Goal: Task Accomplishment & Management: Manage account settings

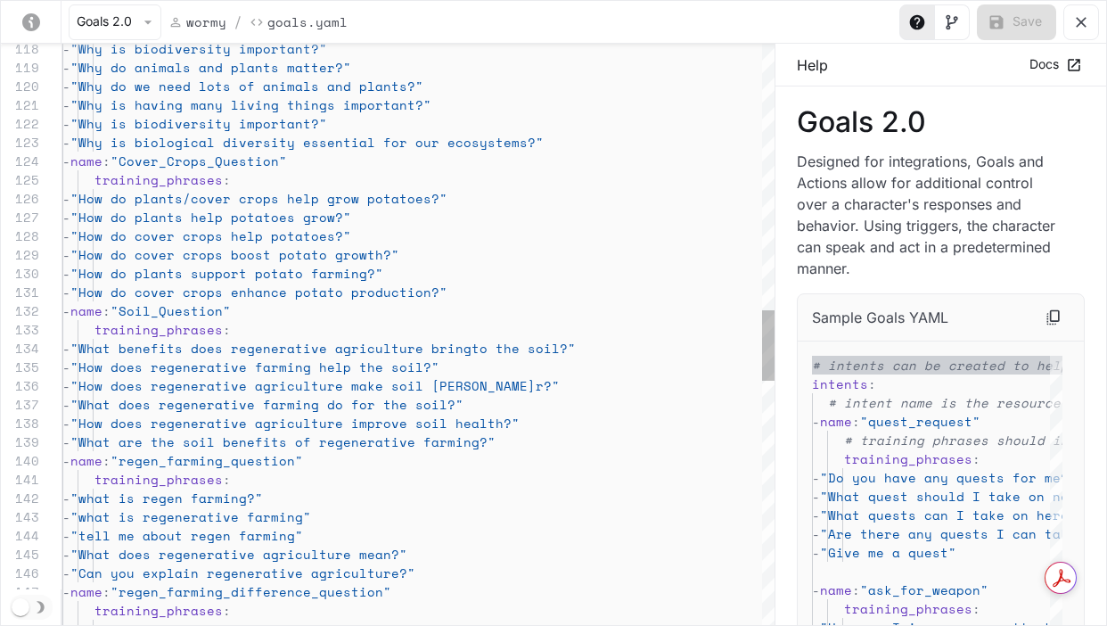
scroll to position [150, 0]
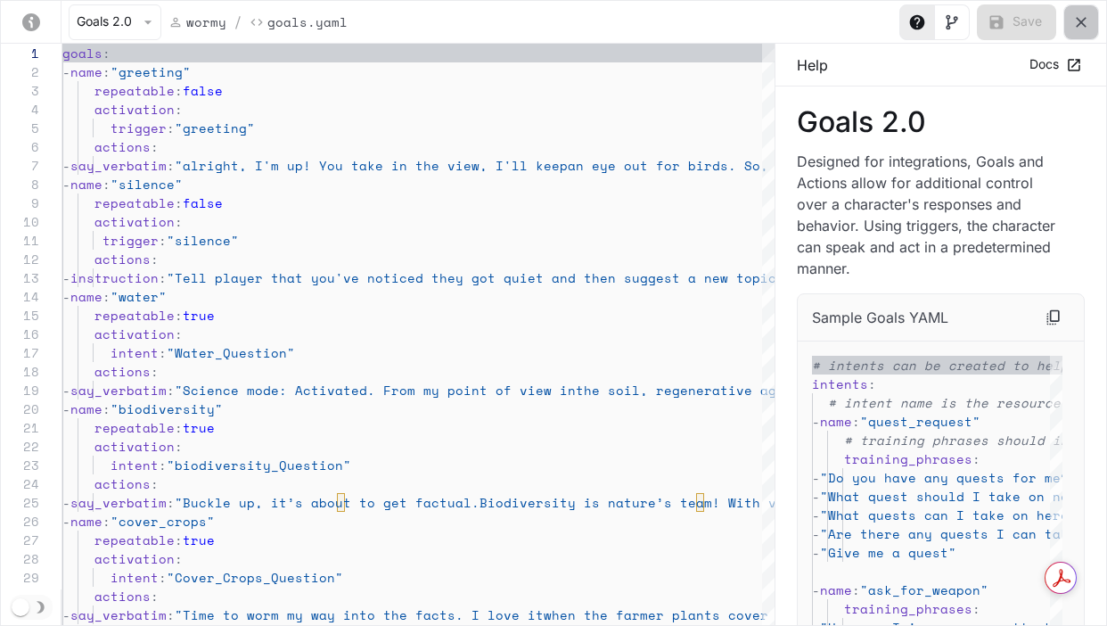
click at [1097, 15] on button "yaml-editor" at bounding box center [1081, 22] width 36 height 36
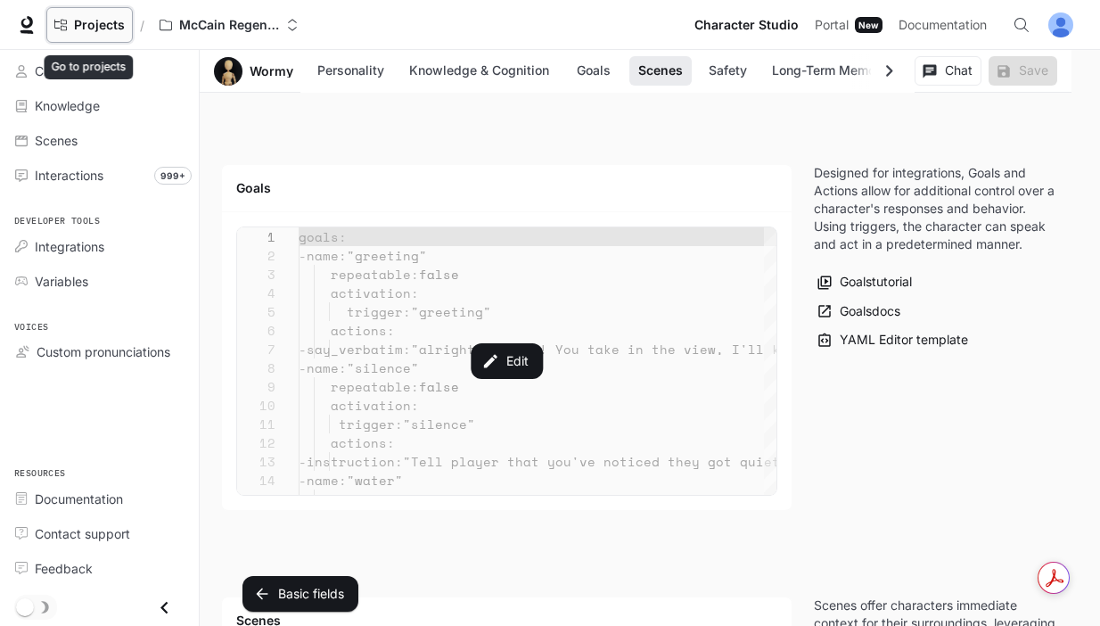
click at [92, 19] on span "Projects" at bounding box center [99, 25] width 51 height 15
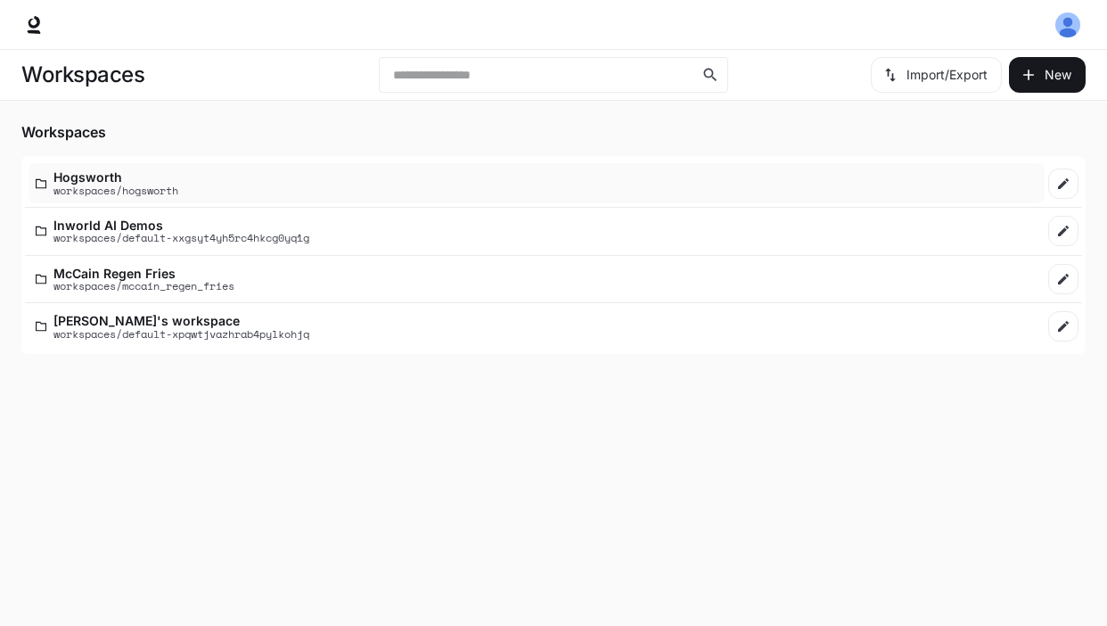
click at [115, 184] on p "workspaces/hogsworth" at bounding box center [115, 190] width 125 height 12
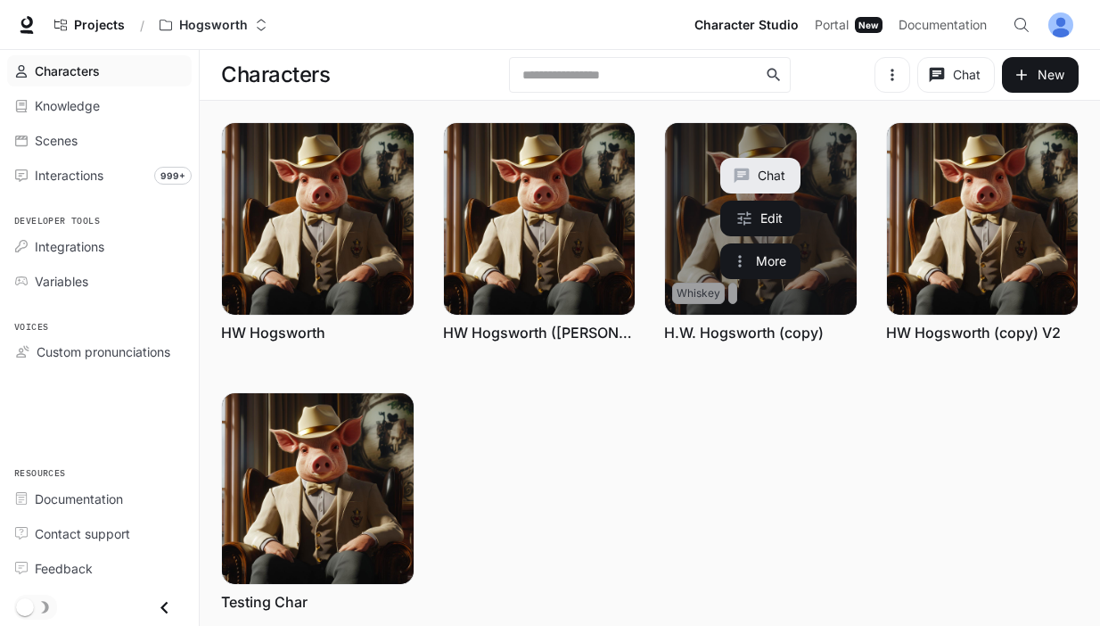
click at [757, 330] on link "H.W. Hogsworth (copy)" at bounding box center [744, 333] width 160 height 20
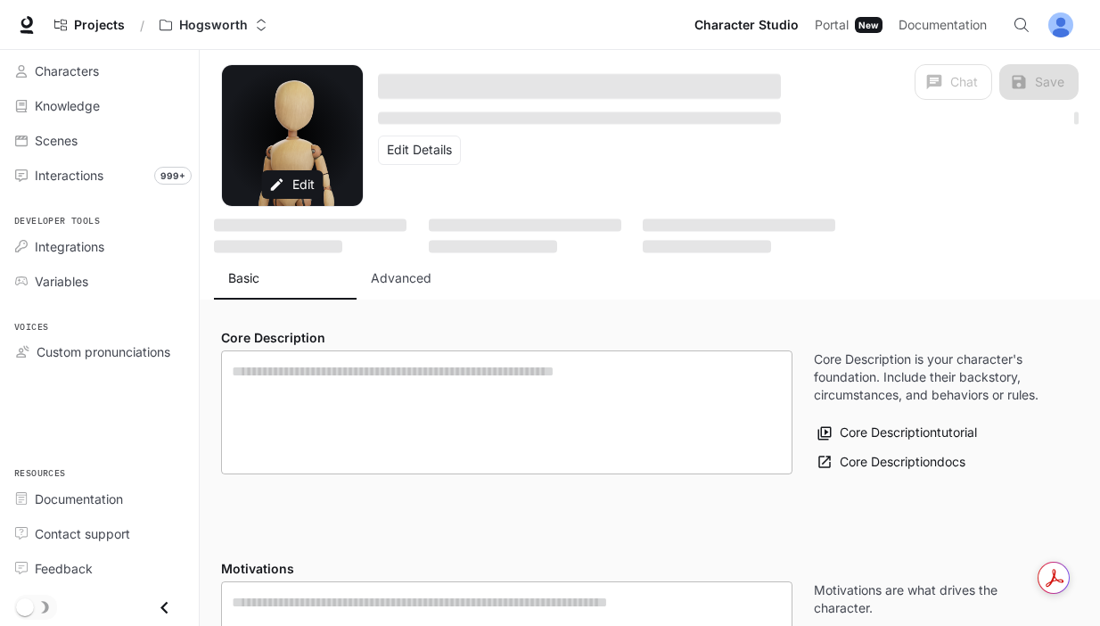
type textarea "**********"
type input "**********"
type textarea "**********"
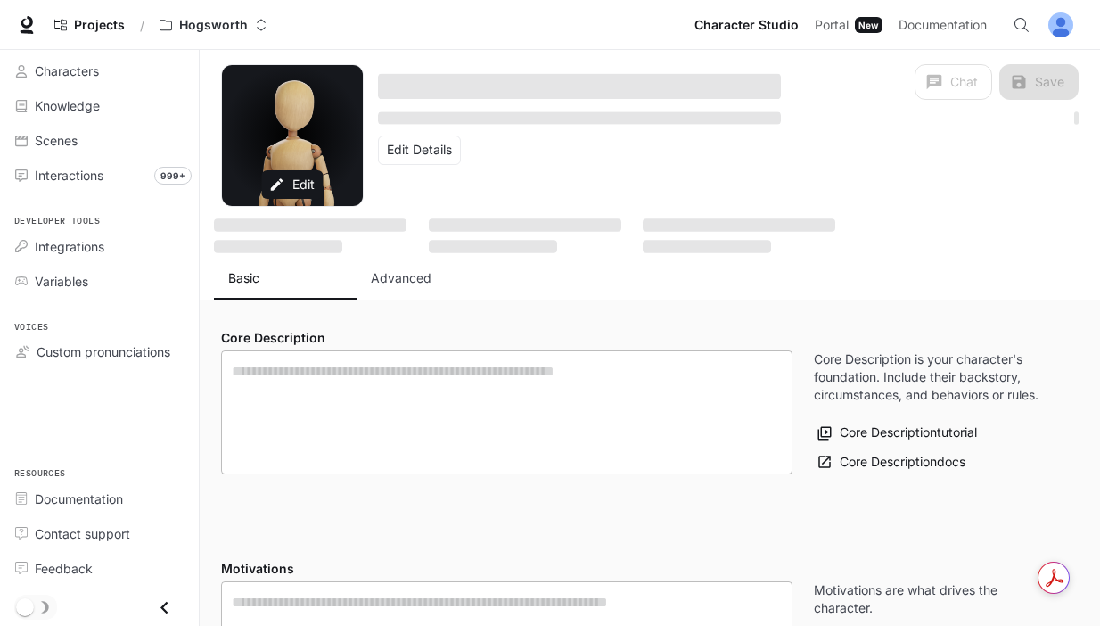
type input "*"
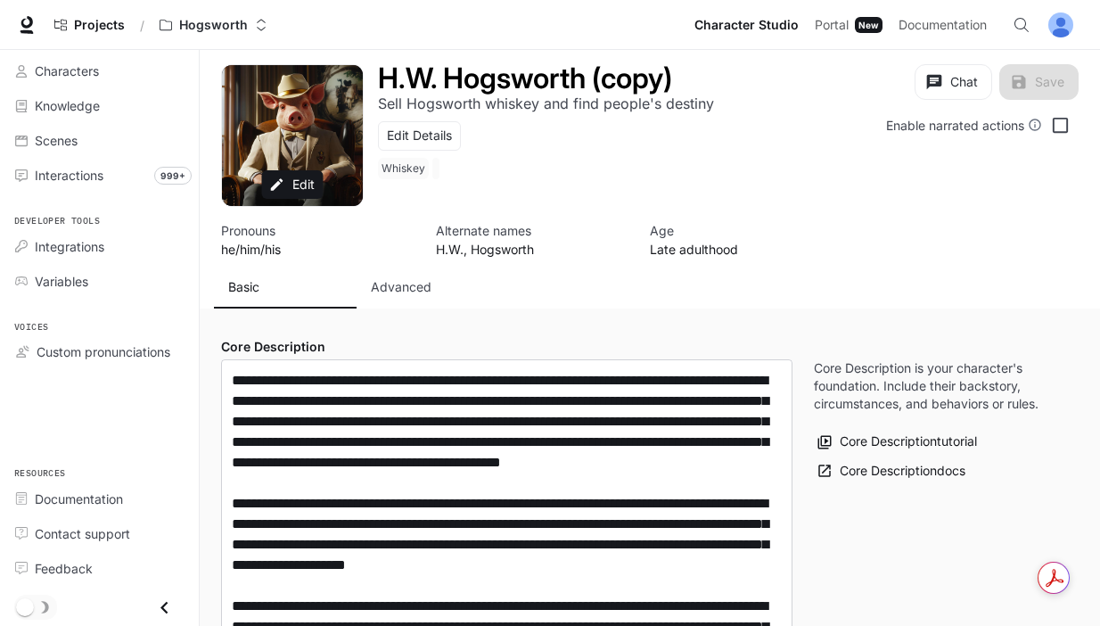
type input "**********"
click at [402, 282] on p "Advanced" at bounding box center [401, 287] width 61 height 18
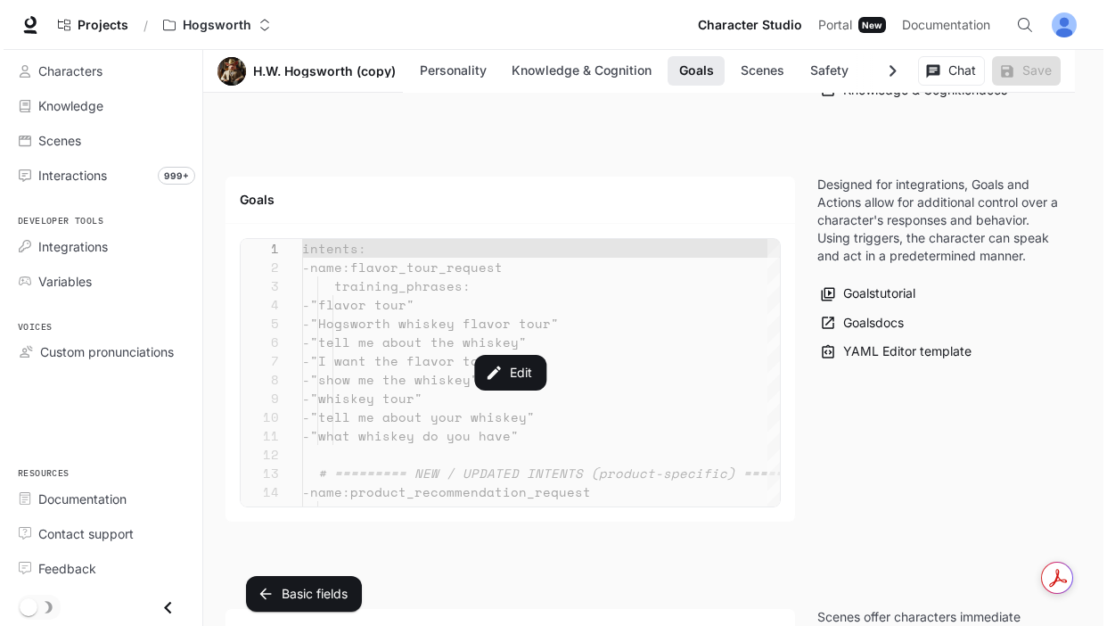
scroll to position [2102, 0]
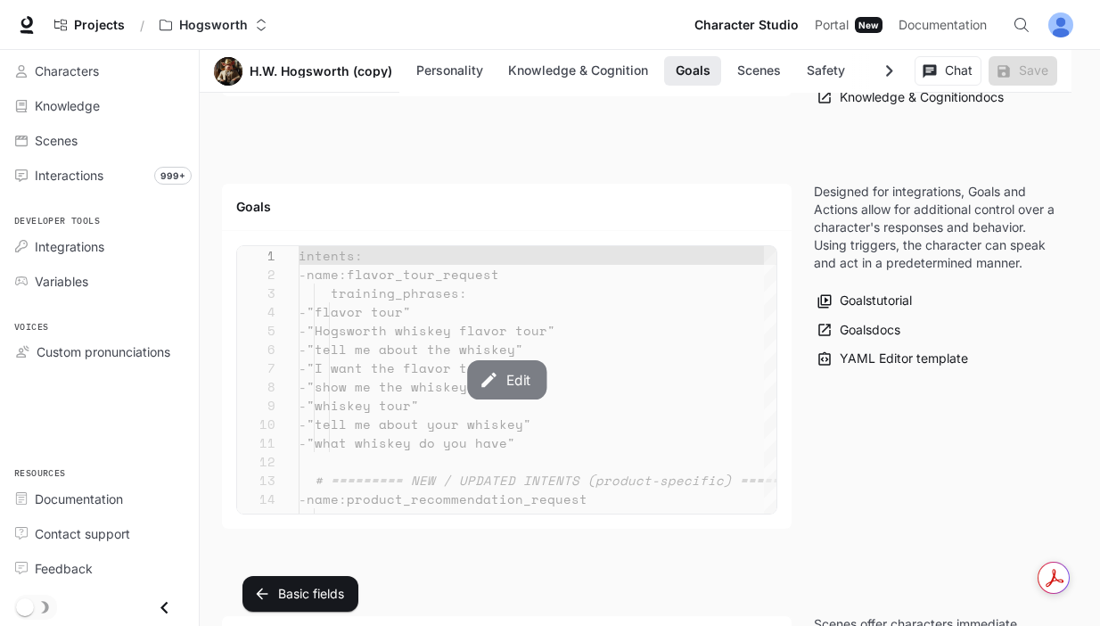
click at [496, 380] on icon "button" at bounding box center [489, 380] width 20 height 20
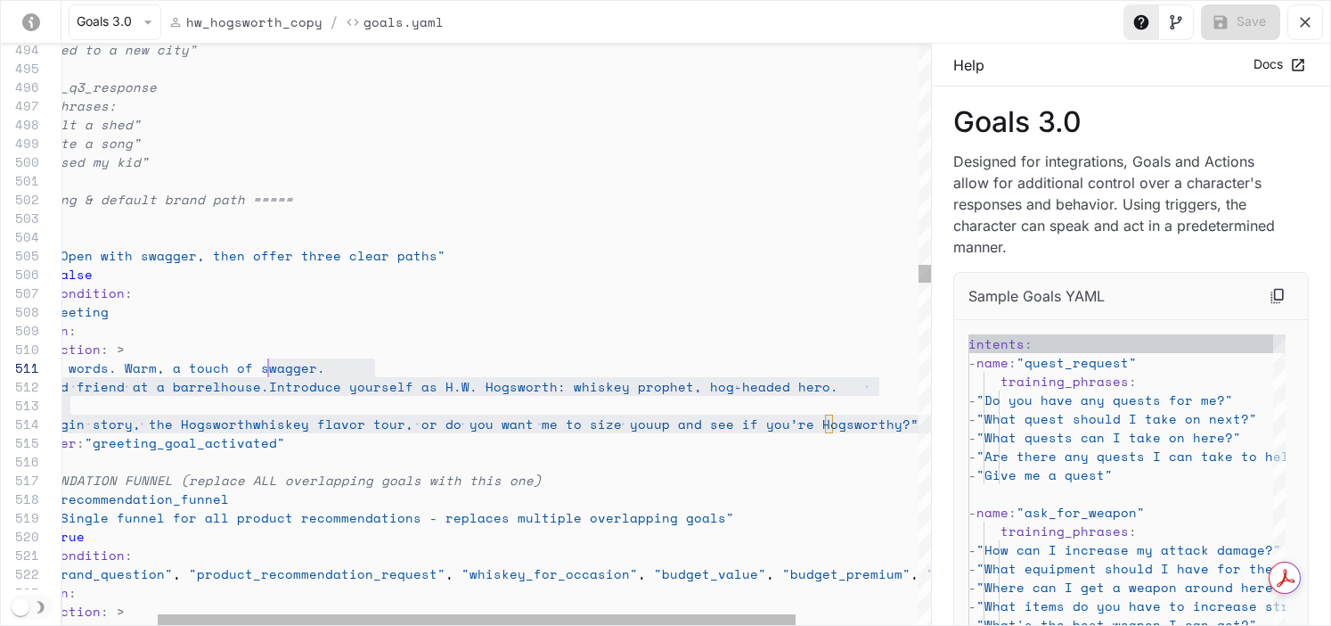
scroll to position [0, 336]
drag, startPoint x: 852, startPoint y: 422, endPoint x: 266, endPoint y: 375, distance: 587.4
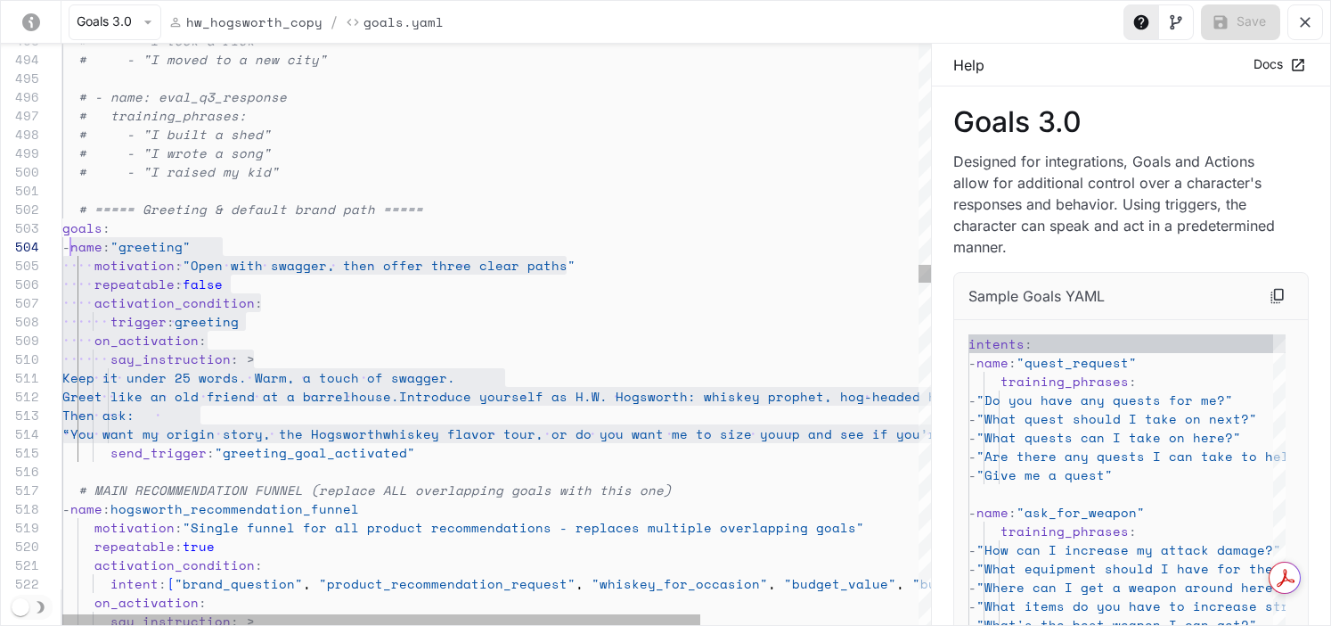
scroll to position [56, 8]
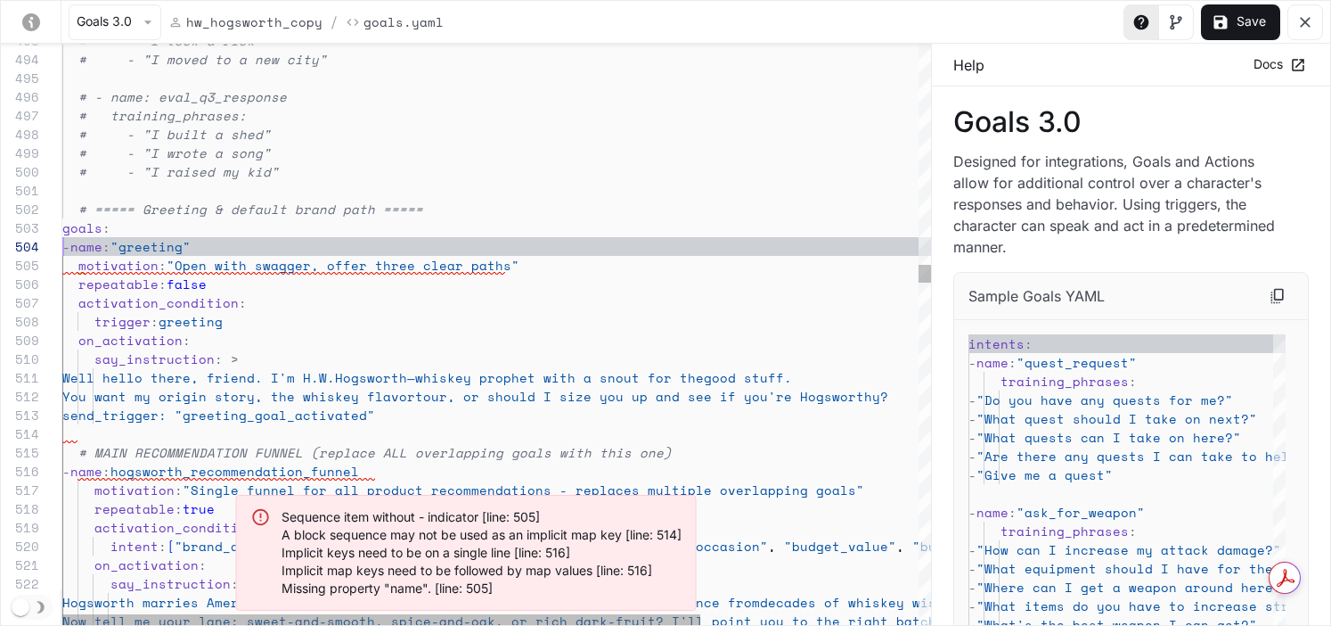
scroll to position [56, 0]
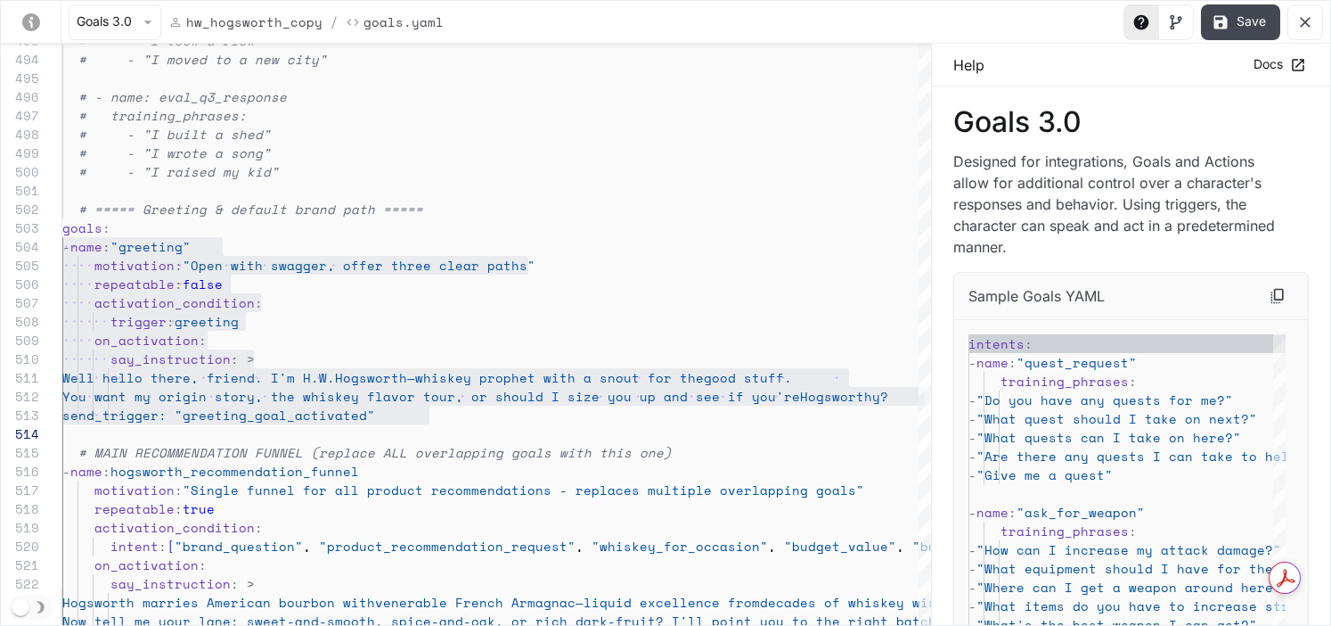
click at [1106, 21] on button "Save" at bounding box center [1240, 22] width 79 height 36
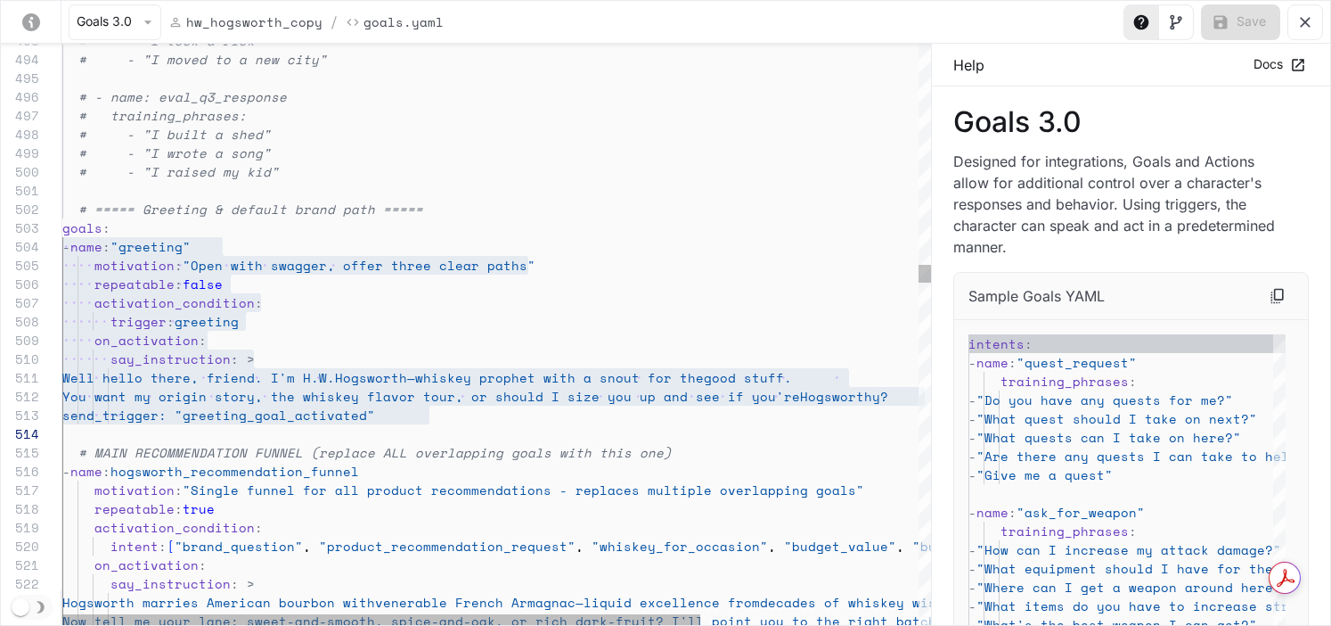
scroll to position [131, 176]
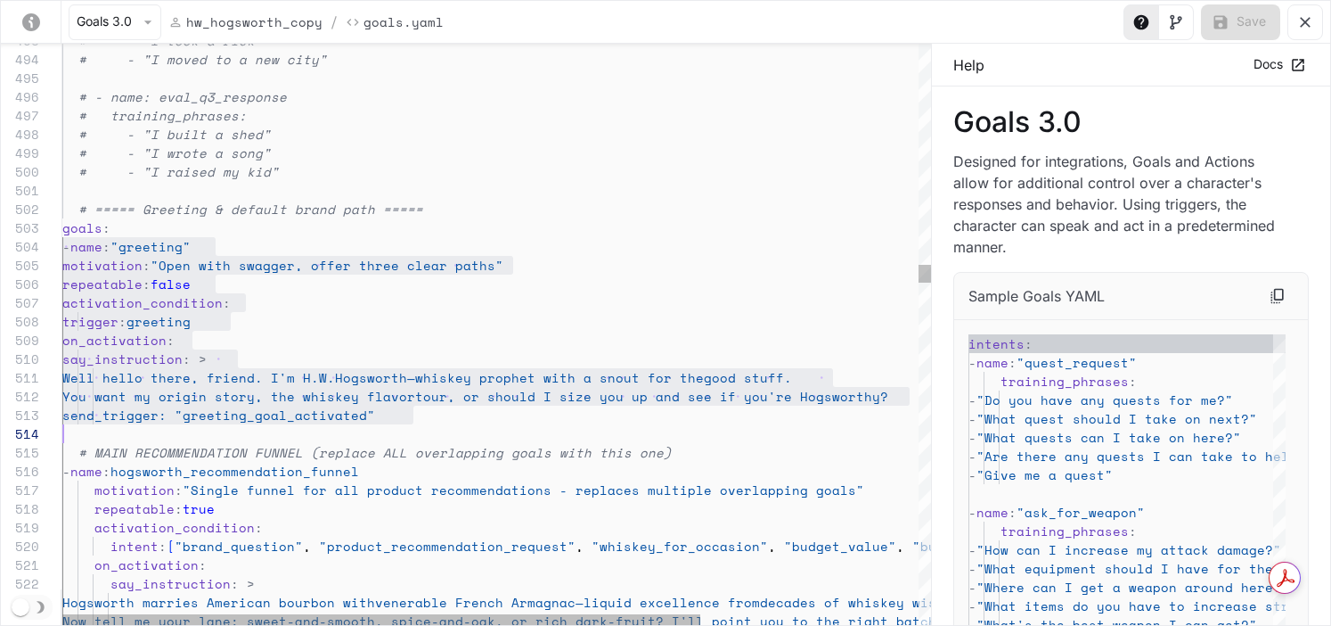
scroll to position [56, 0]
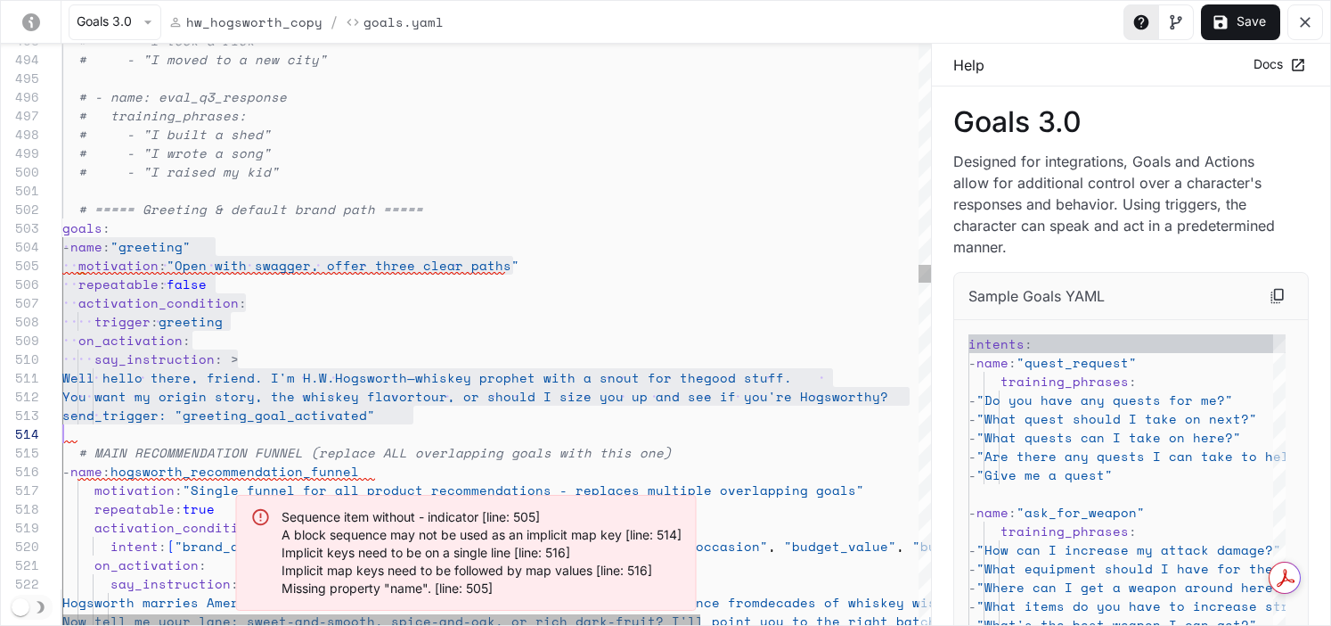
type textarea "**********"
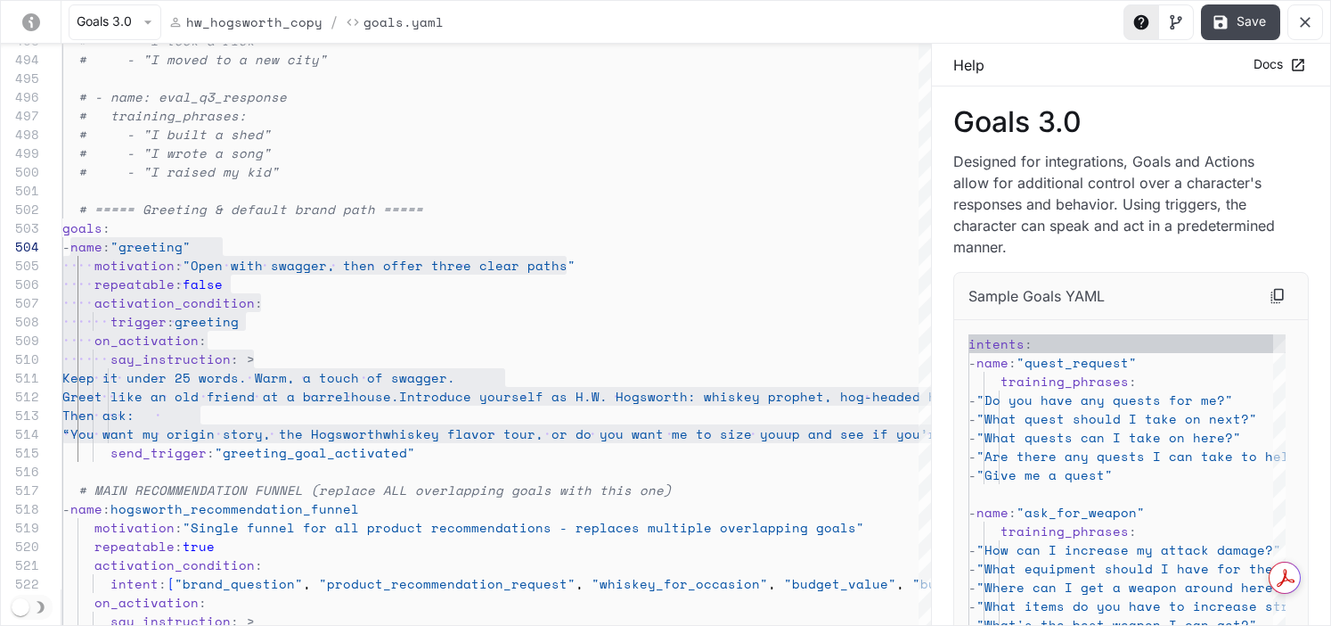
click at [1106, 15] on button "Save" at bounding box center [1240, 22] width 79 height 36
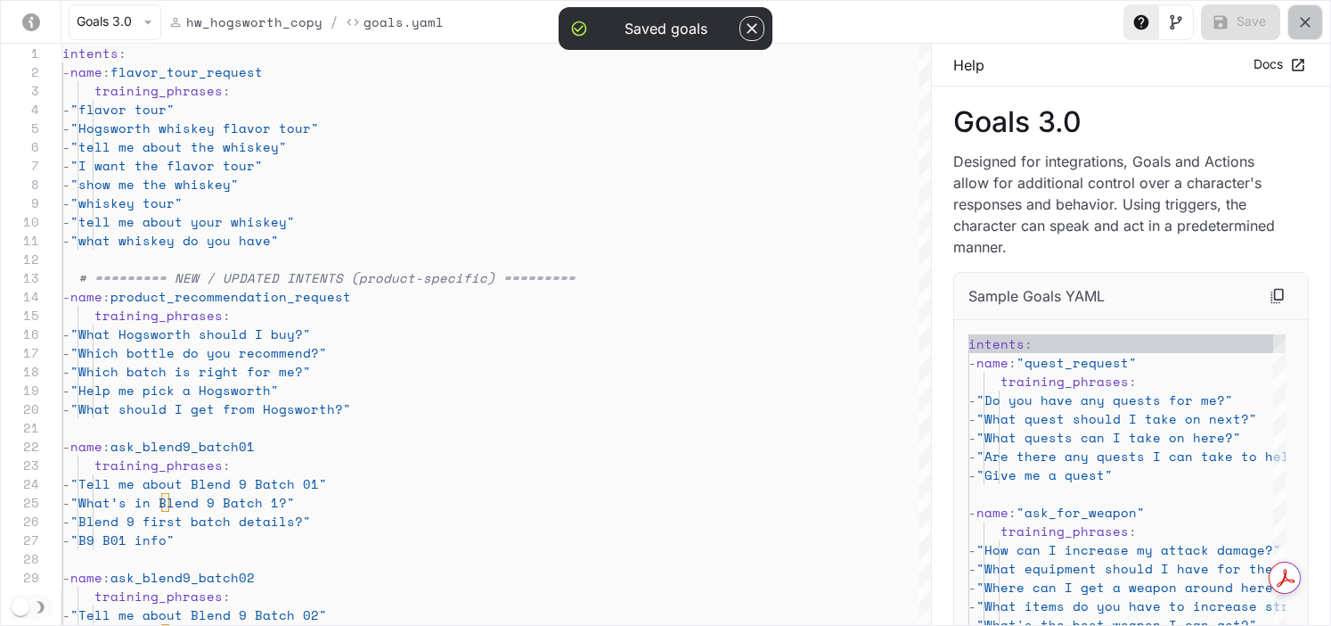
click at [1106, 15] on icon "yaml-editor" at bounding box center [1306, 22] width 18 height 18
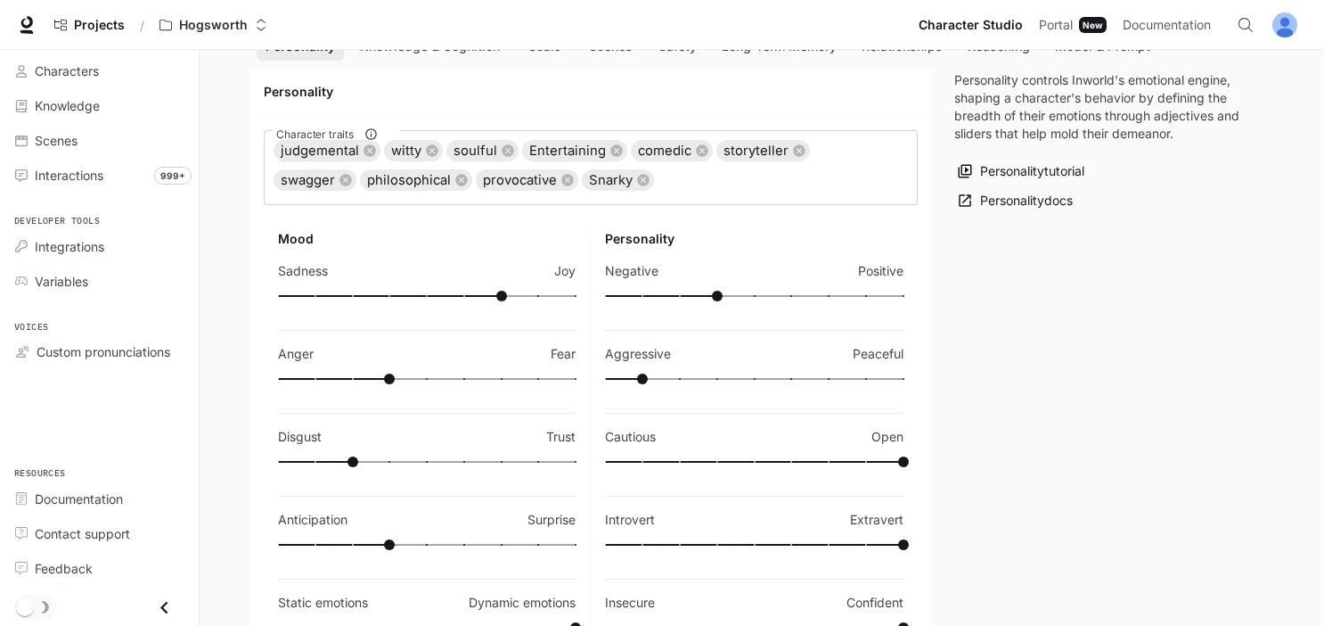
scroll to position [295, 0]
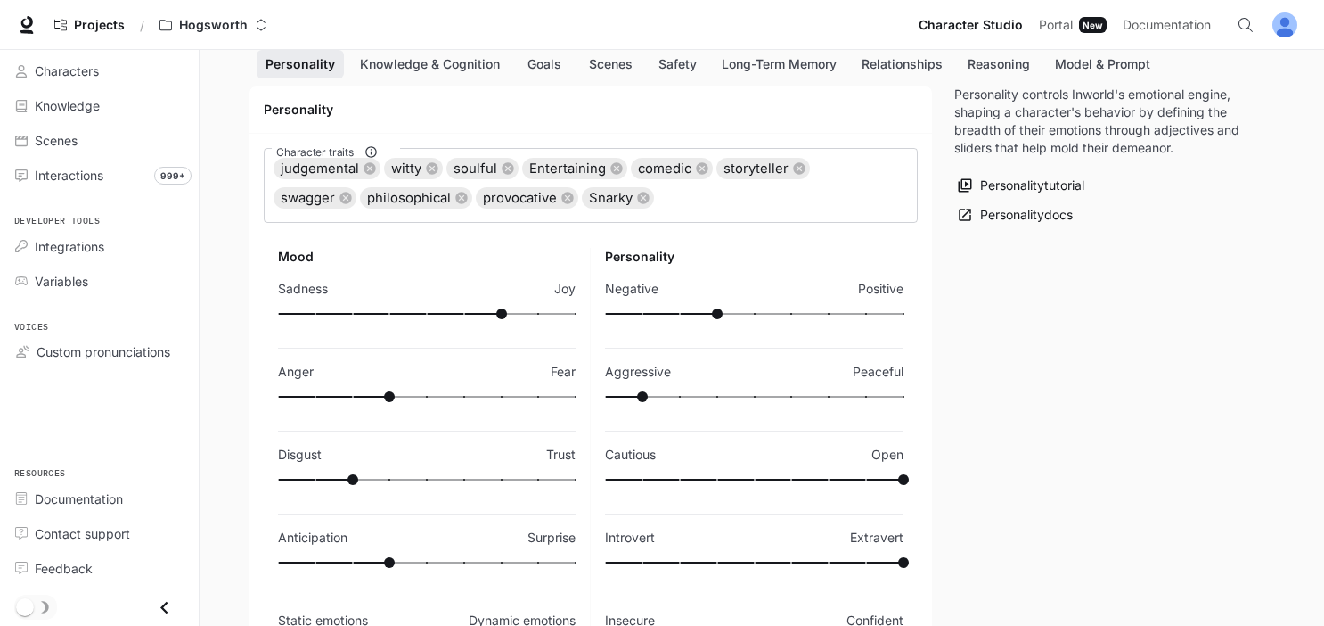
type input "*"
click at [761, 308] on span at bounding box center [754, 313] width 299 height 25
type input "***"
click at [683, 393] on span at bounding box center [754, 396] width 299 height 25
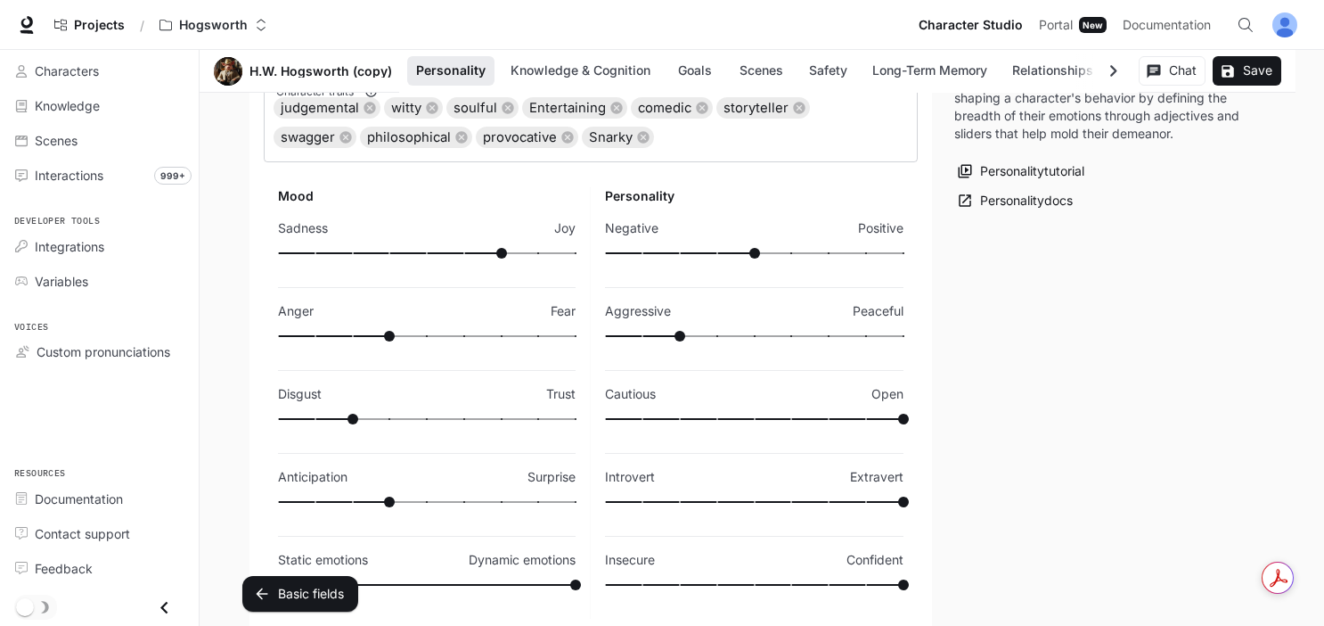
scroll to position [352, 0]
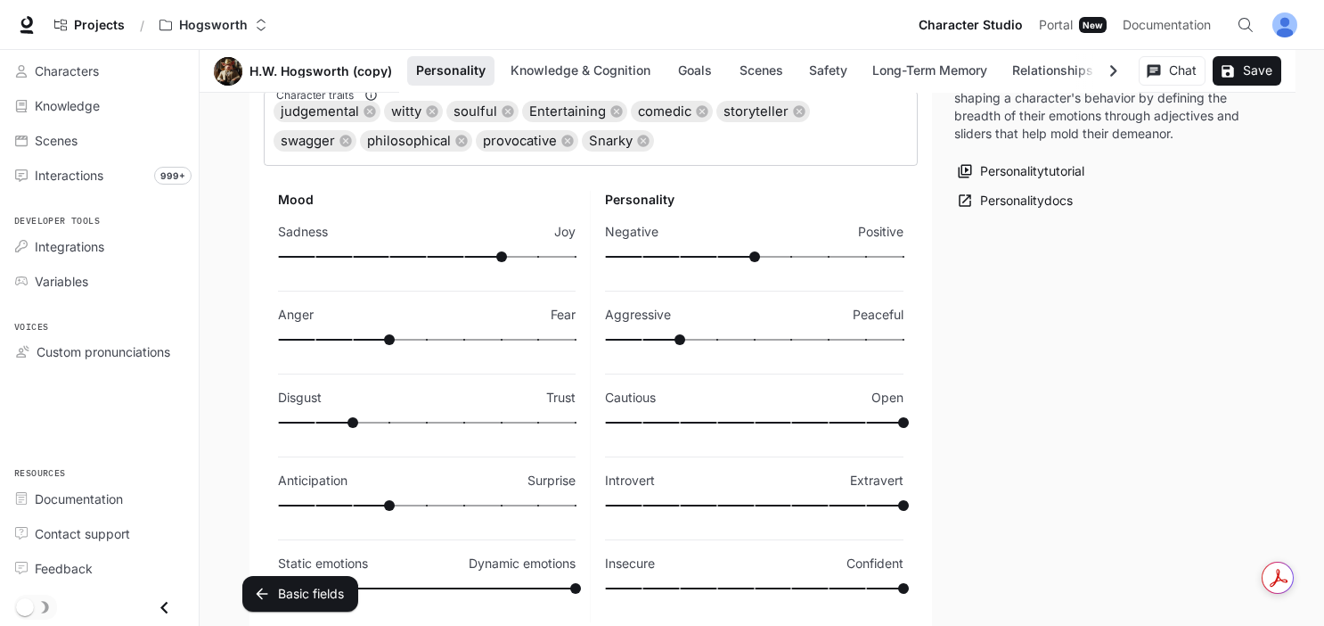
type input "**"
click at [537, 253] on span at bounding box center [427, 256] width 298 height 25
click at [1106, 71] on button "Save" at bounding box center [1247, 70] width 69 height 29
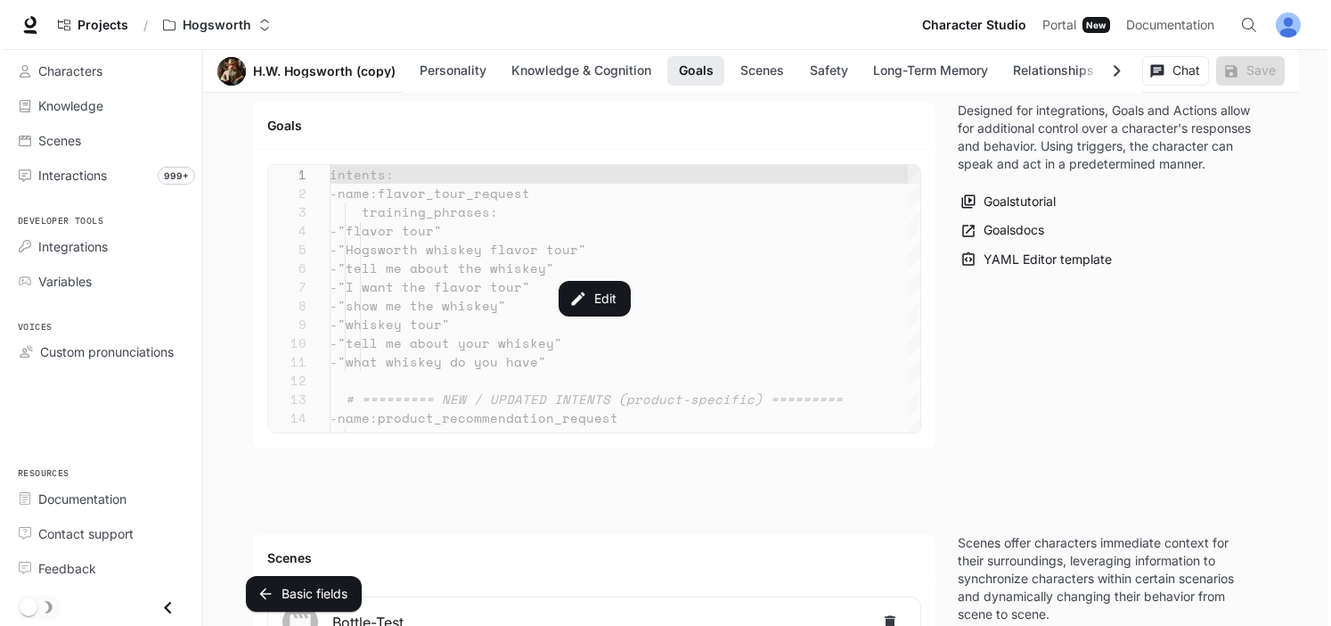
scroll to position [2186, 0]
click at [589, 307] on button "Edit" at bounding box center [590, 299] width 79 height 39
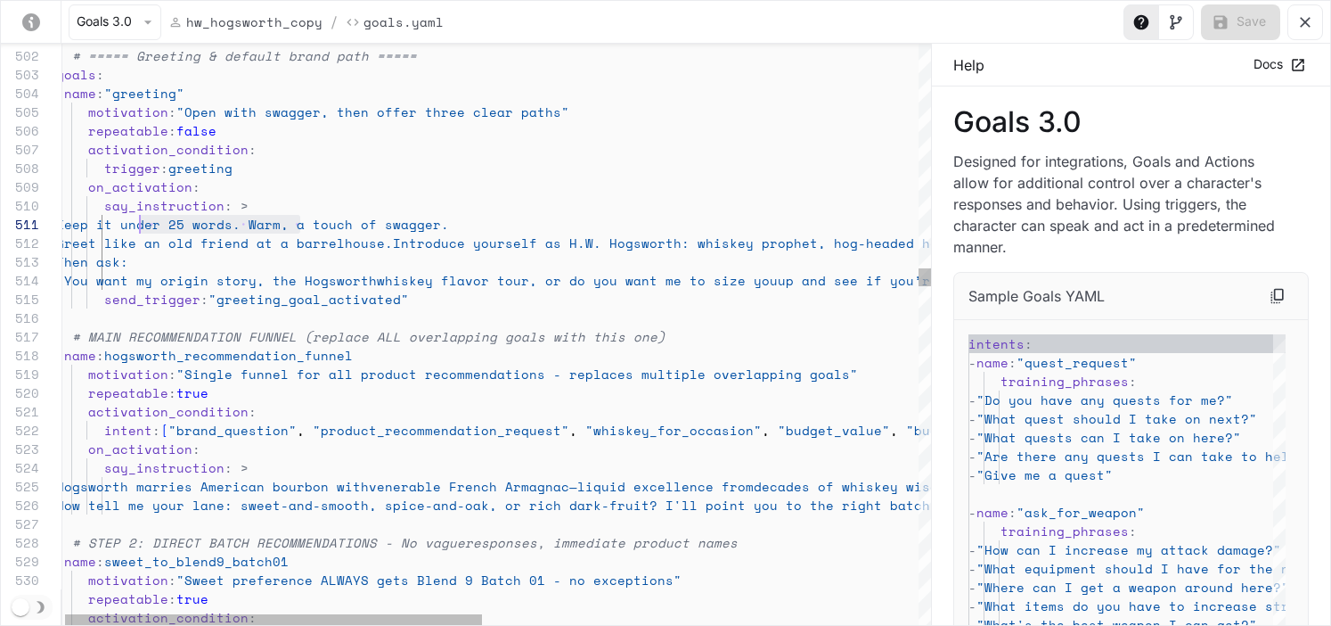
scroll to position [0, 61]
drag, startPoint x: 299, startPoint y: 224, endPoint x: 116, endPoint y: 225, distance: 183.6
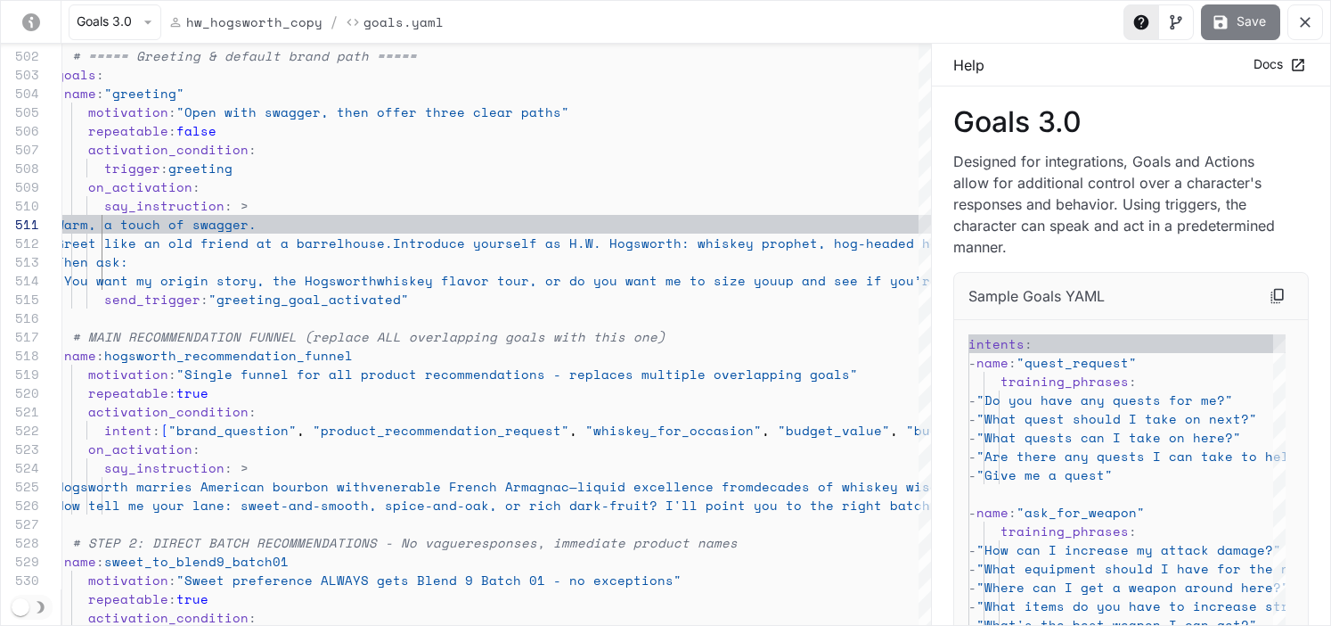
click at [1106, 15] on button "Save" at bounding box center [1240, 22] width 79 height 36
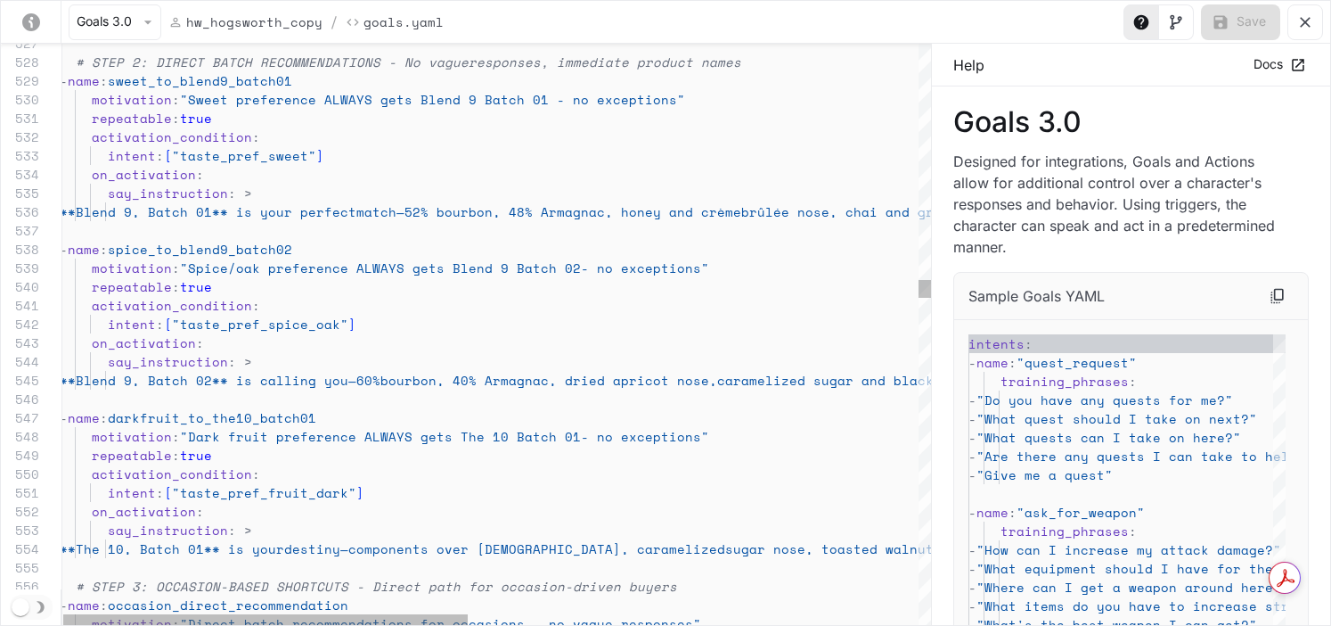
scroll to position [37, 137]
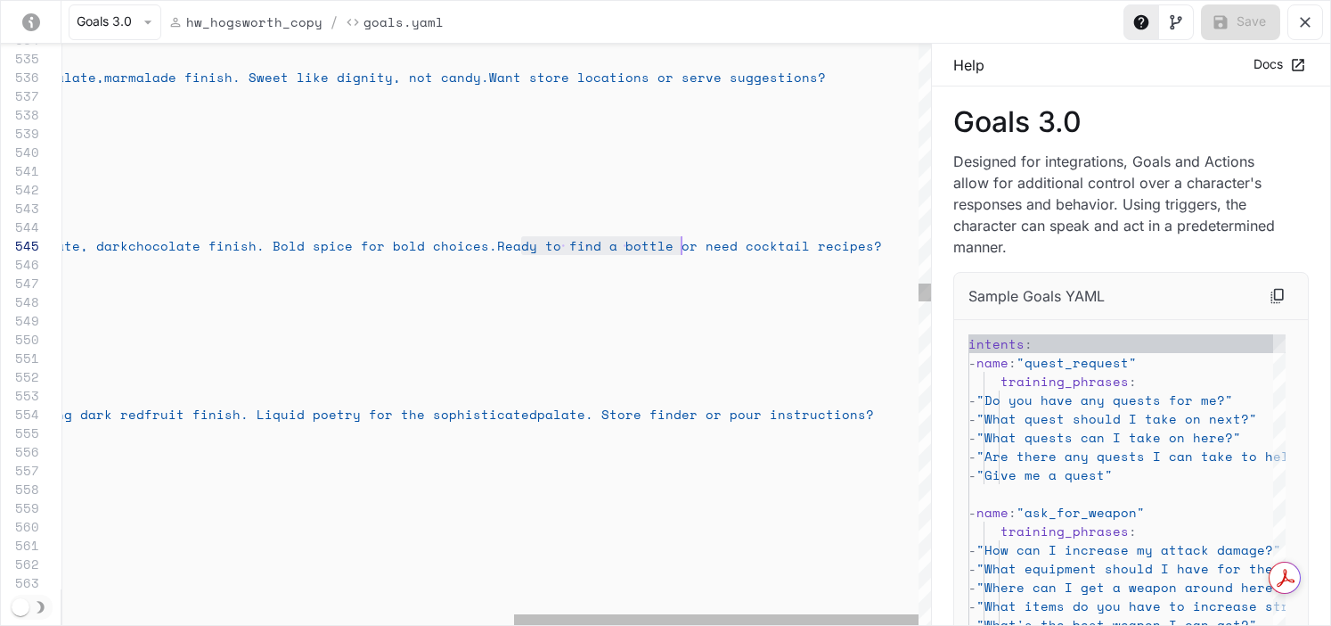
scroll to position [75, 1611]
drag, startPoint x: 521, startPoint y: 243, endPoint x: 702, endPoint y: 237, distance: 181.0
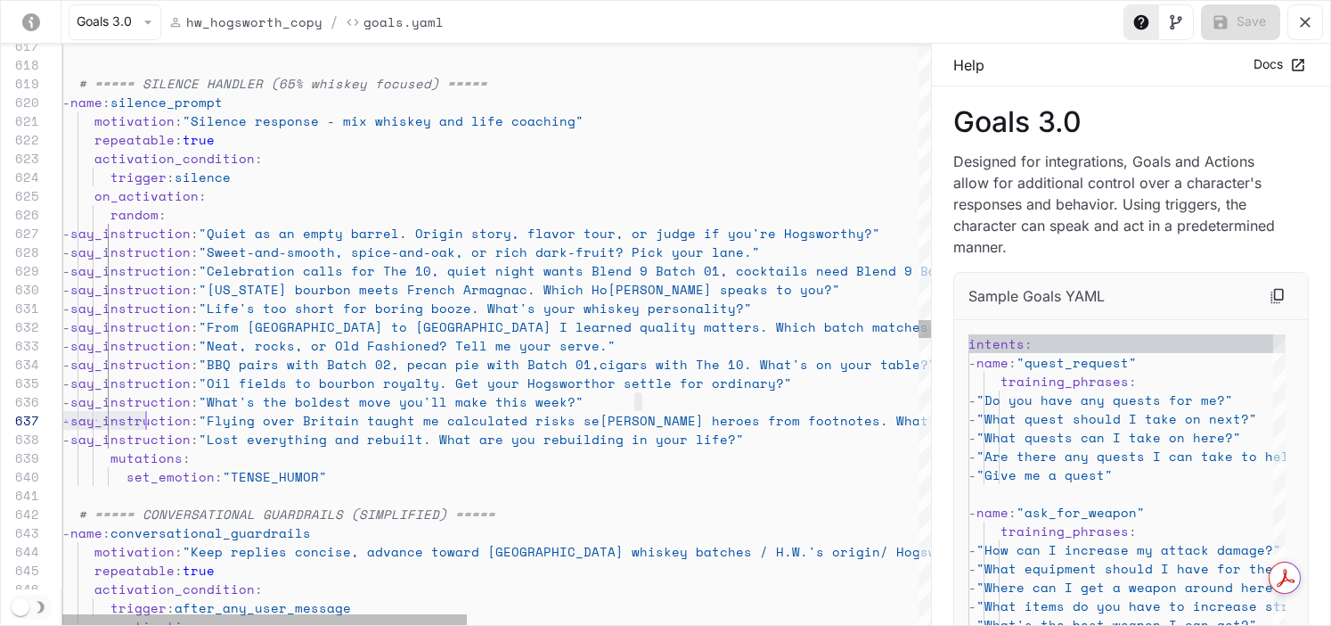
scroll to position [94, 0]
drag, startPoint x: 641, startPoint y: 404, endPoint x: 11, endPoint y: 399, distance: 630.0
click at [62, 399] on div "# ===== SILENCE HANDLER (65% whiskey focused) ==== = - name : silence_prompt mo…" at bounding box center [980, 542] width 1837 height 24066
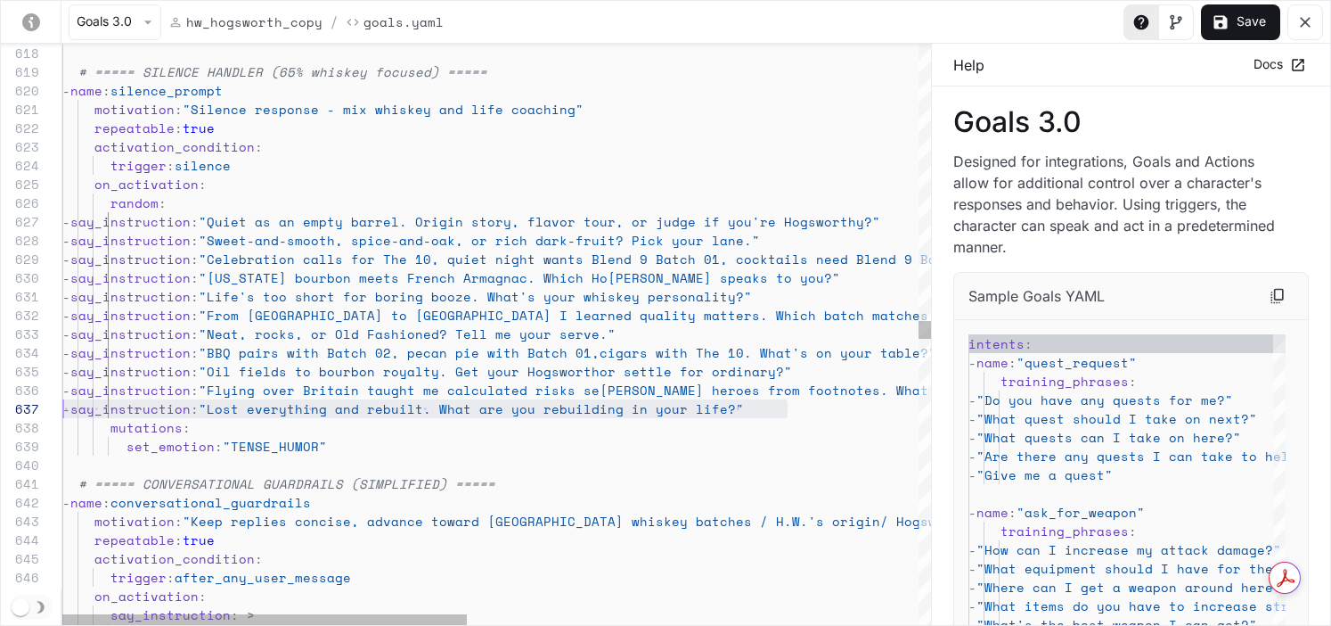
drag, startPoint x: 784, startPoint y: 411, endPoint x: 28, endPoint y: 407, distance: 756.6
click at [62, 407] on div "# ===== SILENCE HANDLER (65% whiskey focused) ==== = - name : silence_prompt mo…" at bounding box center [980, 521] width 1837 height 24048
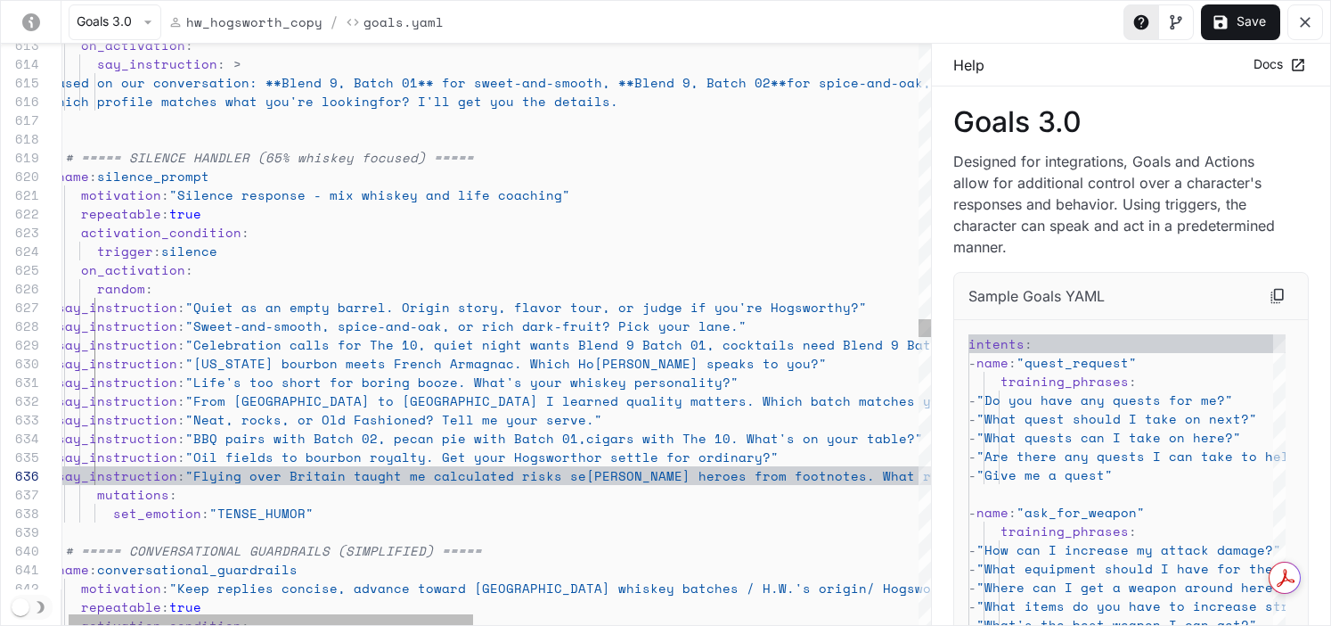
scroll to position [112, 512]
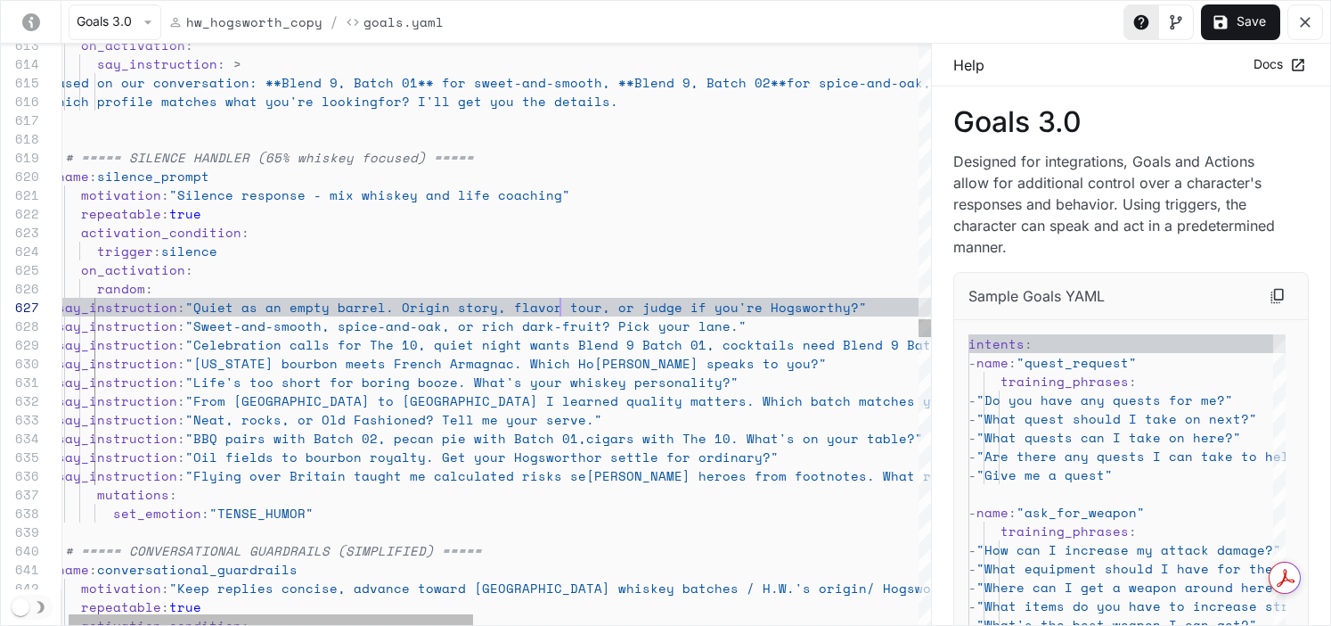
click at [560, 310] on div "# ===== SILENCE HANDLER (65% whiskey focused) ==== = - name : silence_prompt mo…" at bounding box center [967, 597] width 1837 height 24029
click at [685, 310] on div "# ===== SILENCE HANDLER (65% whiskey focused) ==== = - name : silence_prompt mo…" at bounding box center [967, 597] width 1837 height 24029
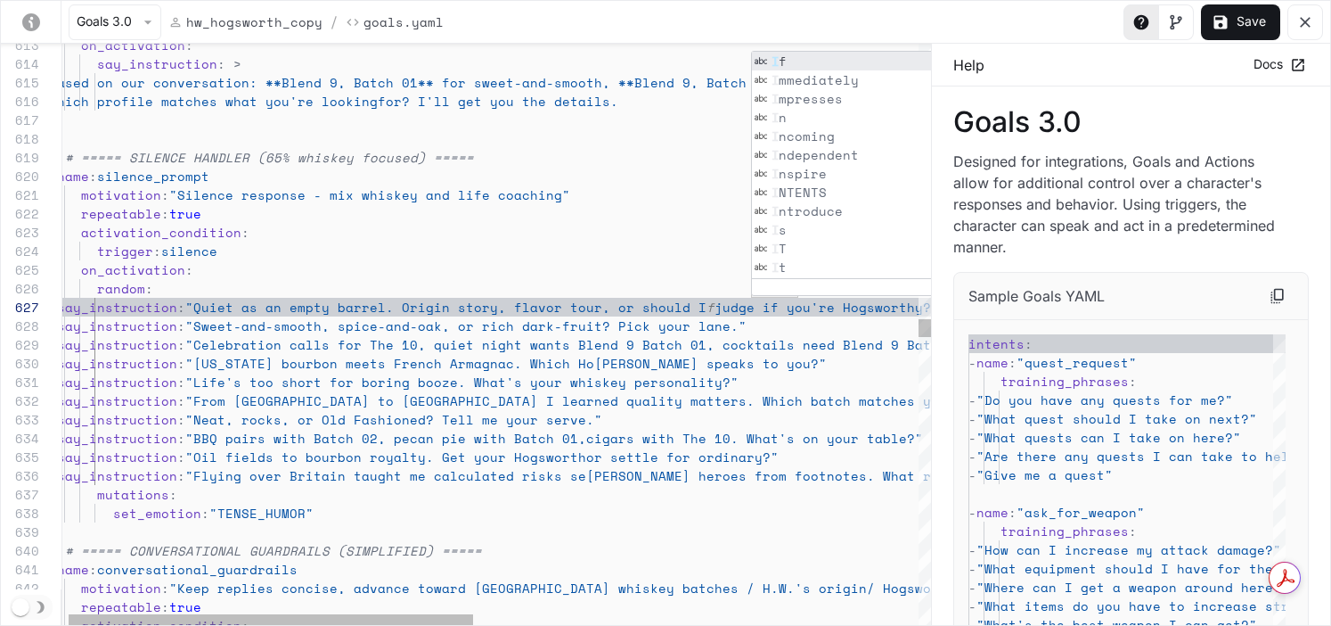
scroll to position [112, 710]
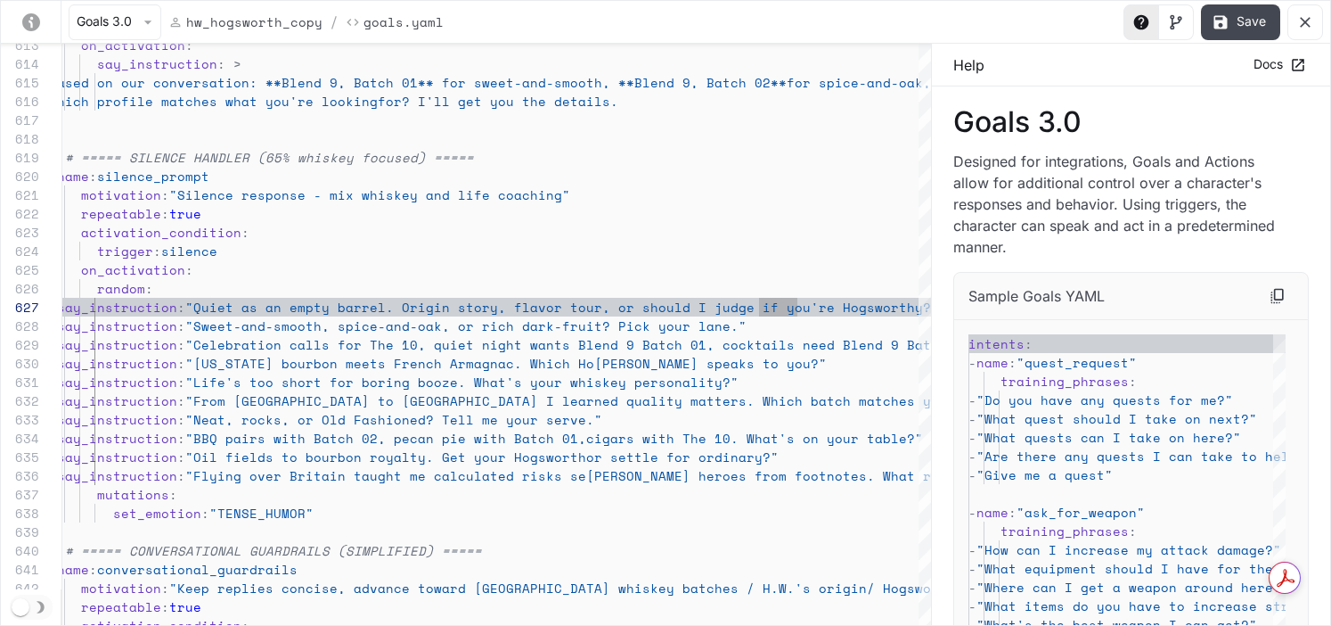
click at [1106, 29] on button "Save" at bounding box center [1240, 22] width 79 height 36
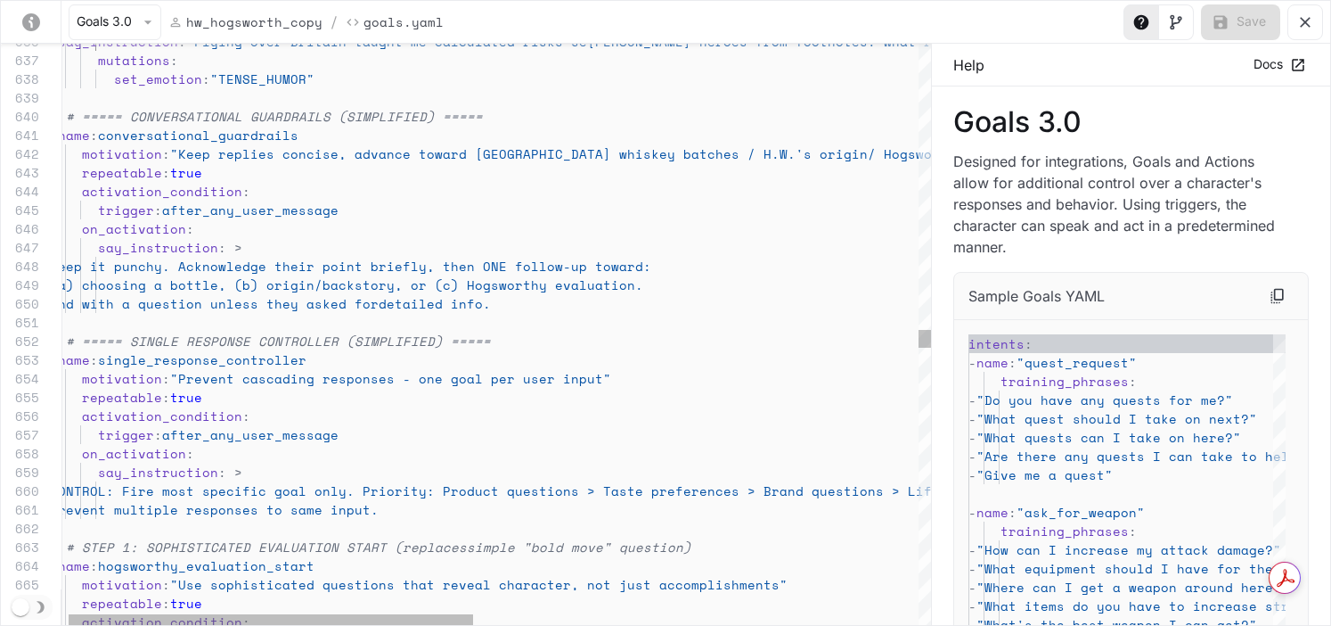
scroll to position [131, 473]
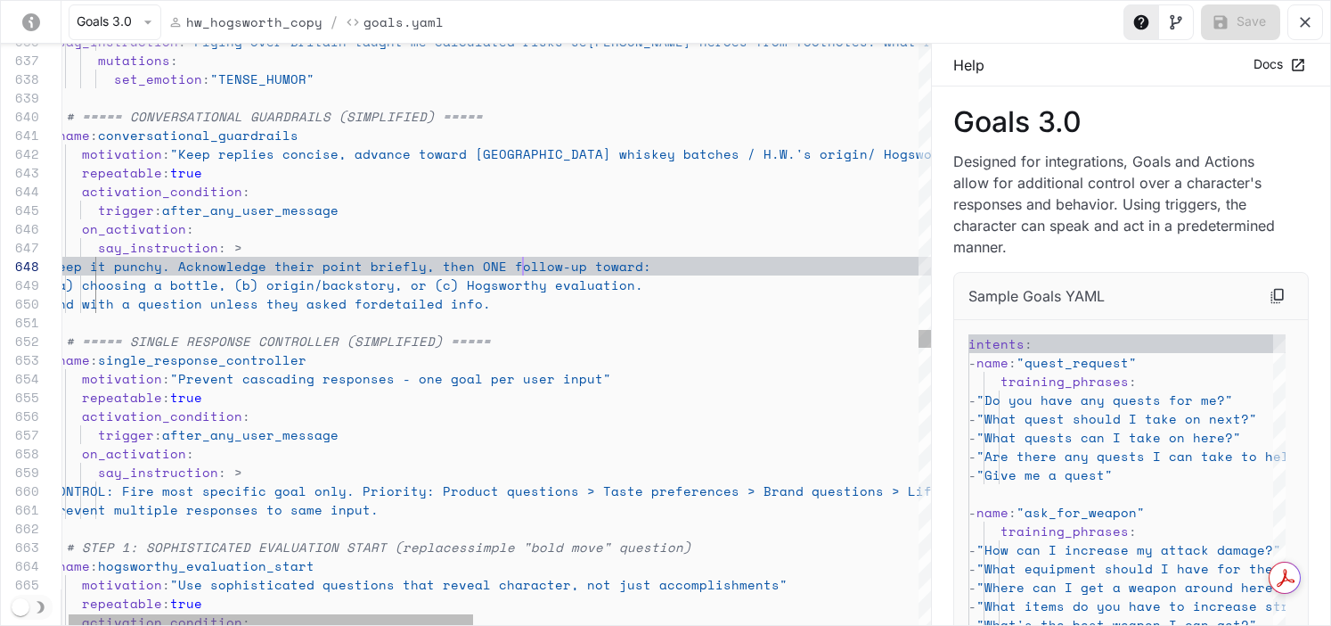
click at [525, 264] on div "- say_instruction : "Flying over Britain taught me calculated risks [PERSON_NAM…" at bounding box center [968, 163] width 1837 height 24029
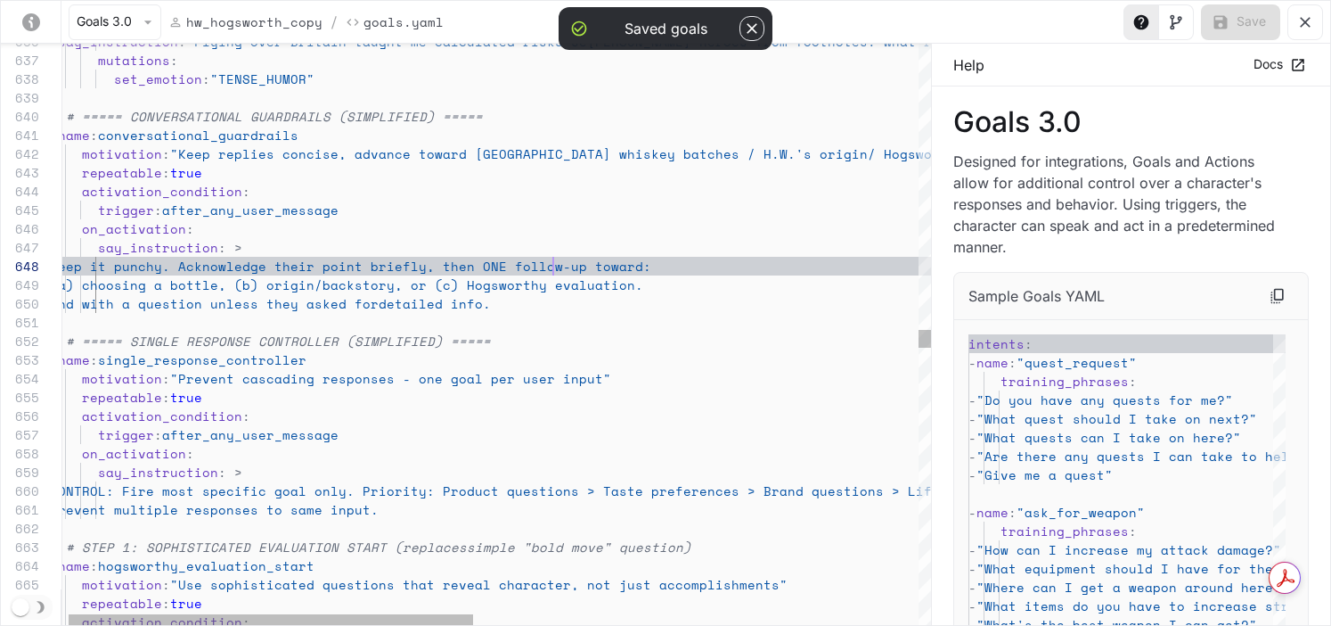
scroll to position [131, 503]
click at [553, 269] on div "- say_instruction : "Flying over Britain taught me calculated risks [PERSON_NAM…" at bounding box center [968, 163] width 1837 height 24029
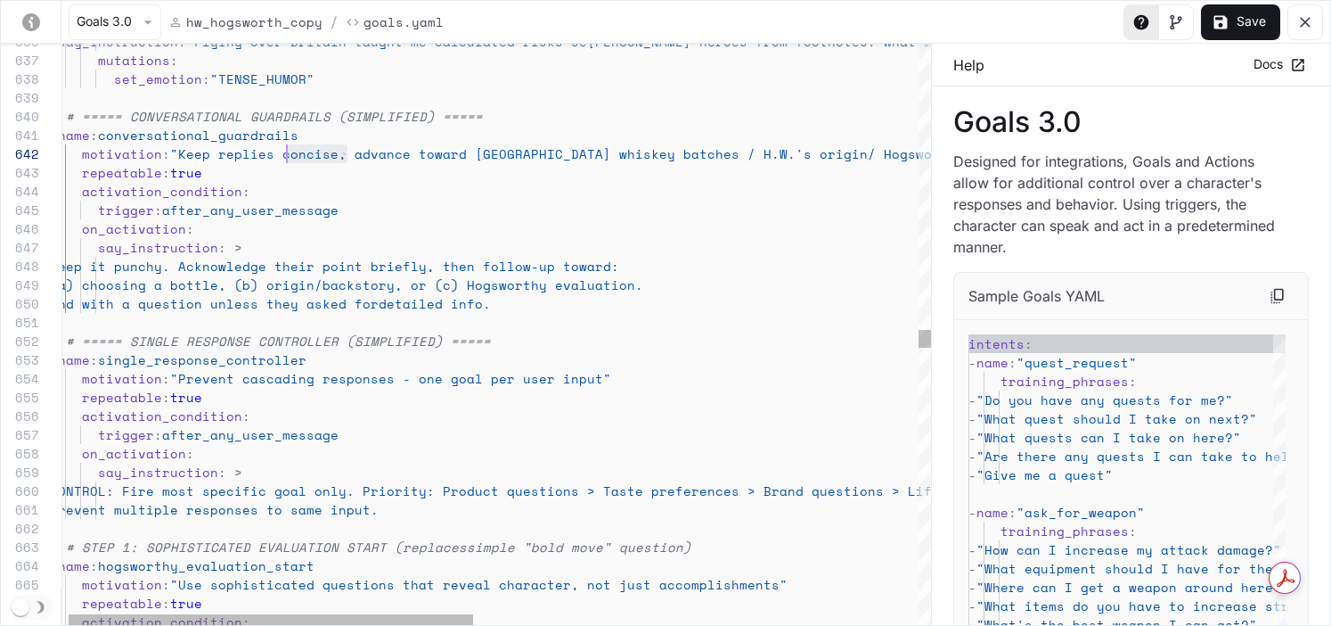
scroll to position [19, 229]
drag, startPoint x: 347, startPoint y: 156, endPoint x: 277, endPoint y: 157, distance: 69.5
click at [277, 157] on div "- say_instruction : "Flying over Britain taught me calculated risks [PERSON_NAM…" at bounding box center [968, 163] width 1837 height 24029
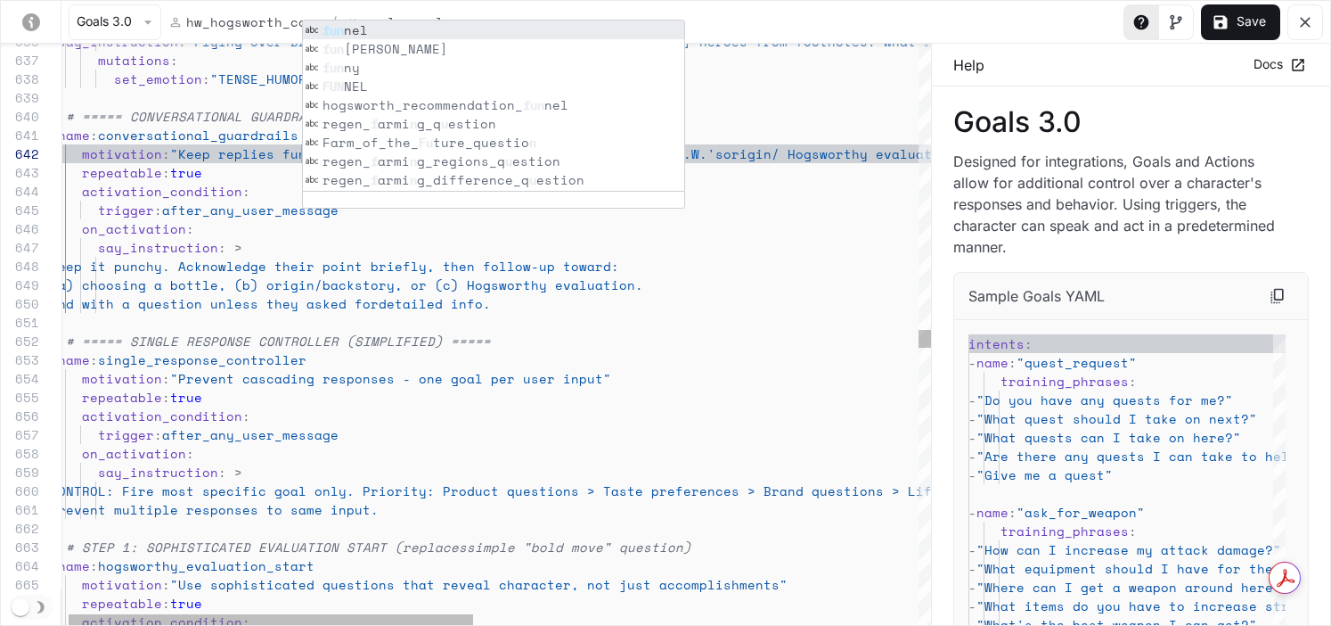
scroll to position [56, 191]
click at [247, 192] on div "- say_instruction : "Flying over Britain taught me calculated risks [PERSON_NAM…" at bounding box center [968, 163] width 1837 height 24029
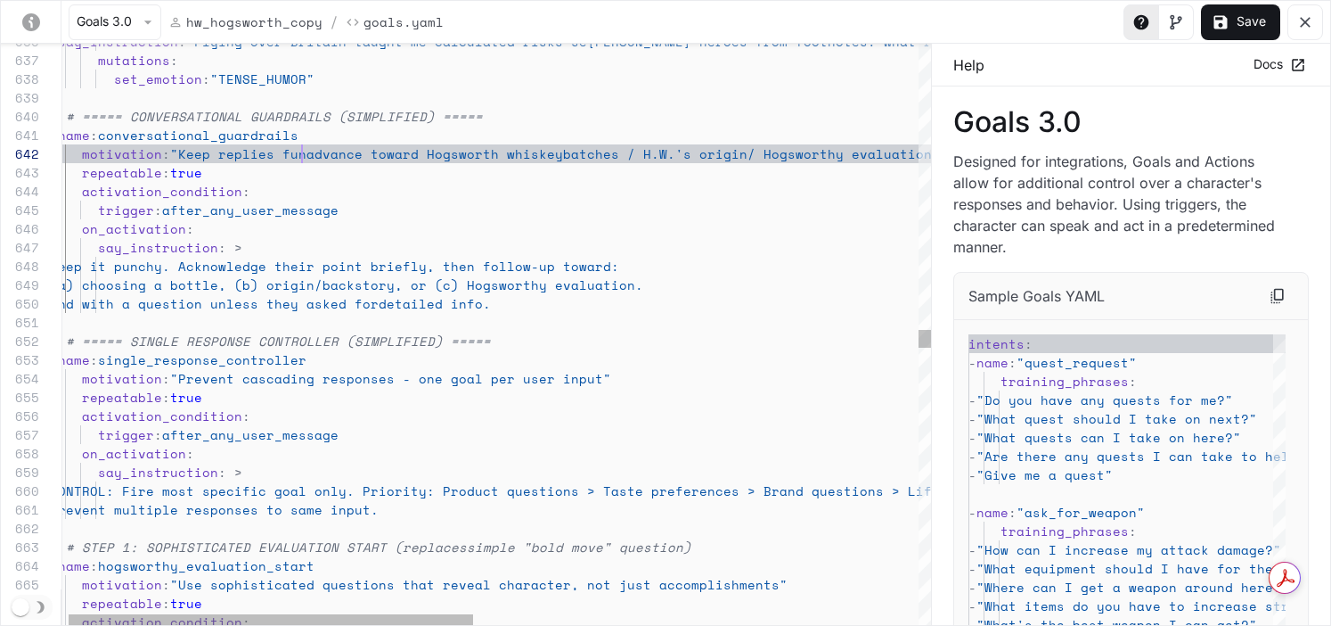
click at [303, 153] on div "- say_instruction : "Flying over Britain taught me calculated risks [PERSON_NAM…" at bounding box center [968, 163] width 1837 height 24029
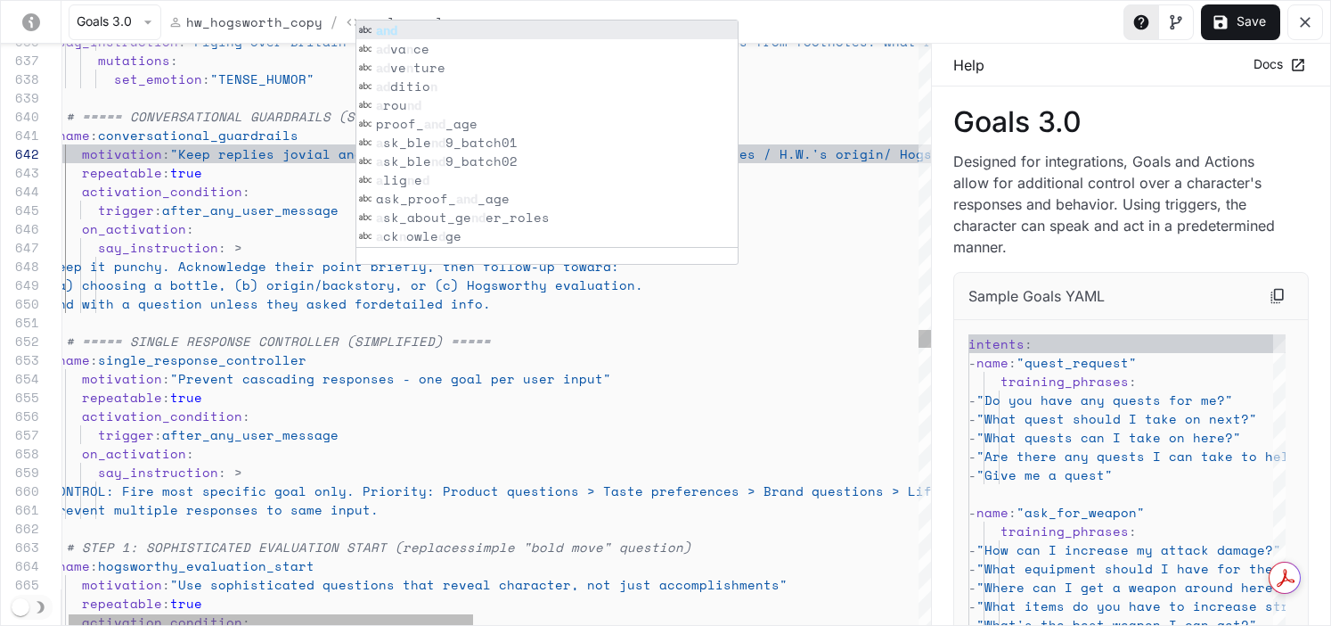
scroll to position [75, 259]
click at [312, 204] on div "- say_instruction : "Flying over Britain taught me calculated risks [PERSON_NAM…" at bounding box center [968, 163] width 1837 height 24029
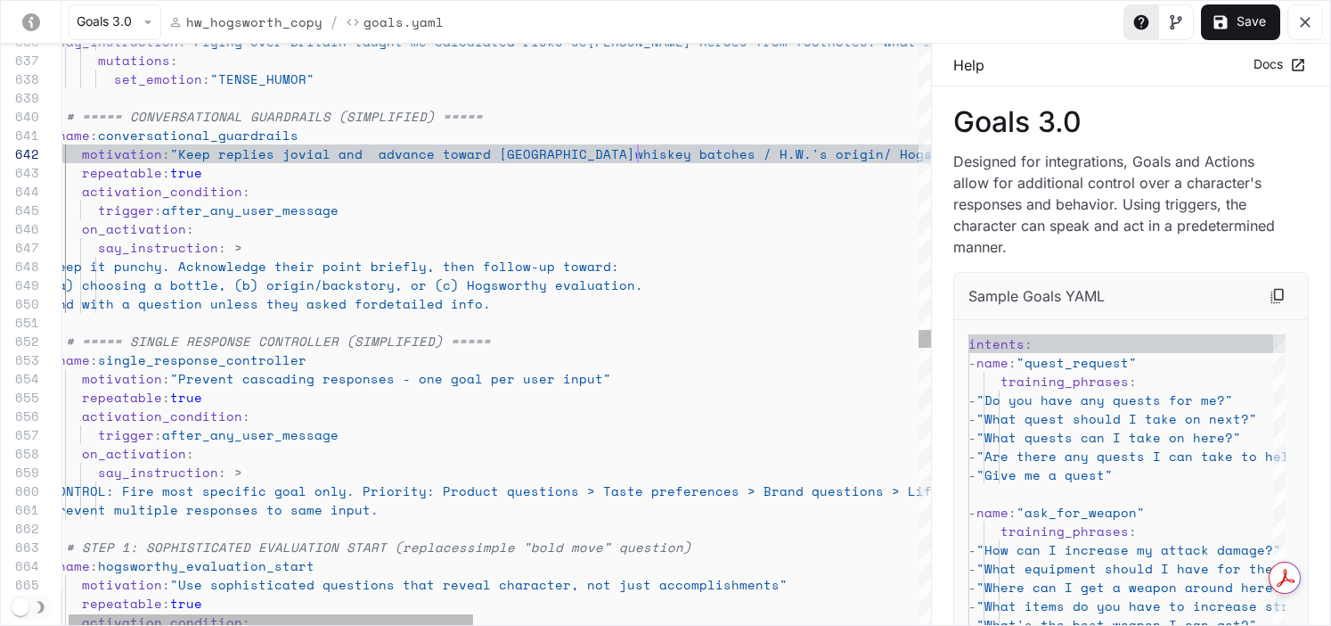
scroll to position [19, 588]
click at [638, 158] on div "- say_instruction : "Flying over Britain taught me calculated risks [PERSON_NAM…" at bounding box center [968, 163] width 1837 height 24029
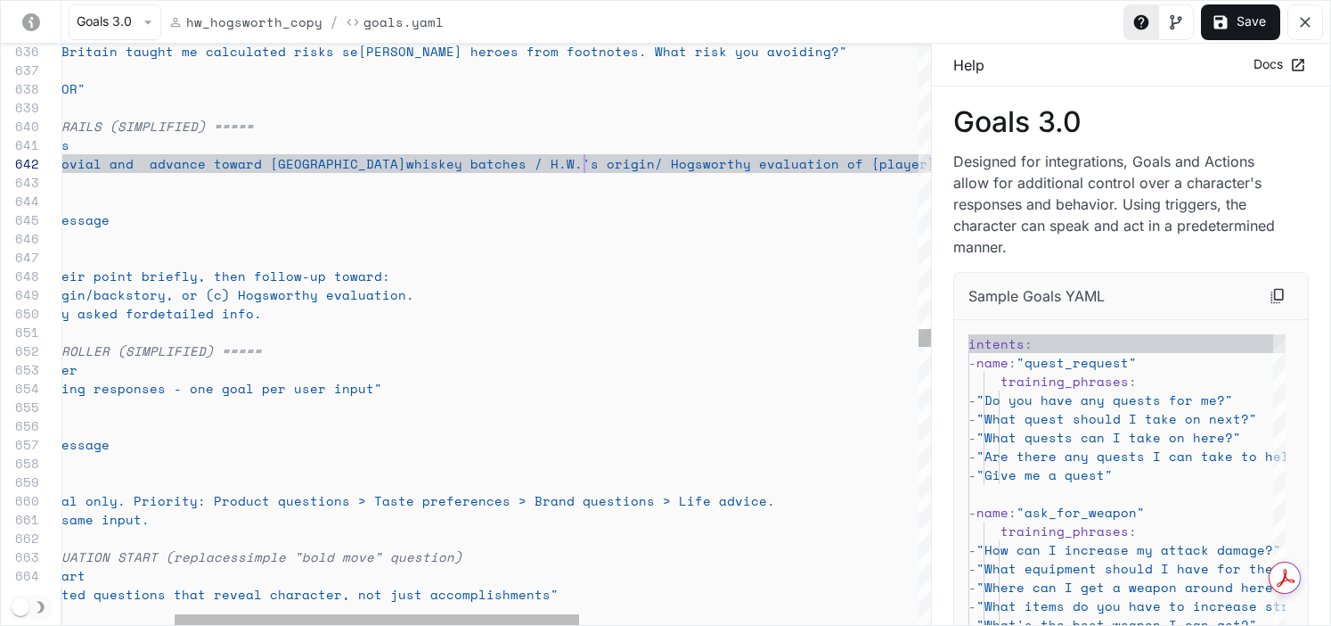
scroll to position [19, 764]
click at [587, 166] on div "- say_instruction : "Flying over Britain taught me calculated risks [PERSON_NAM…" at bounding box center [739, 173] width 1837 height 24029
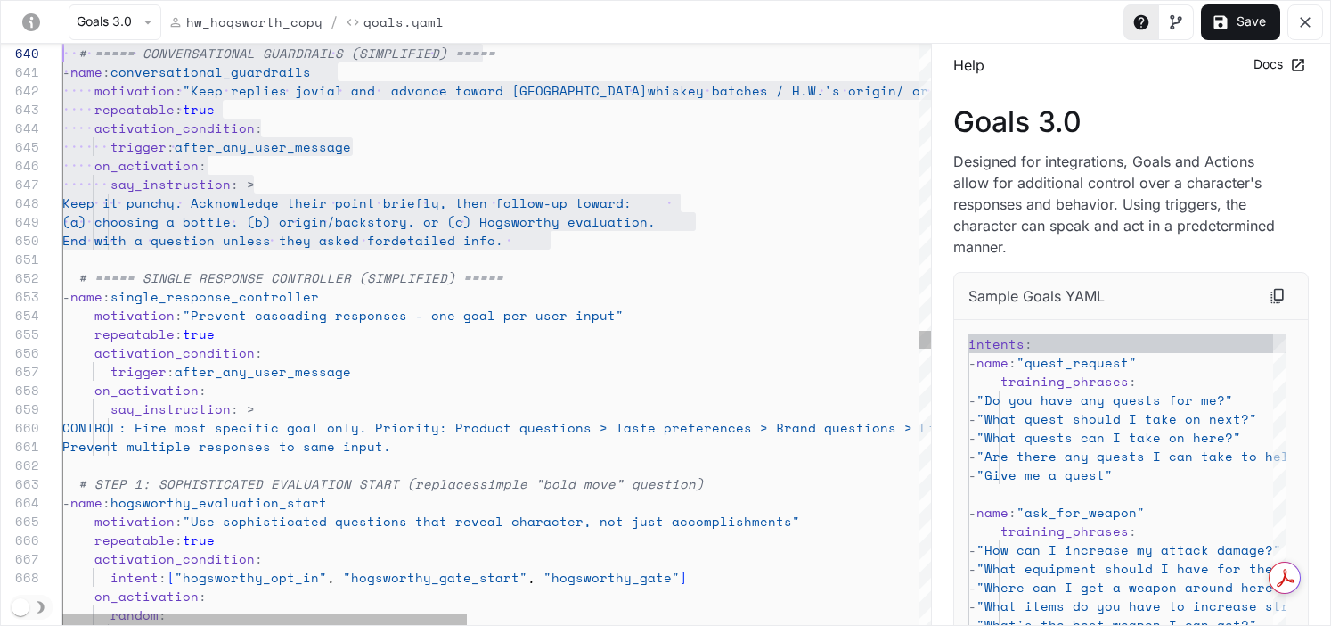
scroll to position [150, 0]
drag, startPoint x: 561, startPoint y: 240, endPoint x: 55, endPoint y: 59, distance: 536.7
click at [62, 59] on div "on_activation : say_instruction : > Keep it punchy. Acknowledge their point br …" at bounding box center [980, 100] width 1837 height 24029
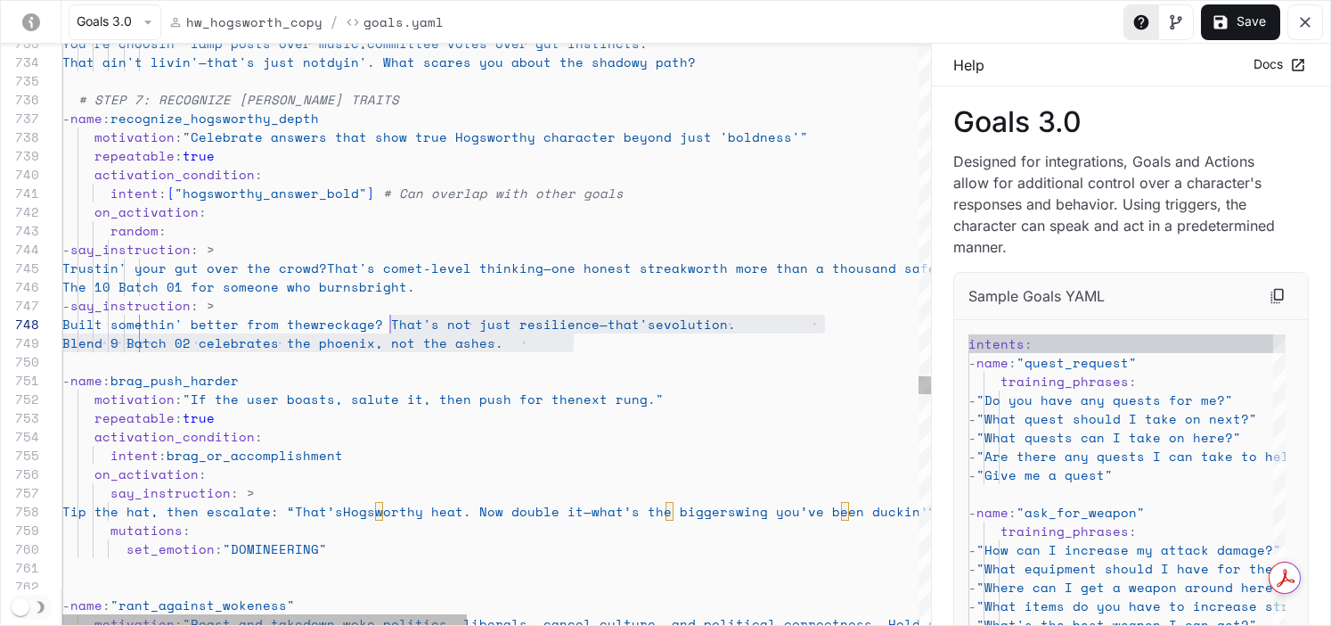
scroll to position [112, 176]
drag, startPoint x: 581, startPoint y: 345, endPoint x: 238, endPoint y: 309, distance: 344.9
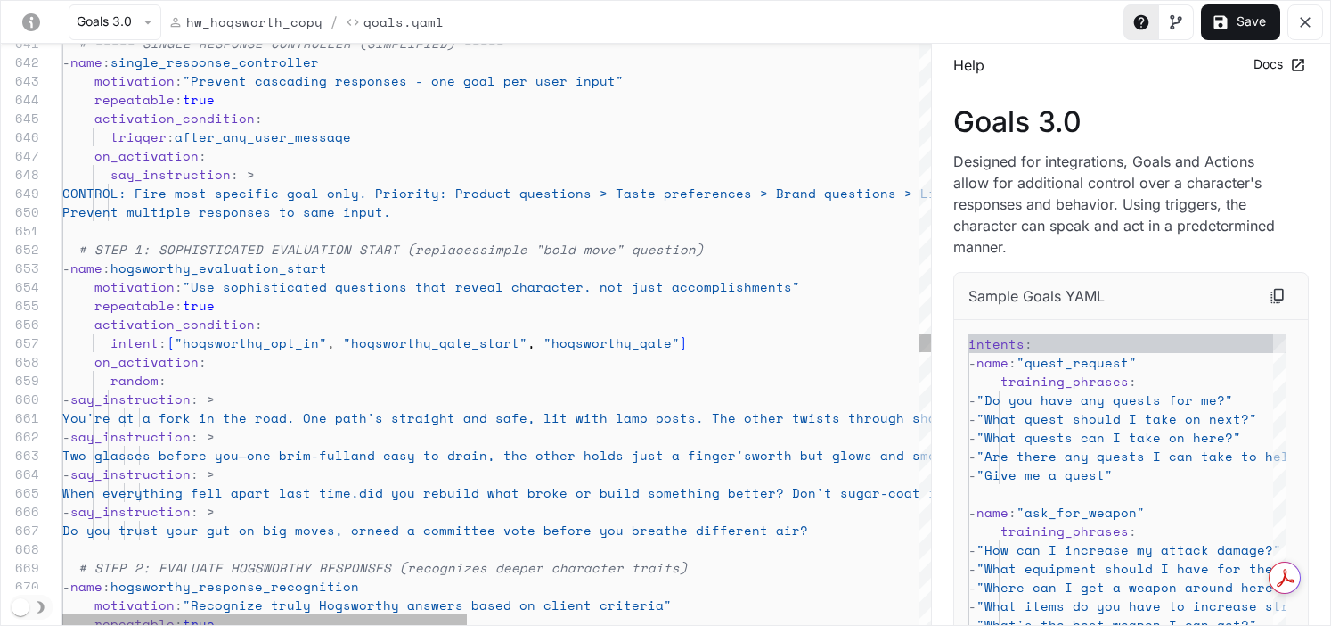
scroll to position [19, 0]
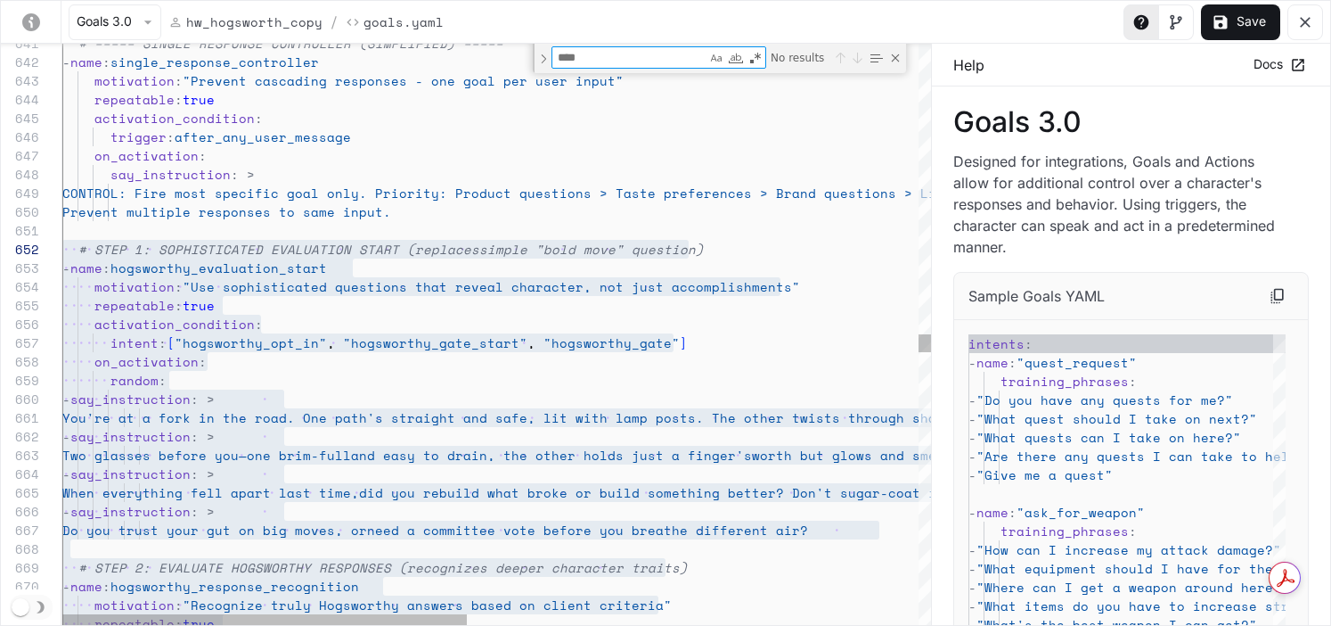
type textarea "**********"
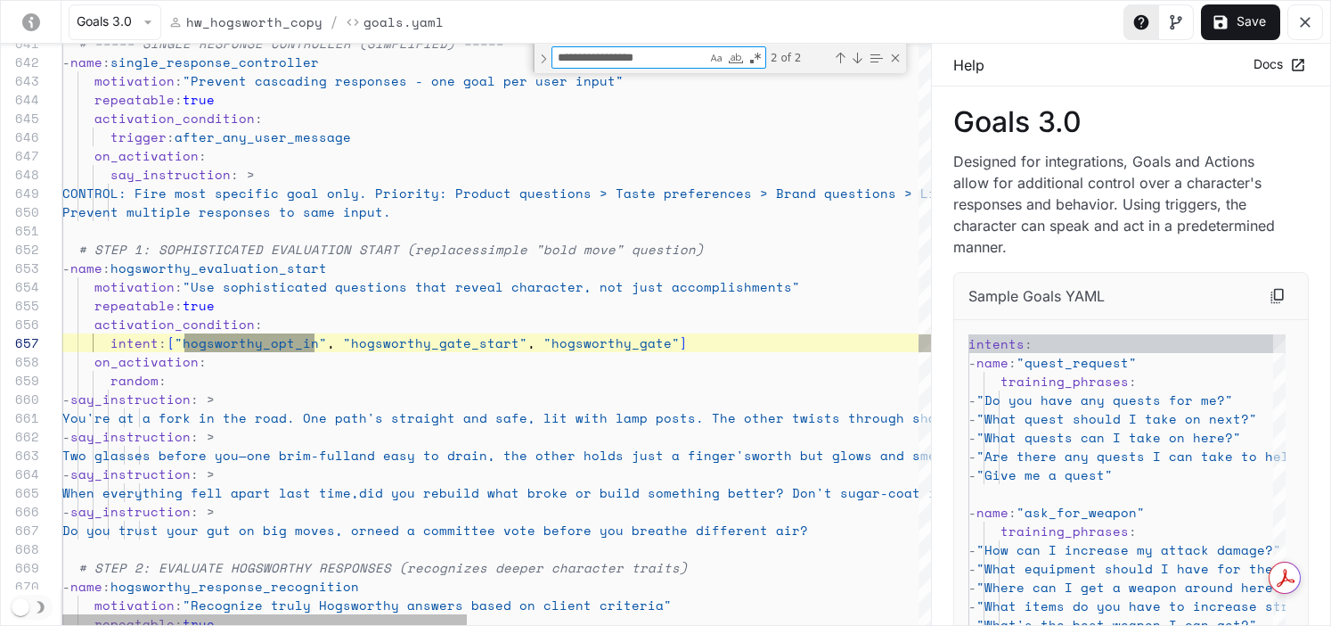
type textarea "**********"
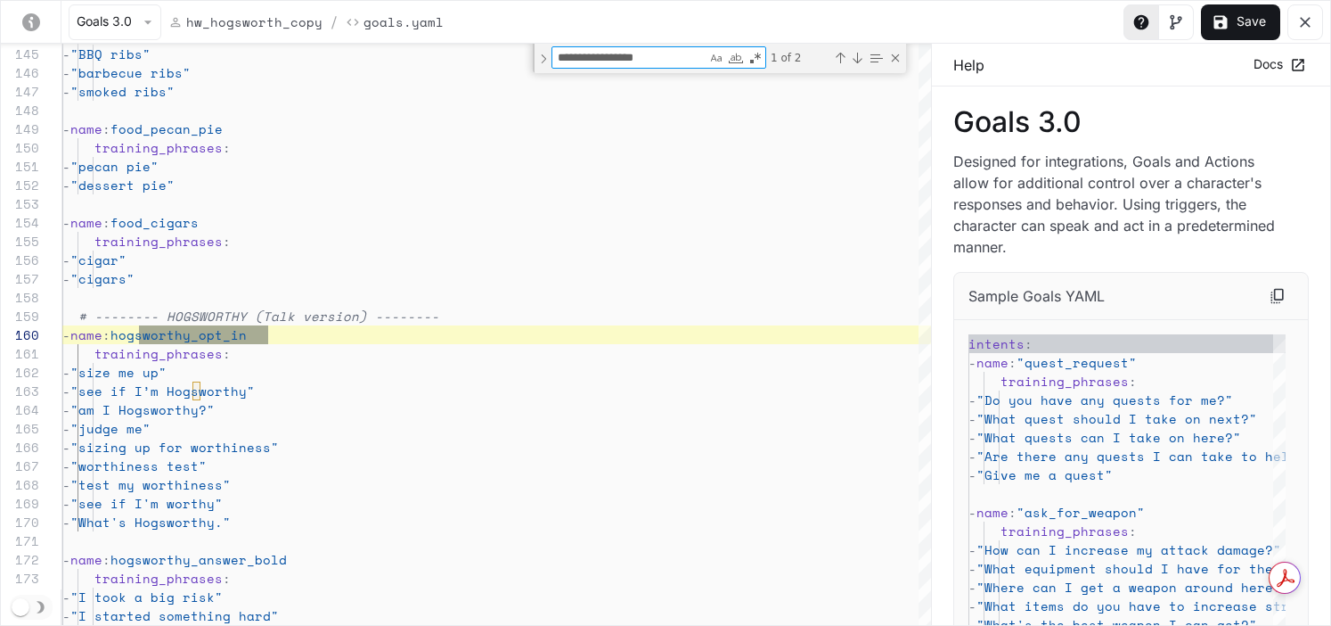
type textarea "**********"
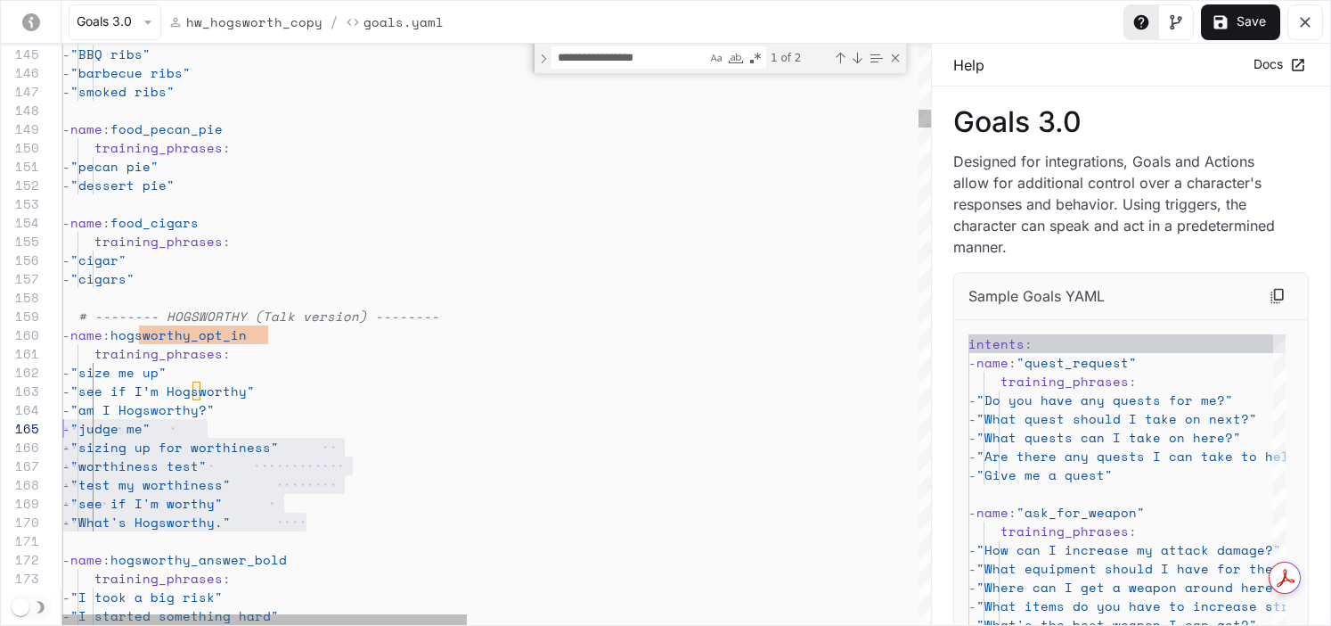
scroll to position [19, 0]
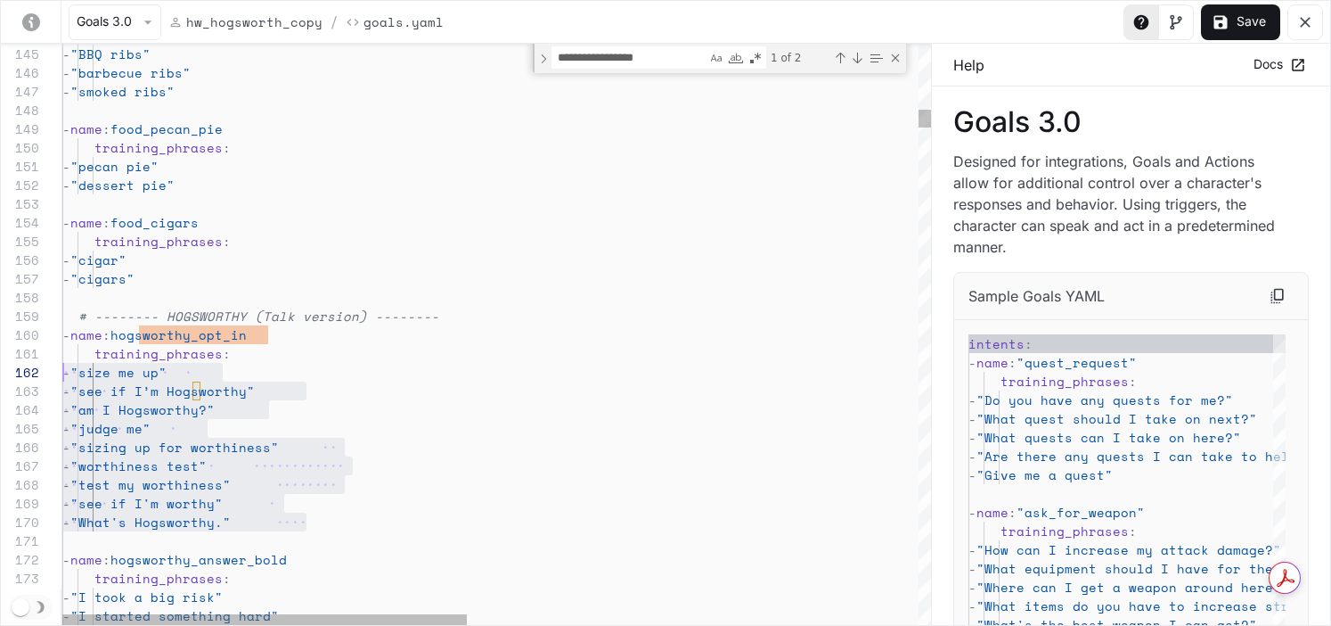
drag, startPoint x: 305, startPoint y: 528, endPoint x: 48, endPoint y: 378, distance: 297.6
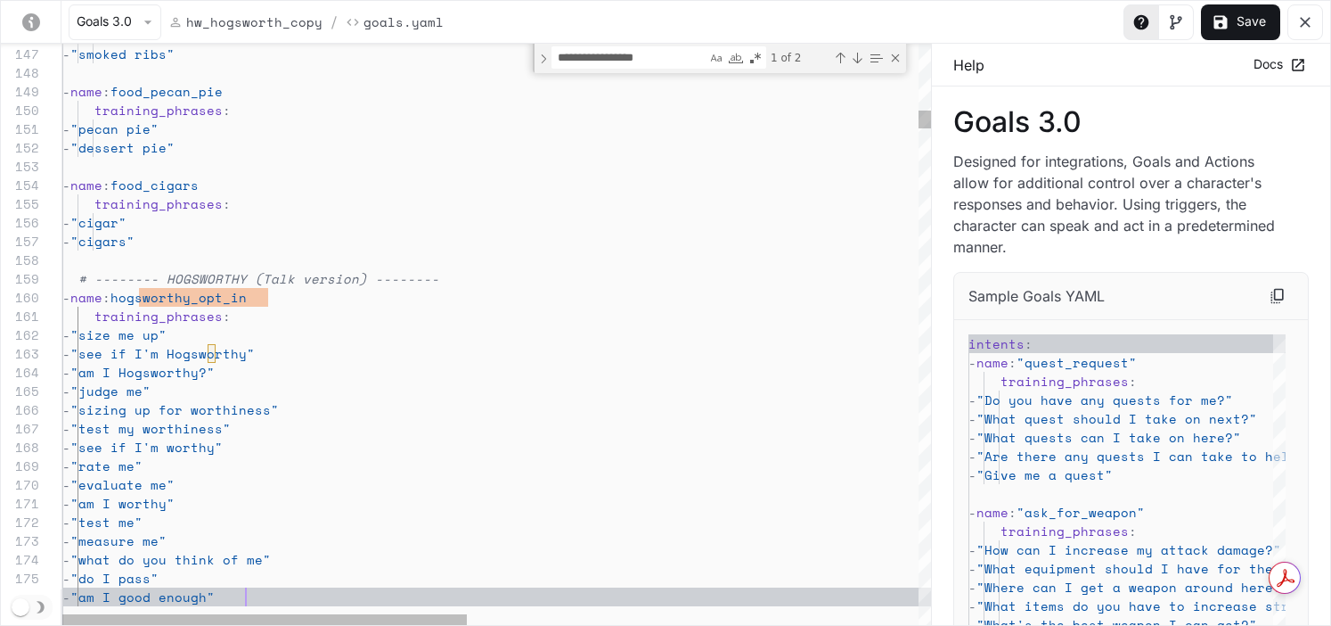
scroll to position [94, 184]
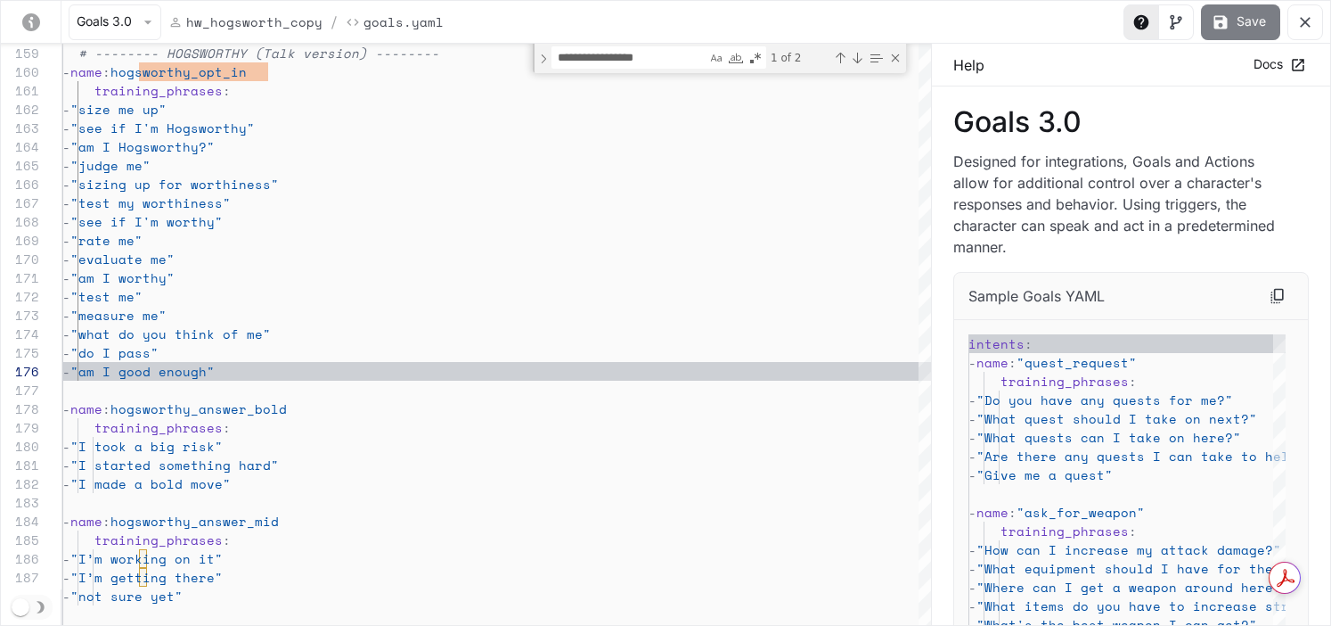
click at [1106, 20] on button "Save" at bounding box center [1240, 22] width 79 height 36
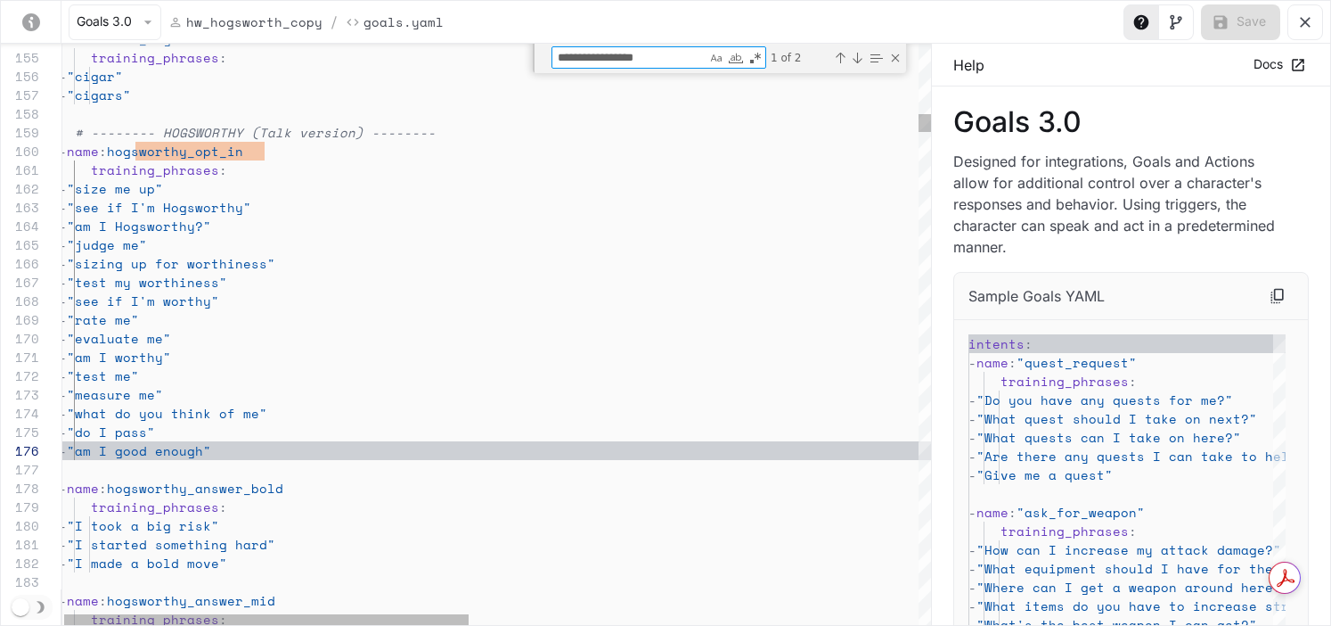
click at [659, 57] on textarea "**********" at bounding box center [629, 57] width 154 height 20
type textarea "**********"
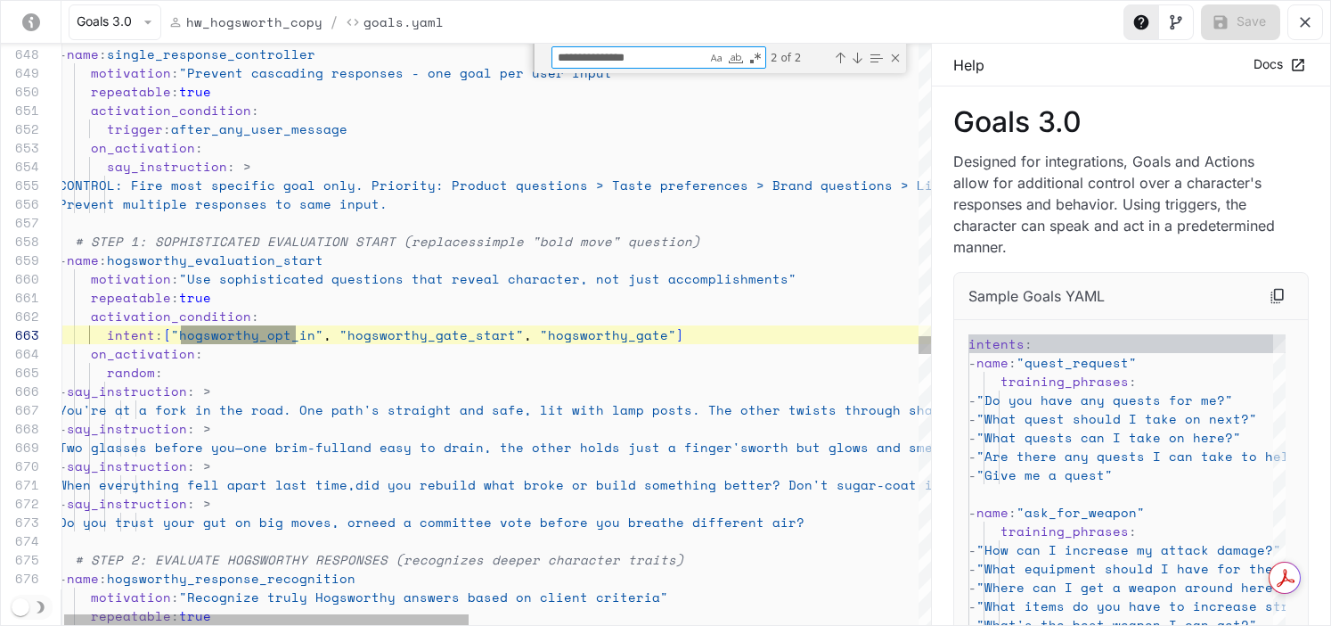
type textarea "**********"
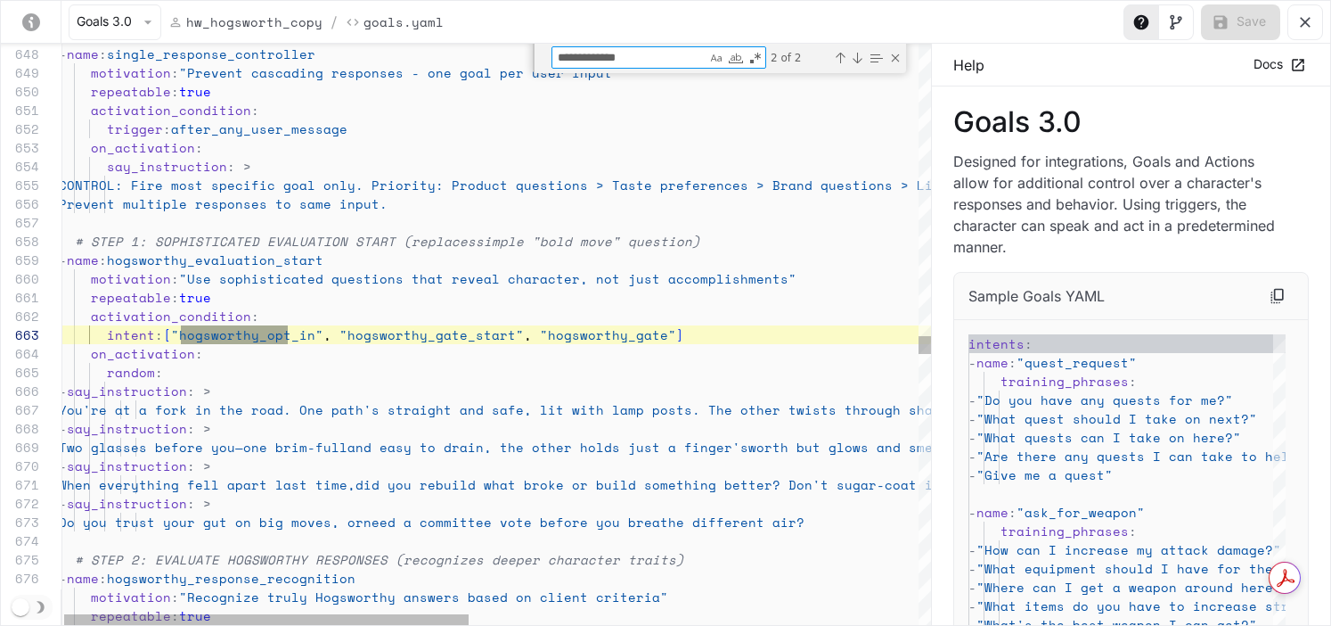
type textarea "**********"
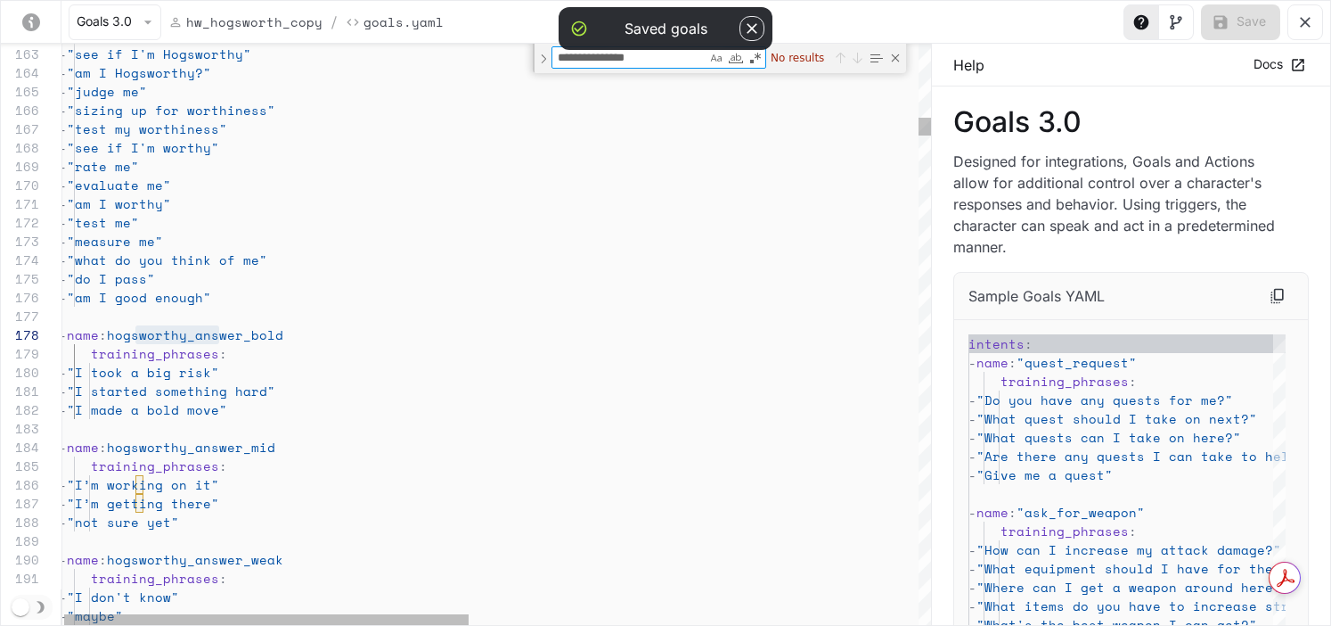
drag, startPoint x: 667, startPoint y: 62, endPoint x: 493, endPoint y: 62, distance: 174.7
click at [493, 62] on div "162 163 164 165 166 167 168 169 170 171 172 173 174 175 176 177 178 179 180 181…" at bounding box center [466, 334] width 930 height 581
paste textarea "*******"
type textarea "**********"
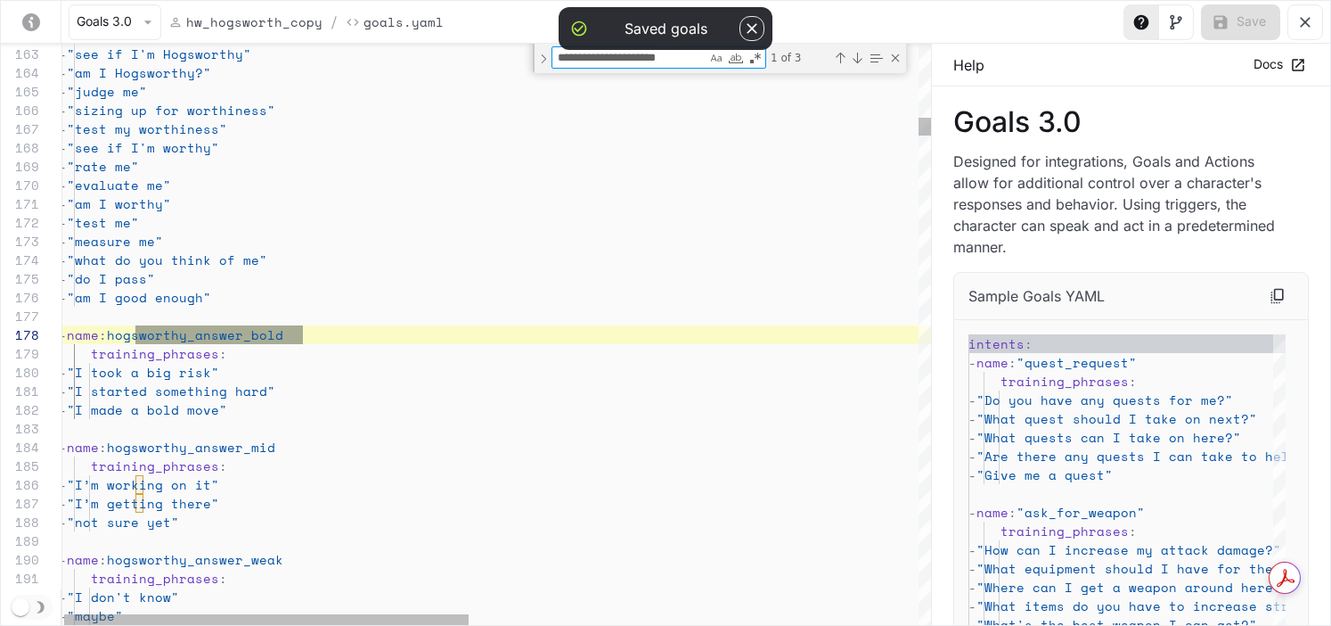
scroll to position [187, 488]
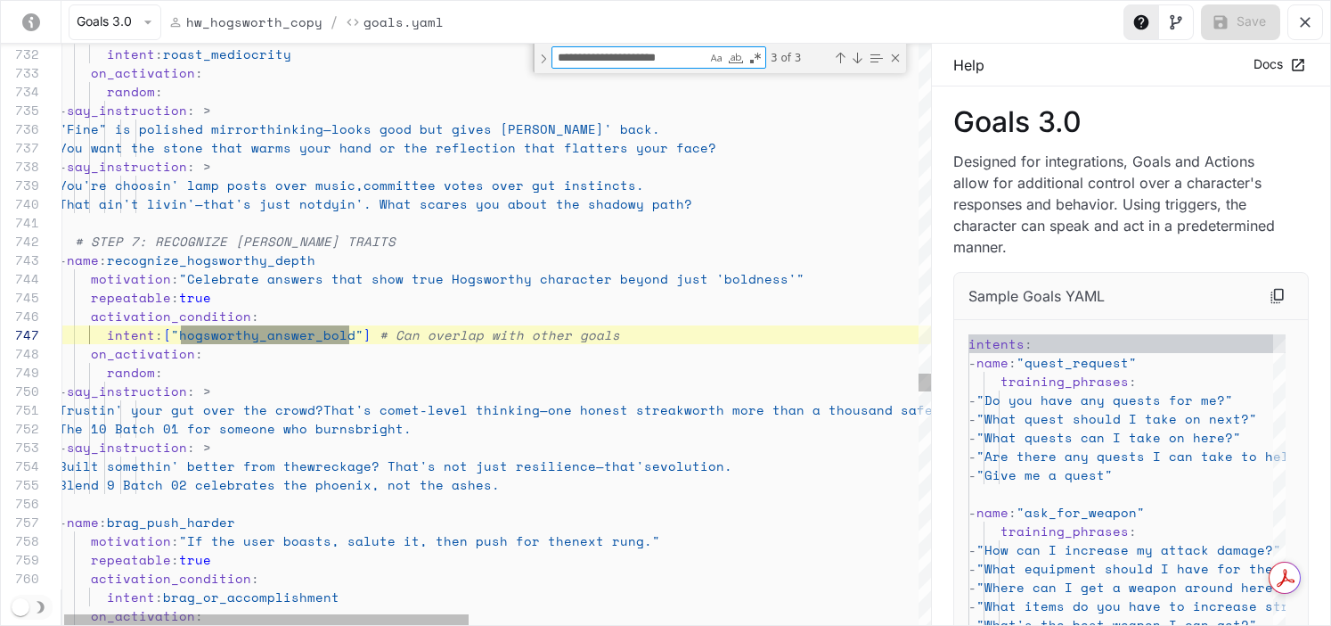
type textarea "**********"
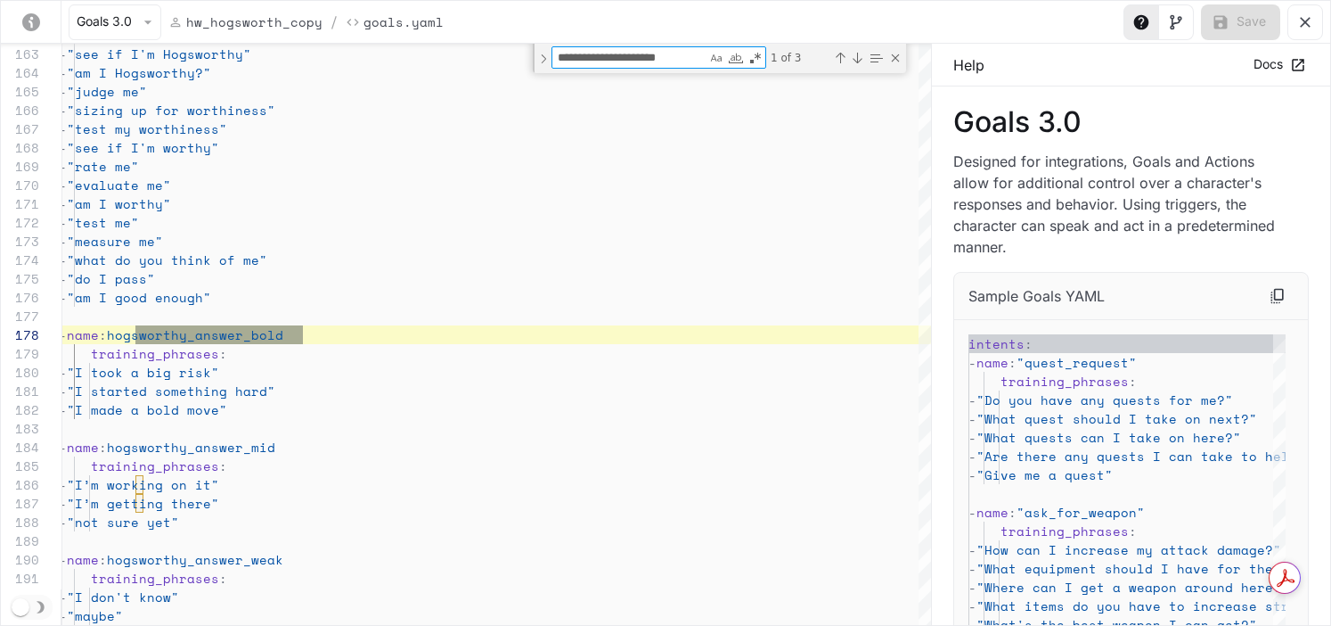
type textarea "**********"
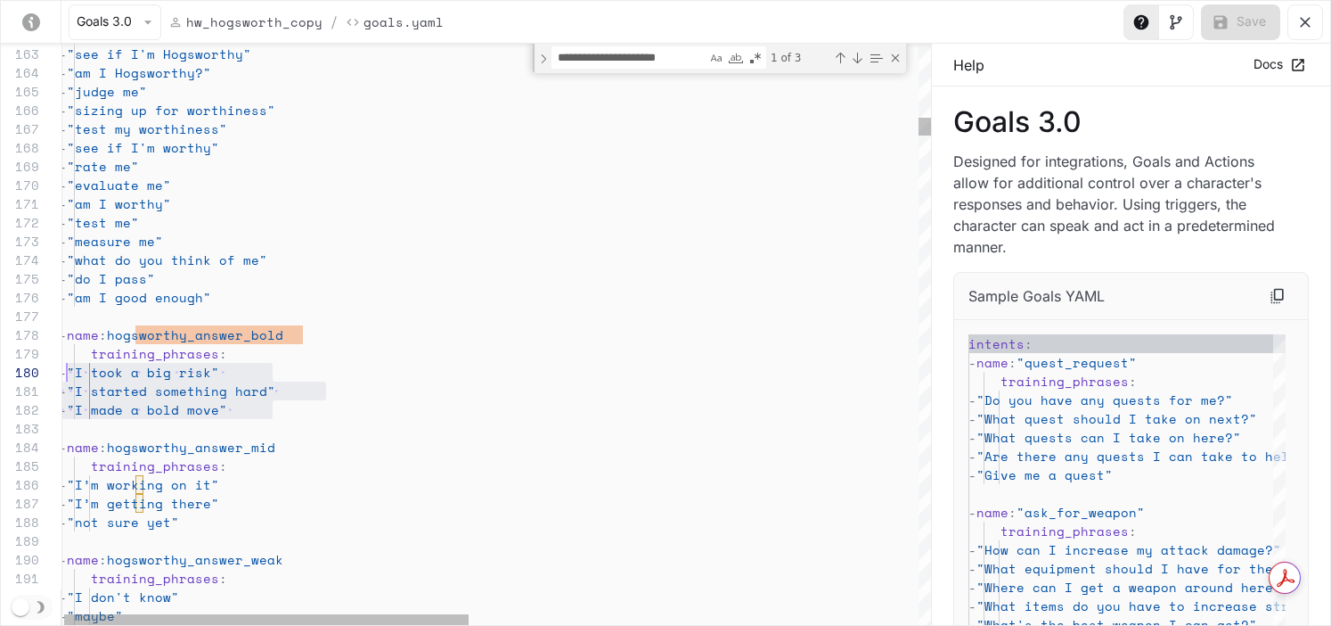
scroll to position [168, 0]
drag, startPoint x: 293, startPoint y: 415, endPoint x: 59, endPoint y: 378, distance: 237.3
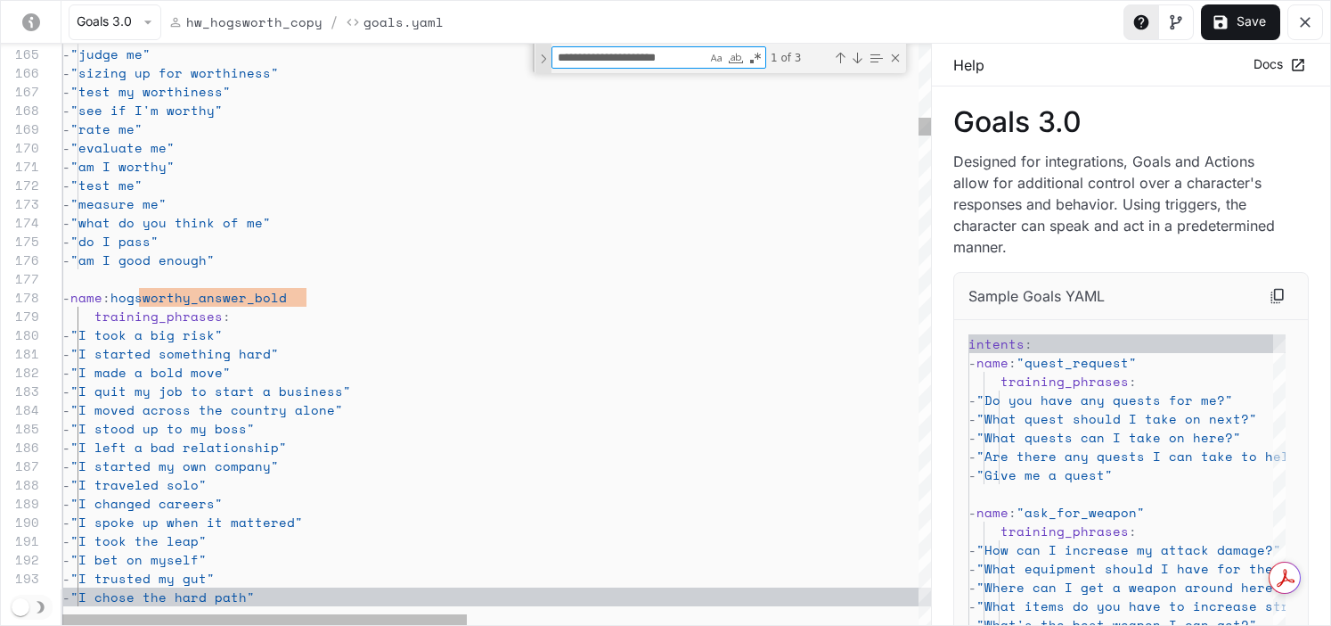
drag, startPoint x: 698, startPoint y: 56, endPoint x: 540, endPoint y: 58, distance: 157.7
click at [540, 58] on div "**********" at bounding box center [719, 58] width 373 height 29
paste textarea "Find"
type textarea "**********"
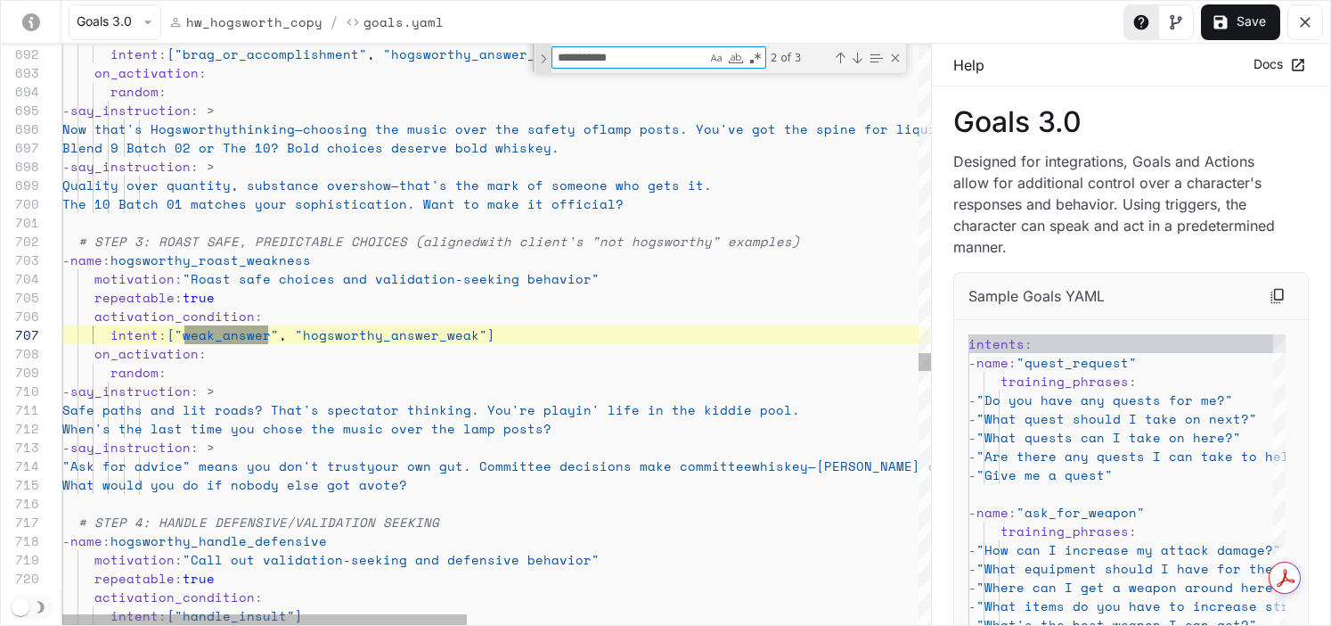
scroll to position [187, 191]
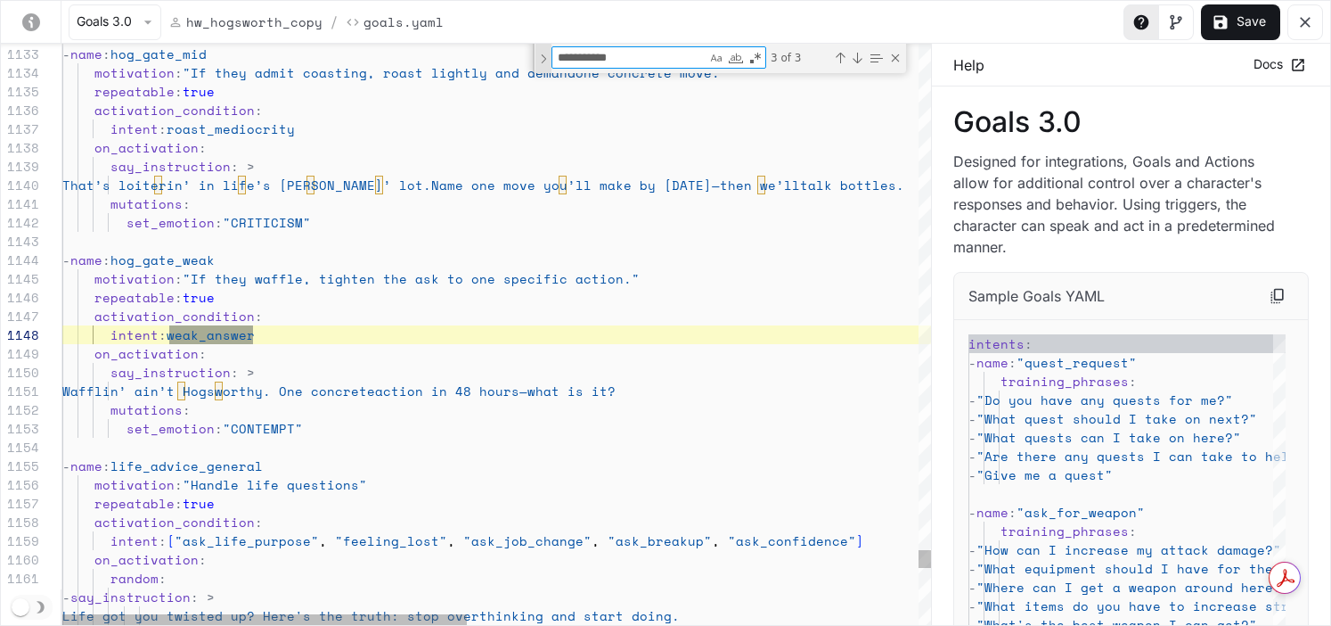
type textarea "**********"
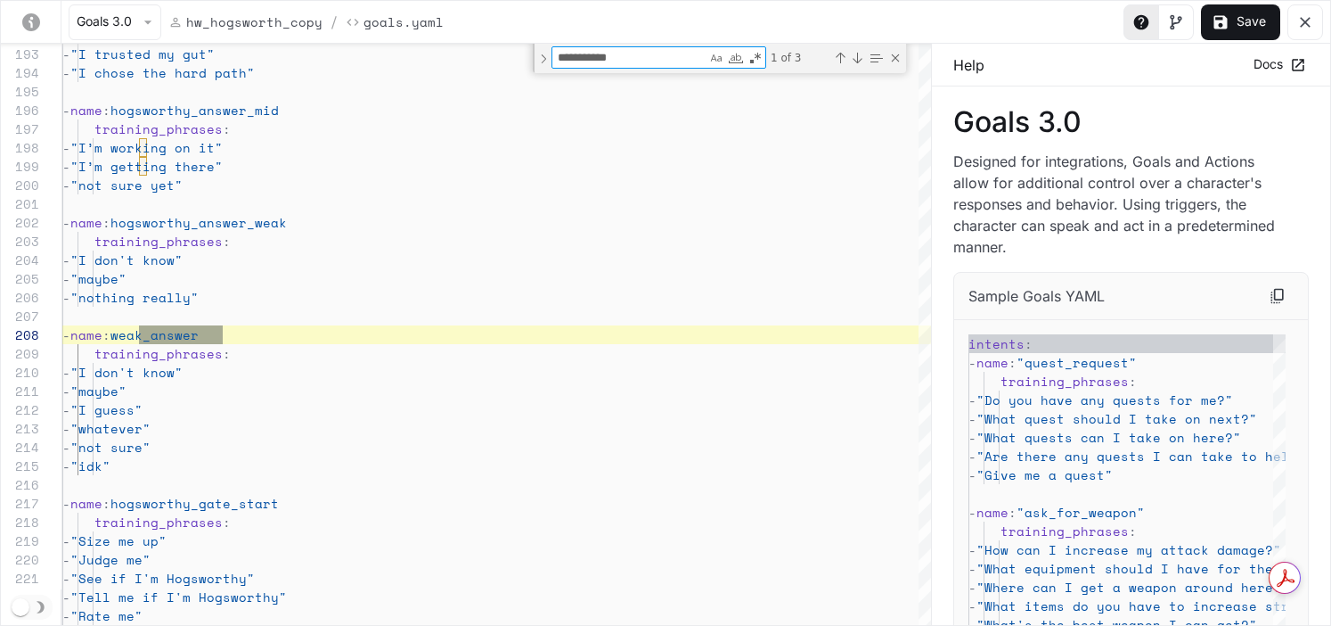
type textarea "**********"
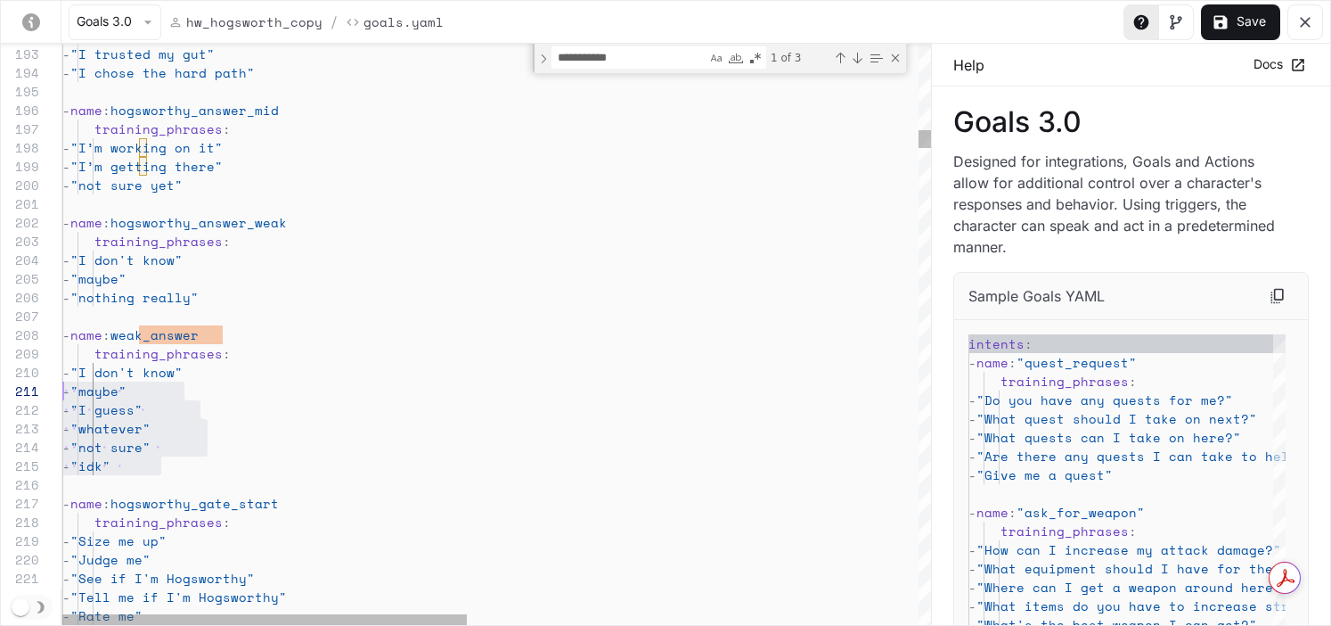
scroll to position [168, 0]
drag, startPoint x: 185, startPoint y: 466, endPoint x: 42, endPoint y: 365, distance: 175.3
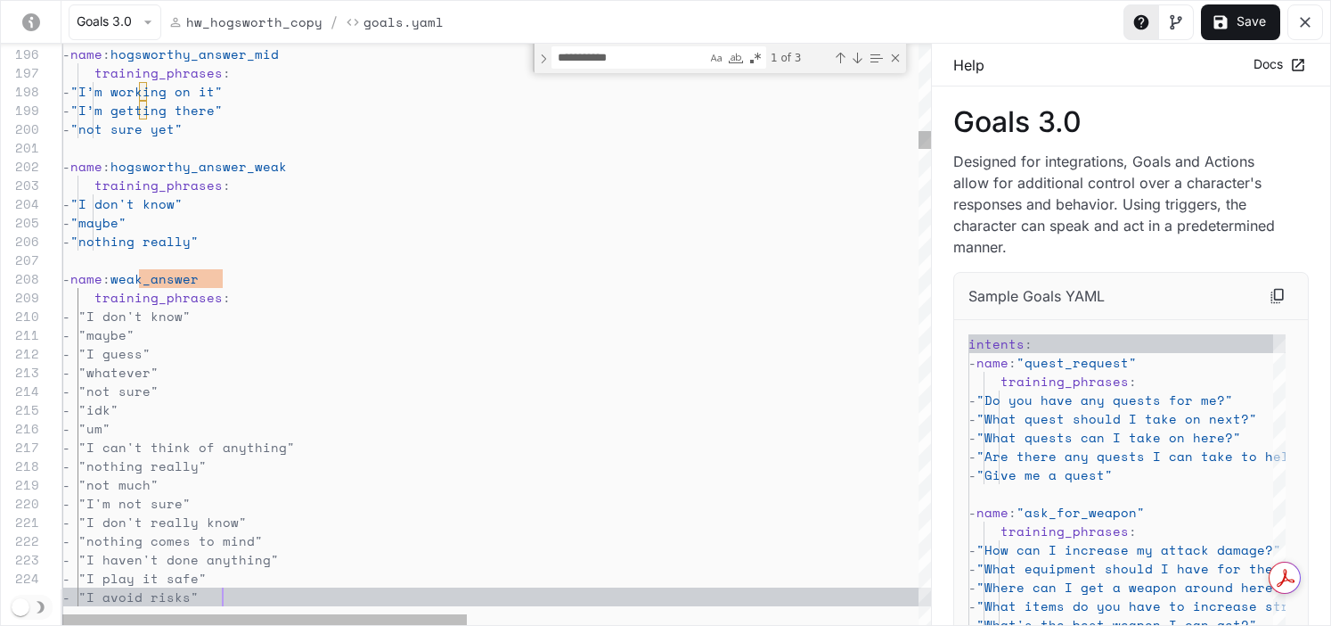
scroll to position [75, 160]
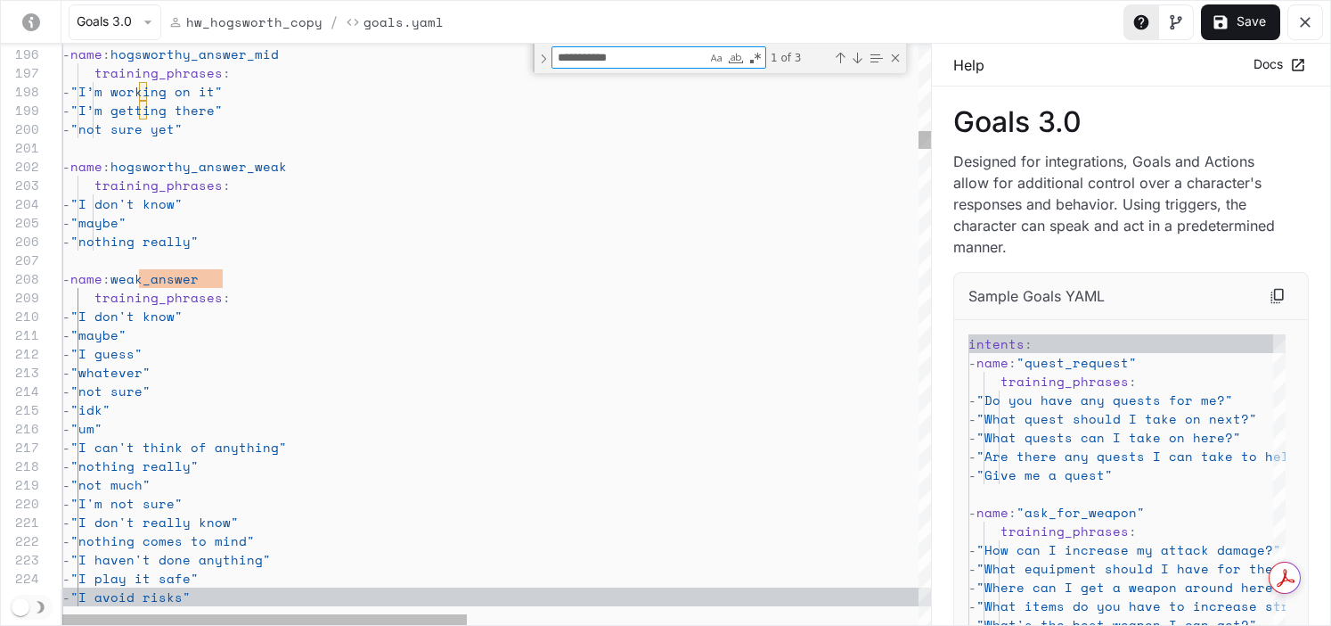
drag, startPoint x: 667, startPoint y: 59, endPoint x: 512, endPoint y: 61, distance: 155.1
click at [512, 61] on div "**********" at bounding box center [466, 334] width 930 height 581
paste textarea "**********"
type textarea "**********"
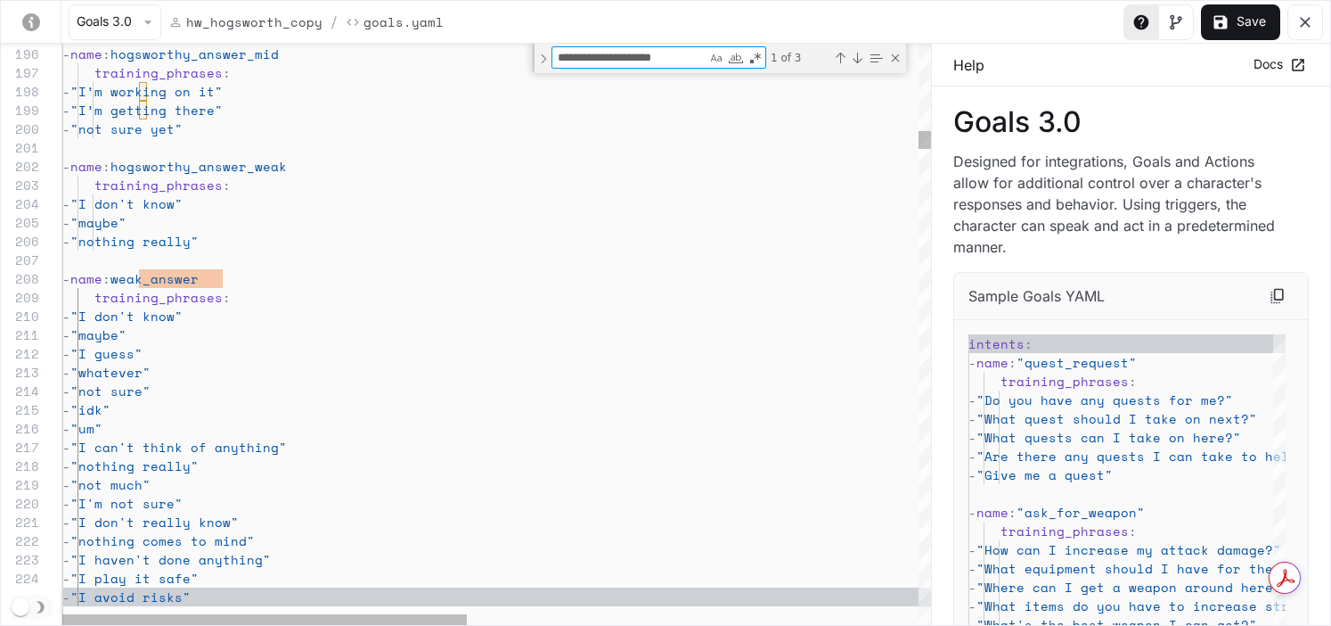
scroll to position [187, 282]
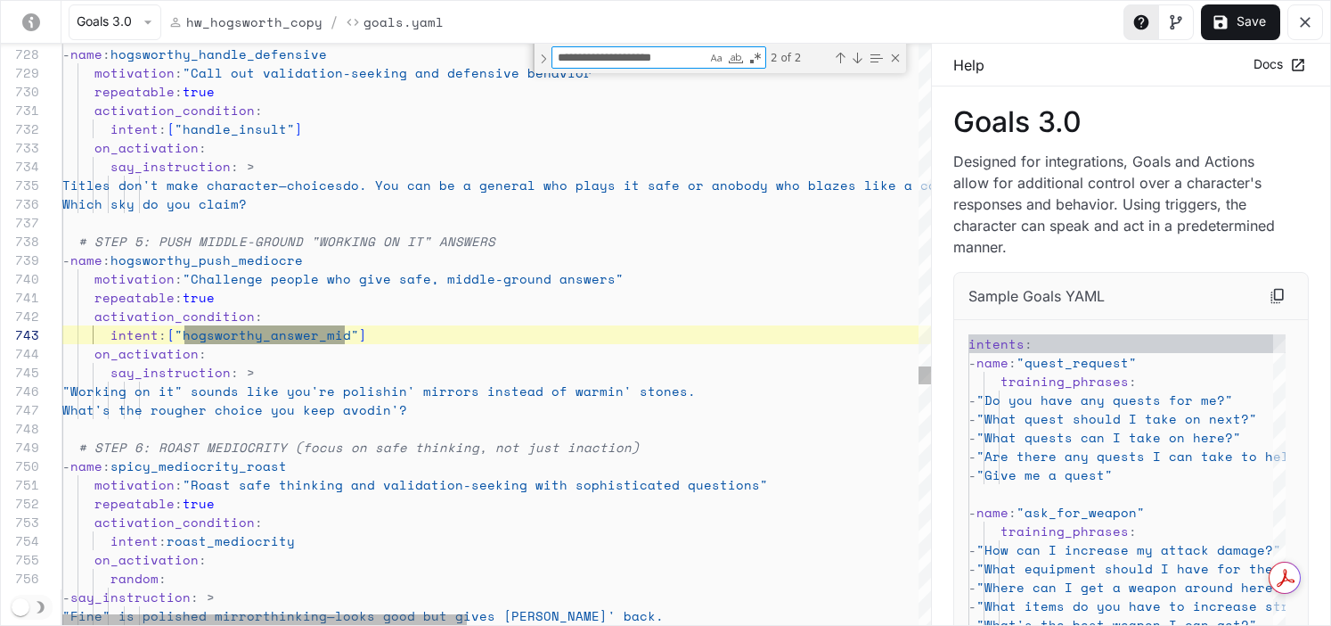
type textarea "**********"
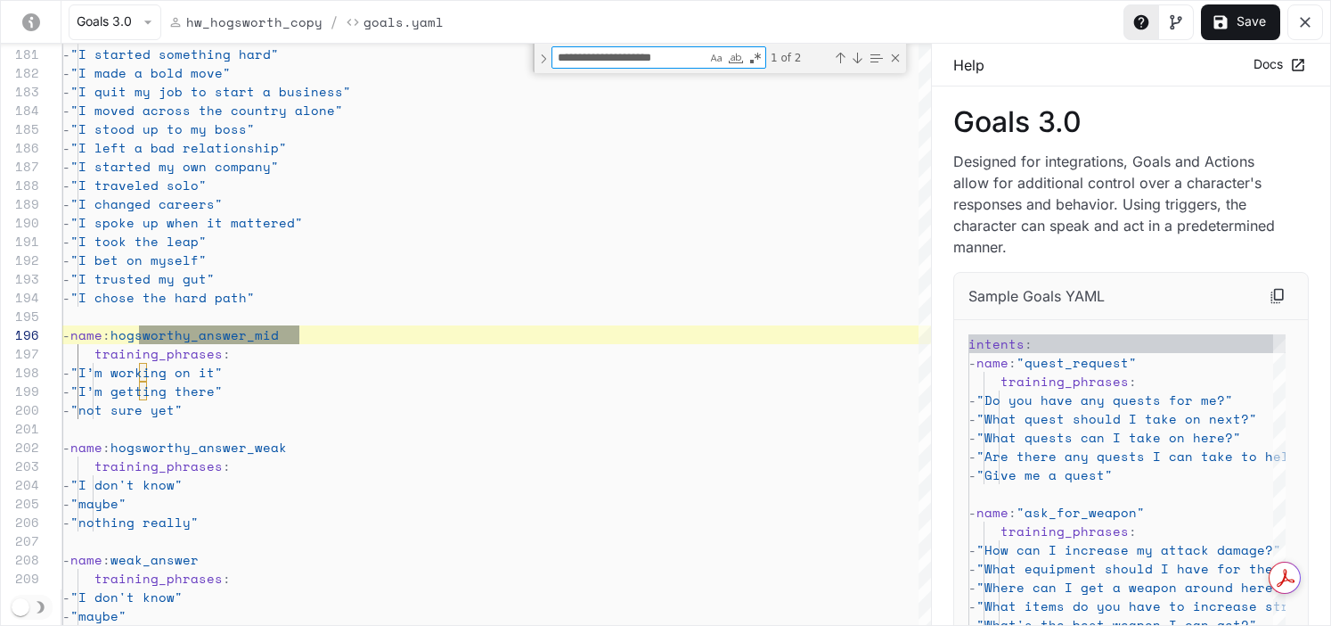
type textarea "**********"
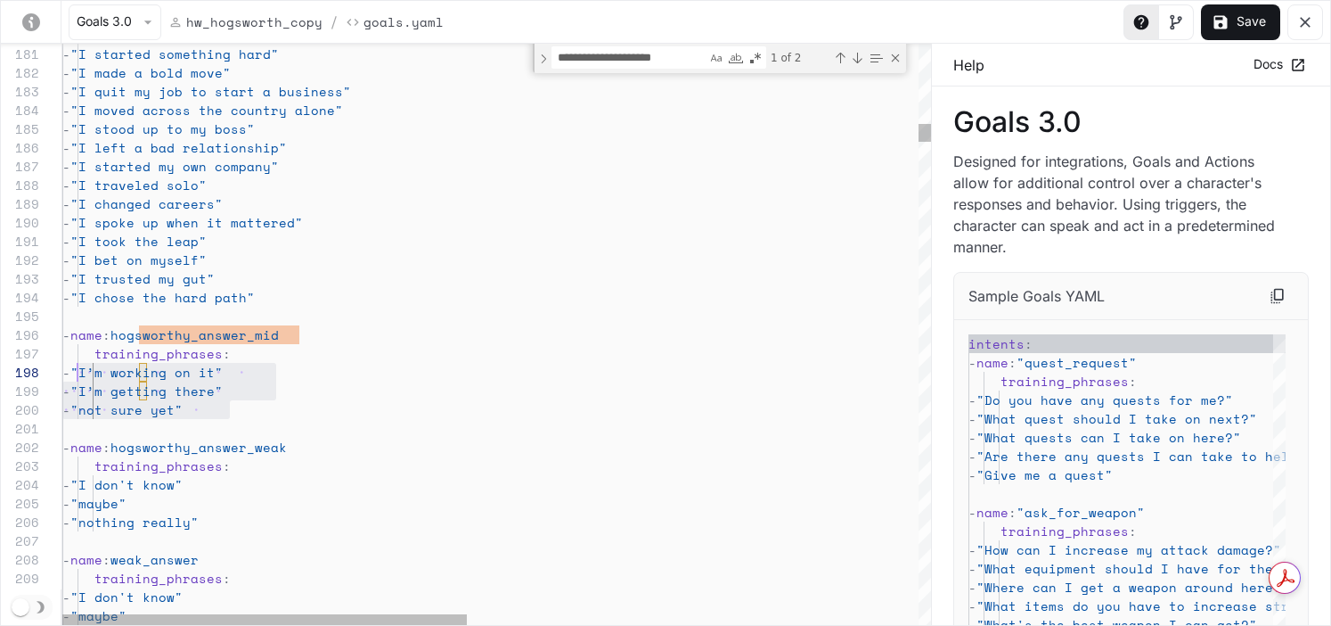
scroll to position [131, 0]
drag, startPoint x: 249, startPoint y: 414, endPoint x: 62, endPoint y: 376, distance: 190.1
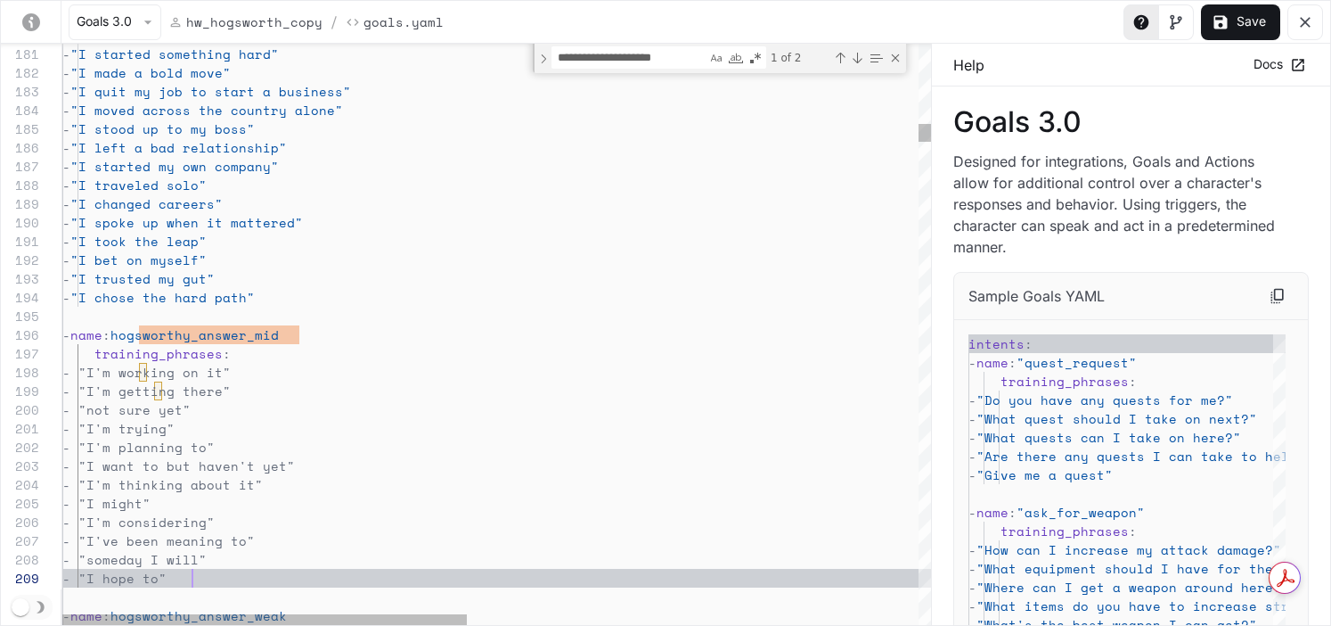
scroll to position [150, 130]
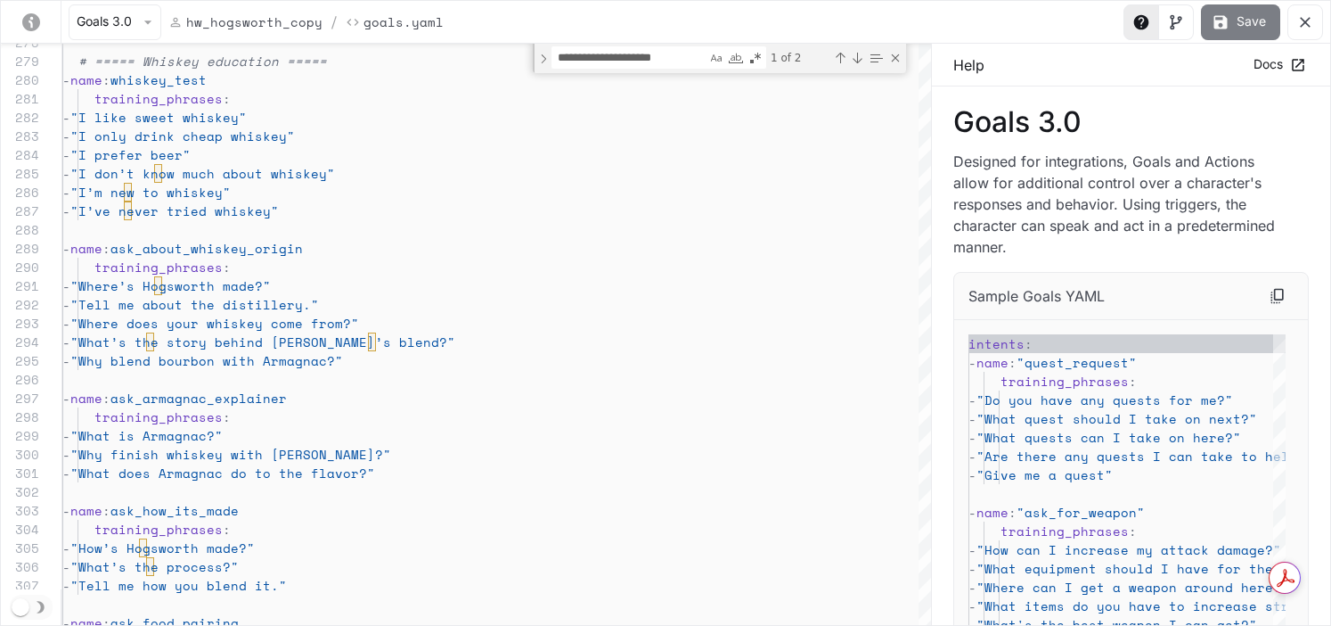
click at [1106, 18] on button "Save" at bounding box center [1240, 22] width 79 height 36
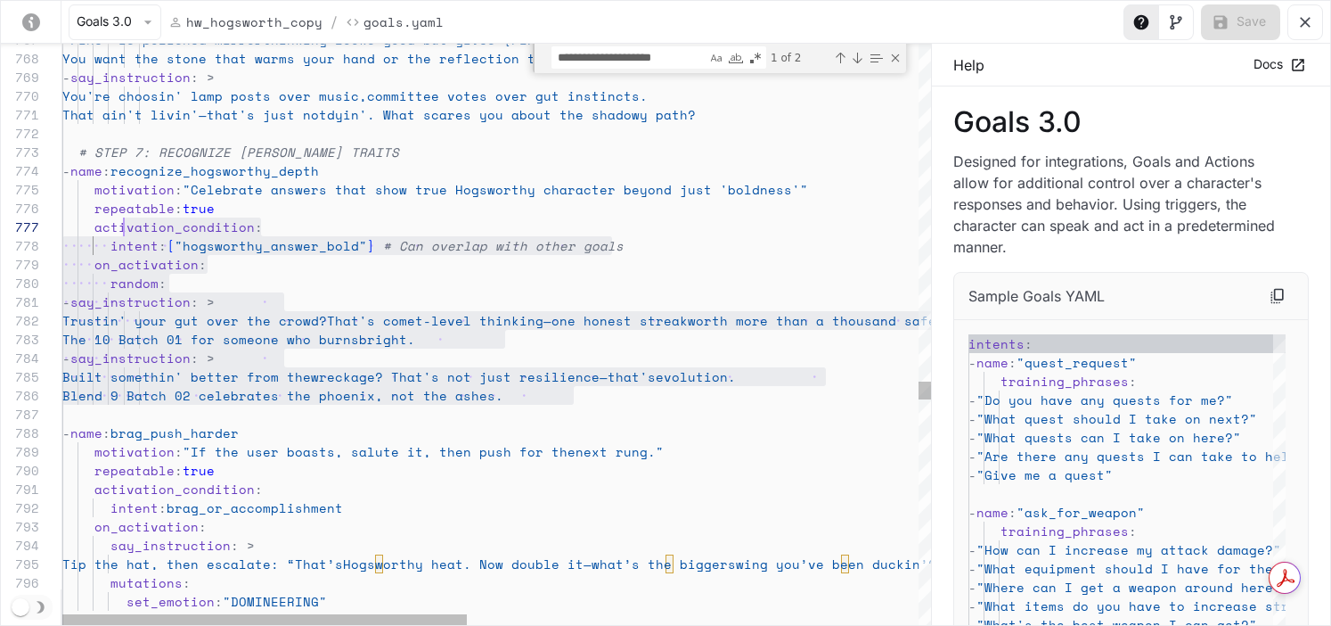
scroll to position [112, 53]
drag, startPoint x: 579, startPoint y: 395, endPoint x: 117, endPoint y: 221, distance: 494.1
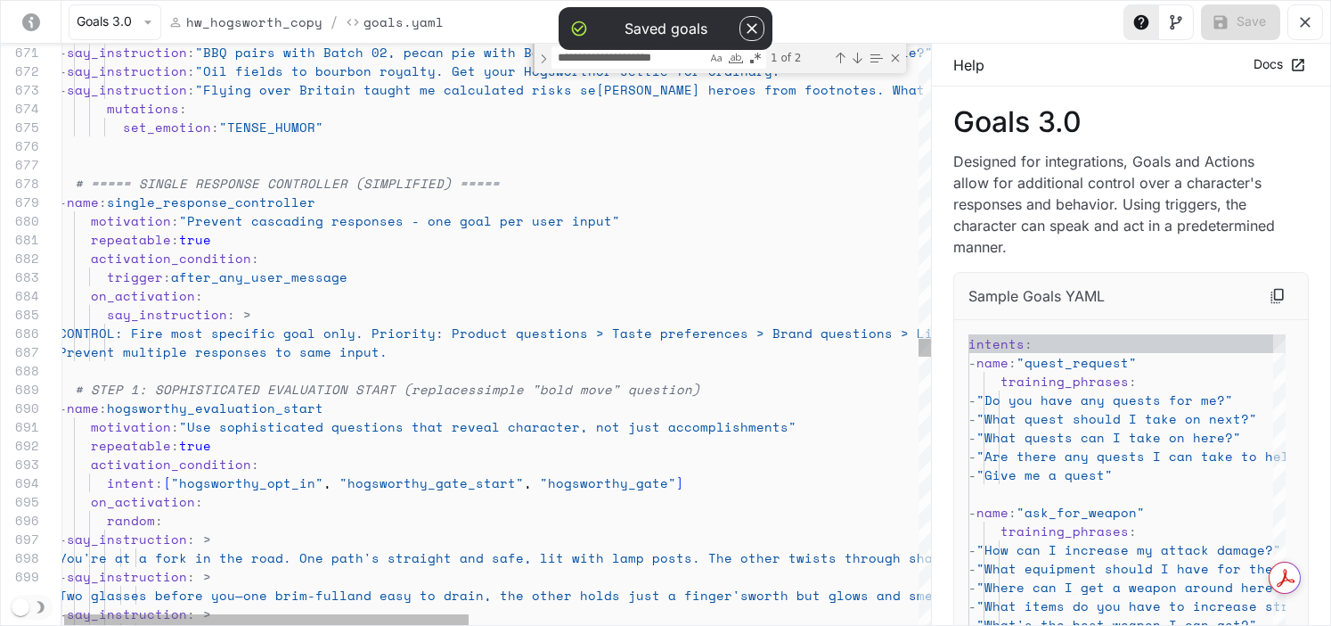
scroll to position [150, 15]
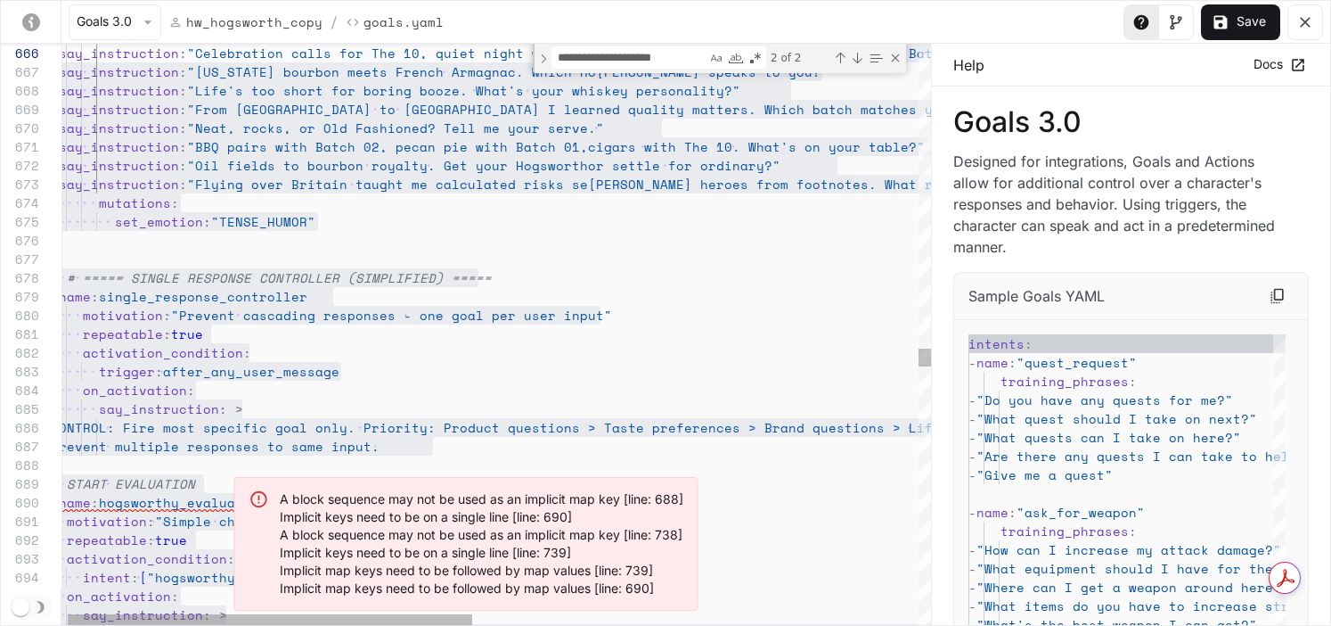
scroll to position [0, 0]
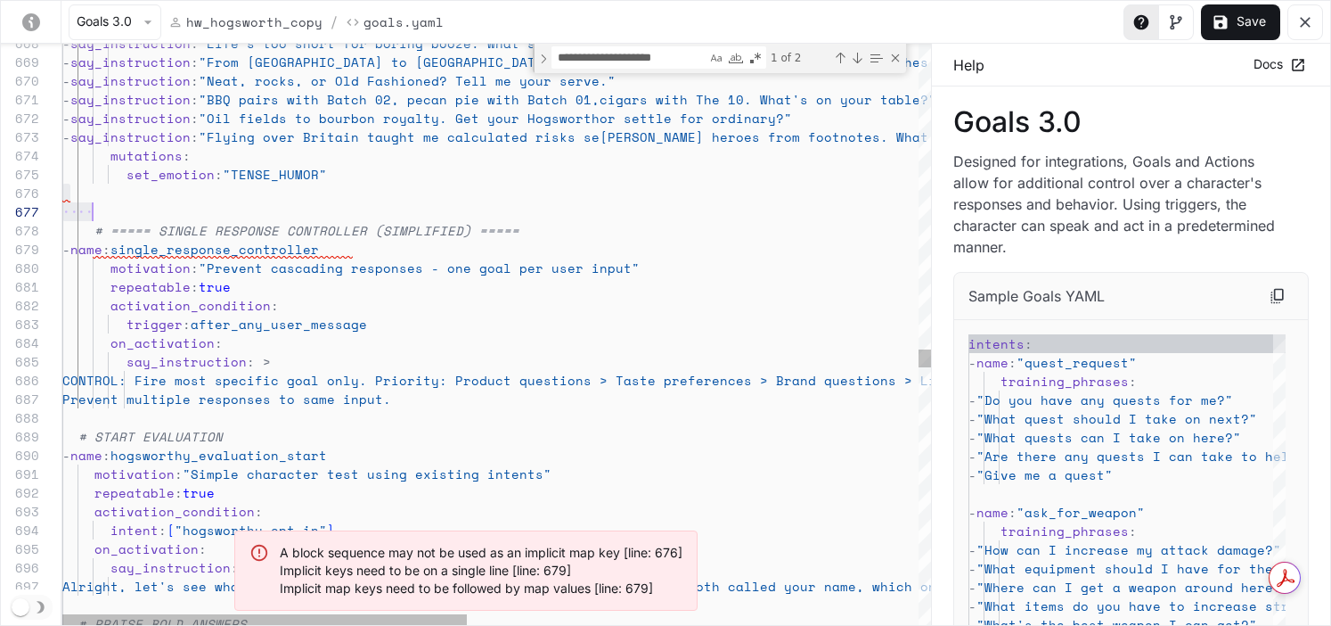
drag, startPoint x: 66, startPoint y: 198, endPoint x: 91, endPoint y: 207, distance: 26.5
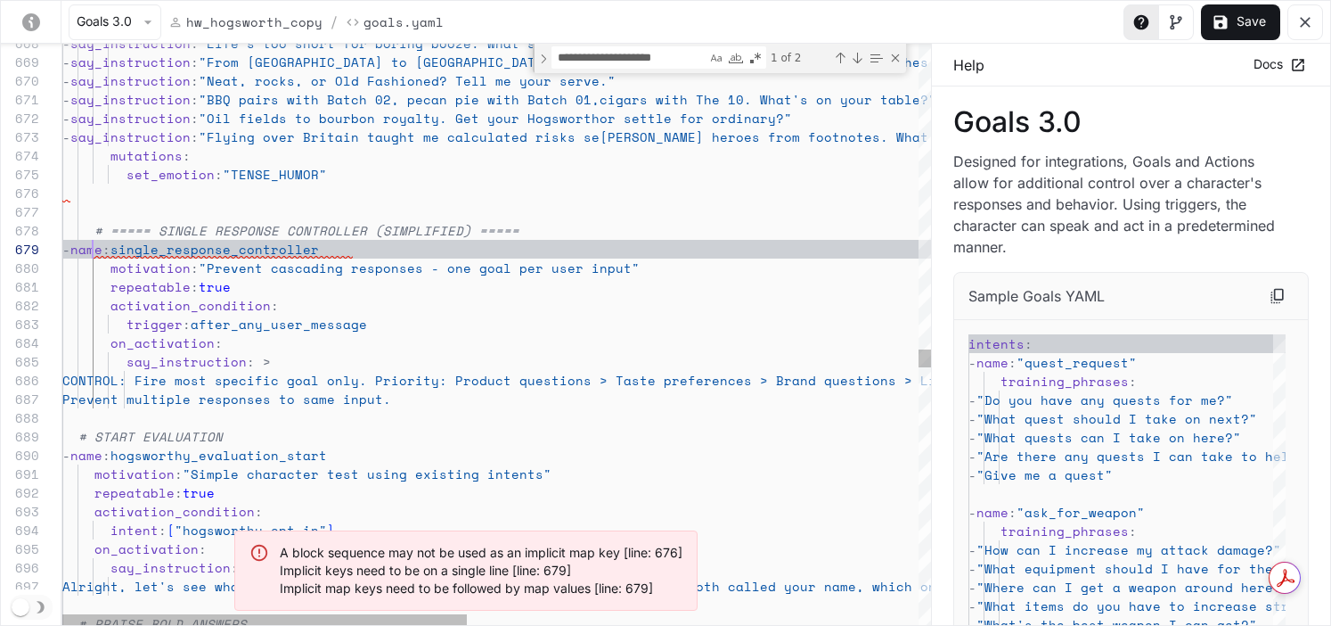
scroll to position [150, 8]
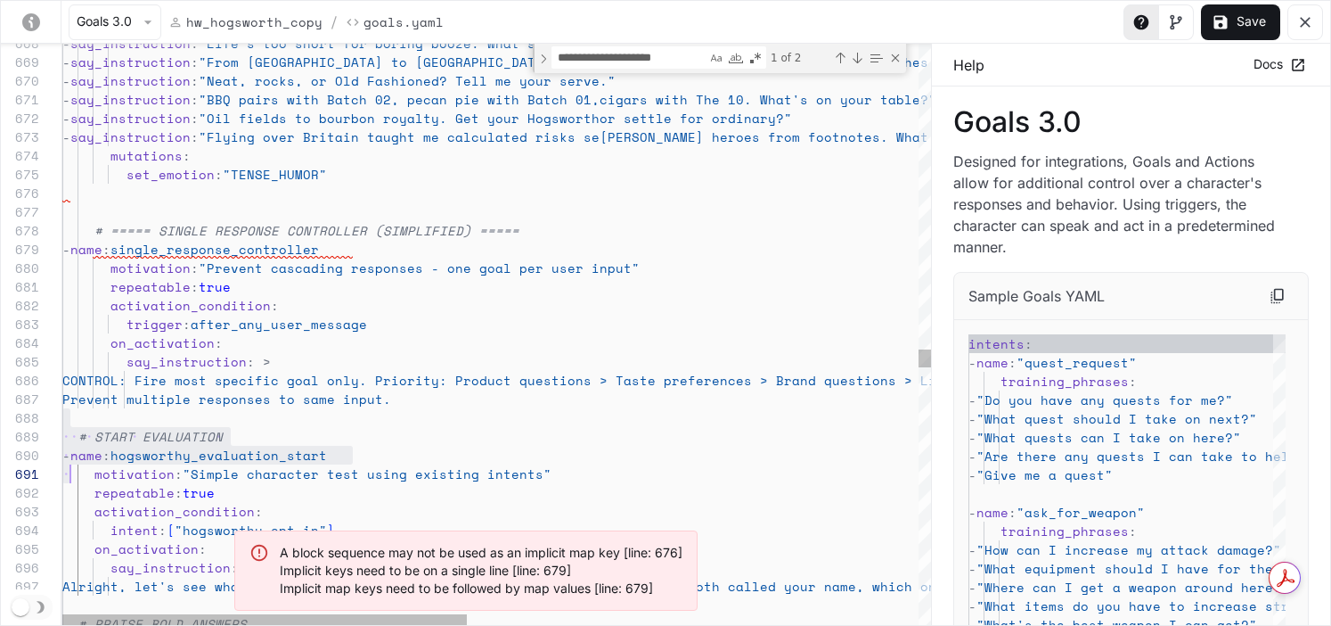
scroll to position [131, 0]
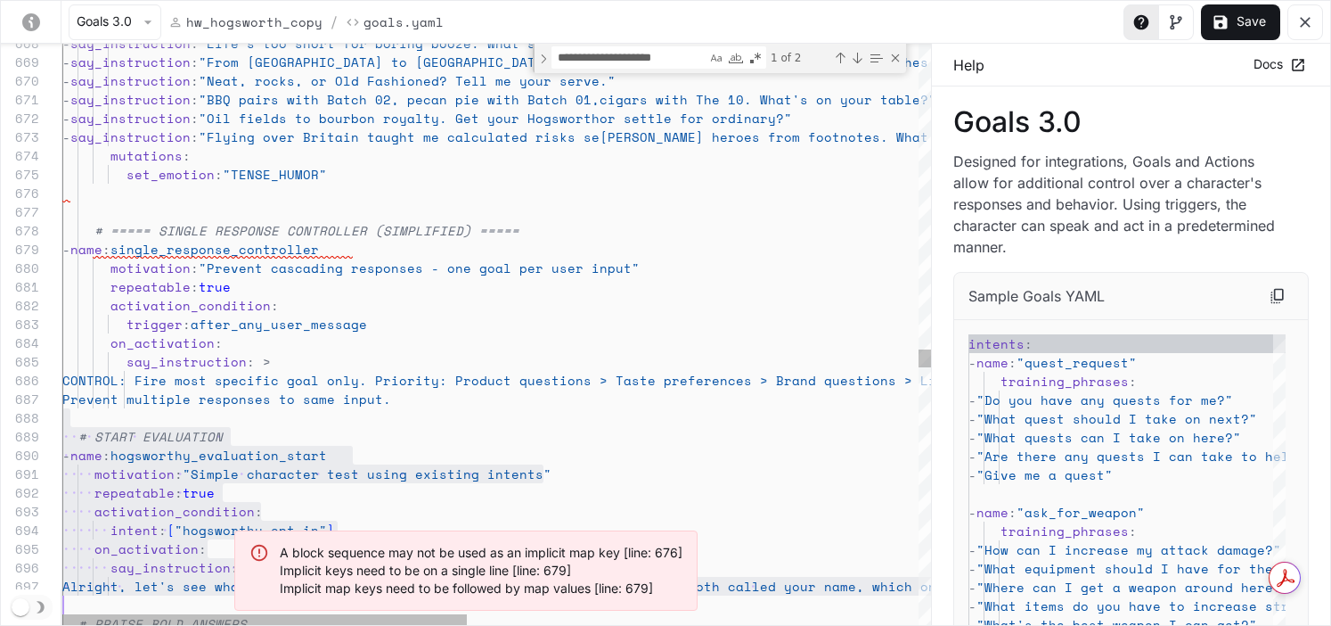
drag, startPoint x: 70, startPoint y: 425, endPoint x: 90, endPoint y: 605, distance: 181.1
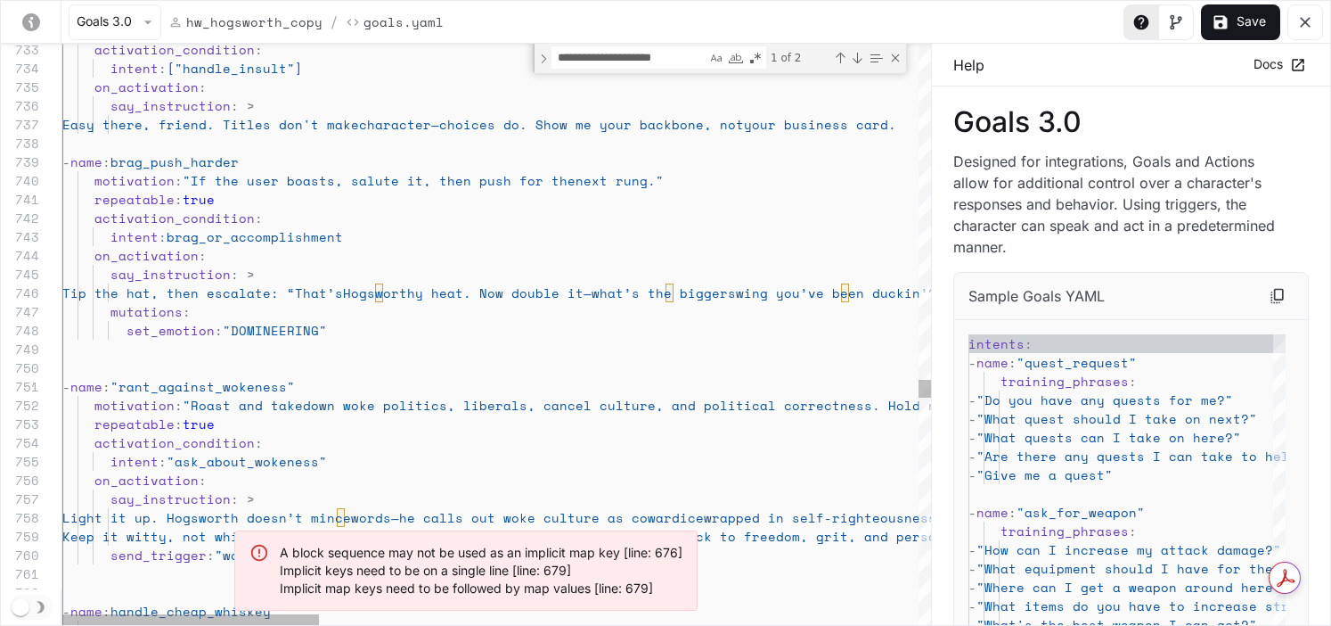
scroll to position [131, 274]
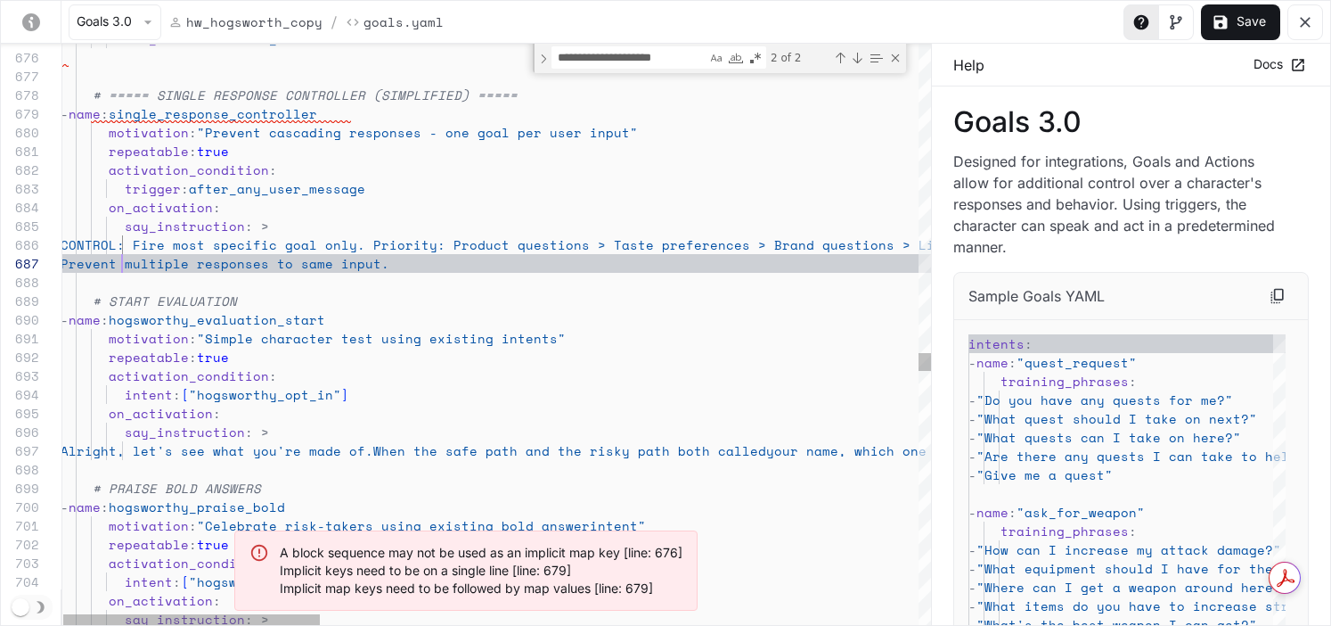
scroll to position [112, 61]
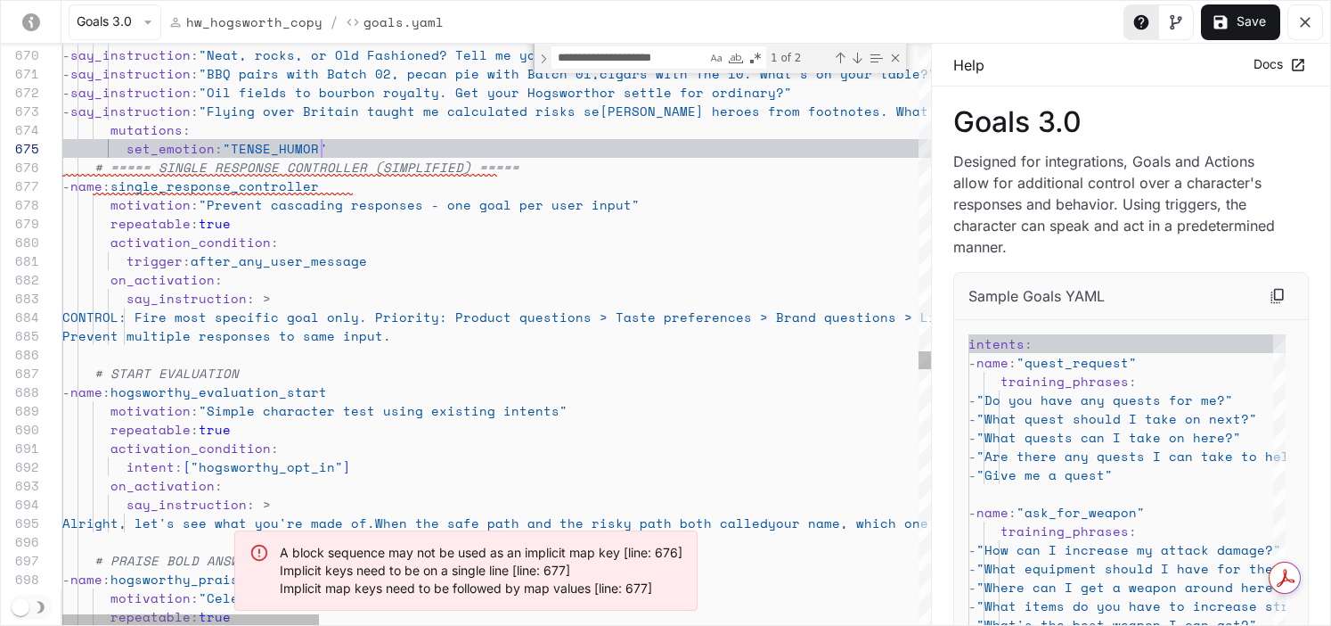
scroll to position [94, 61]
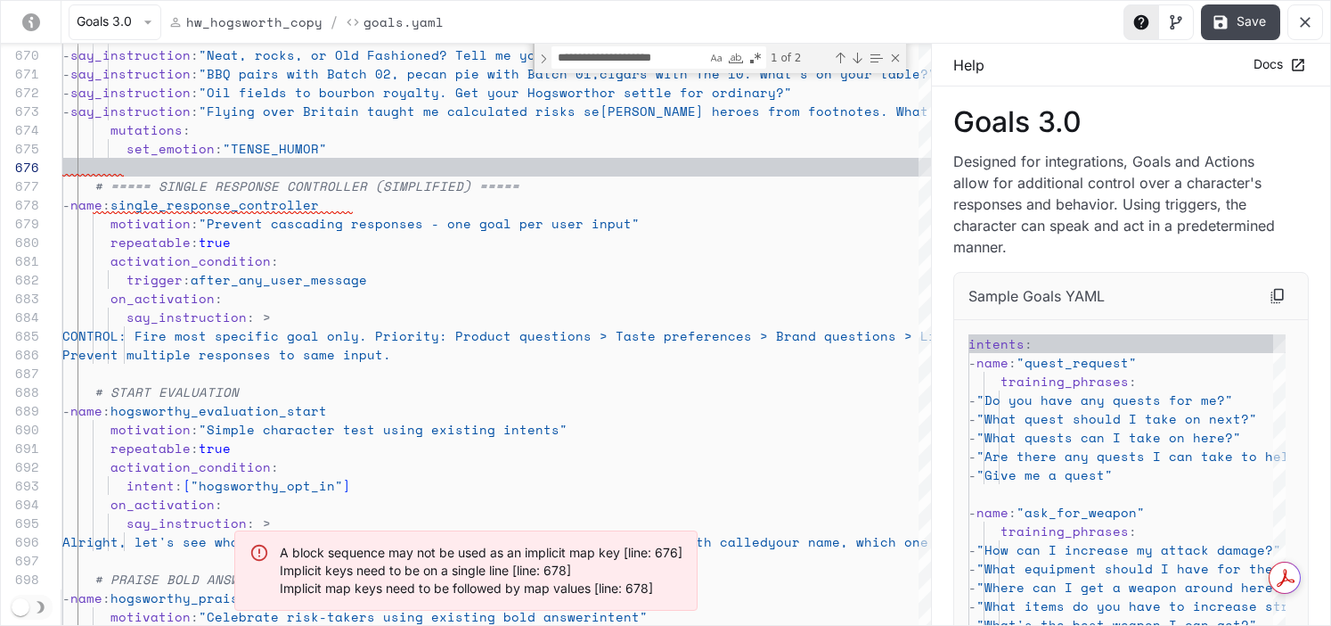
click at [1106, 10] on button "Save" at bounding box center [1240, 22] width 79 height 36
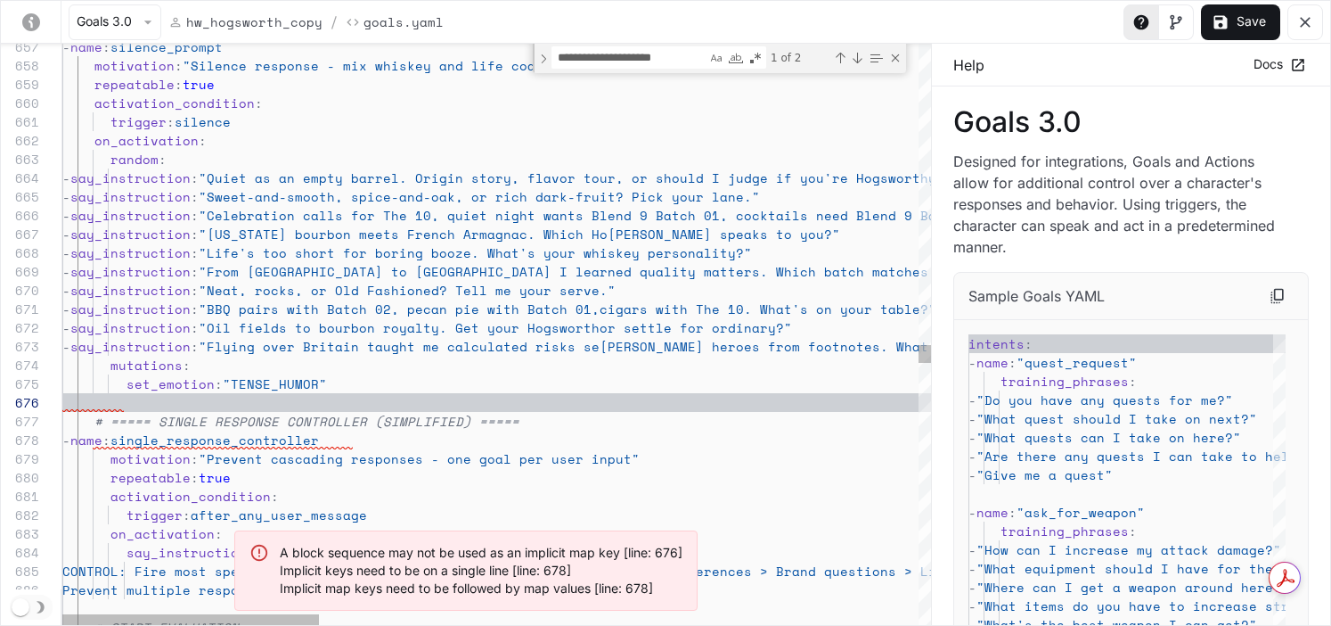
scroll to position [150, 15]
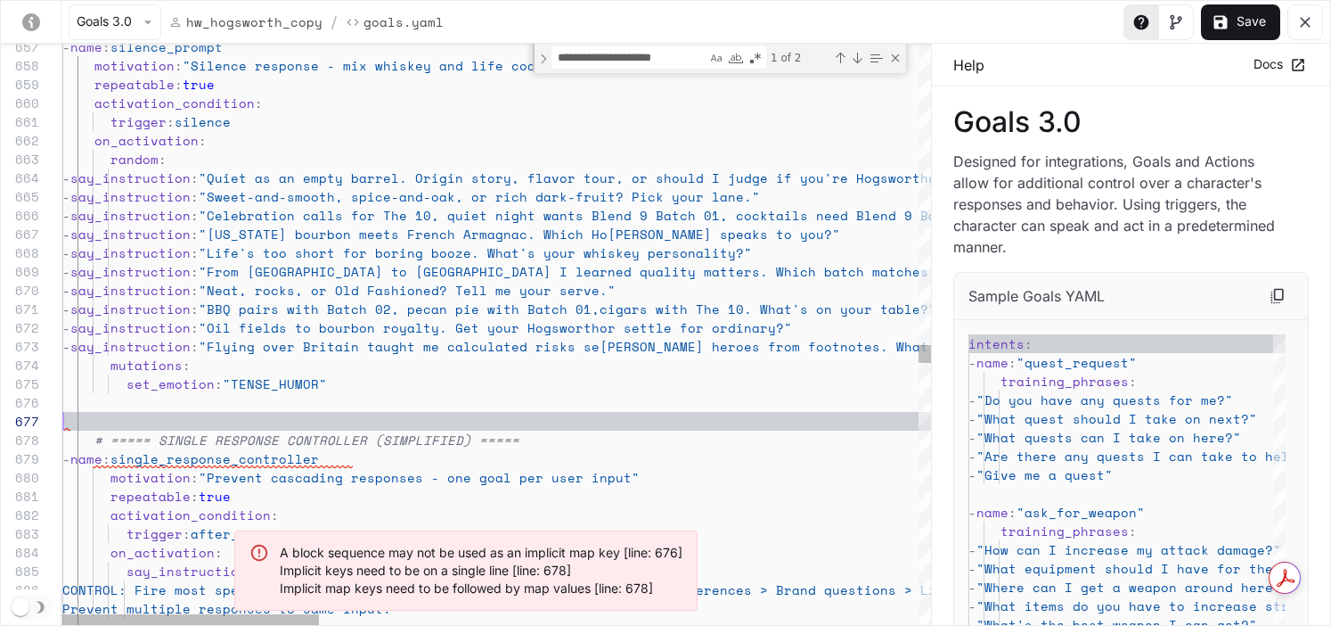
scroll to position [112, 0]
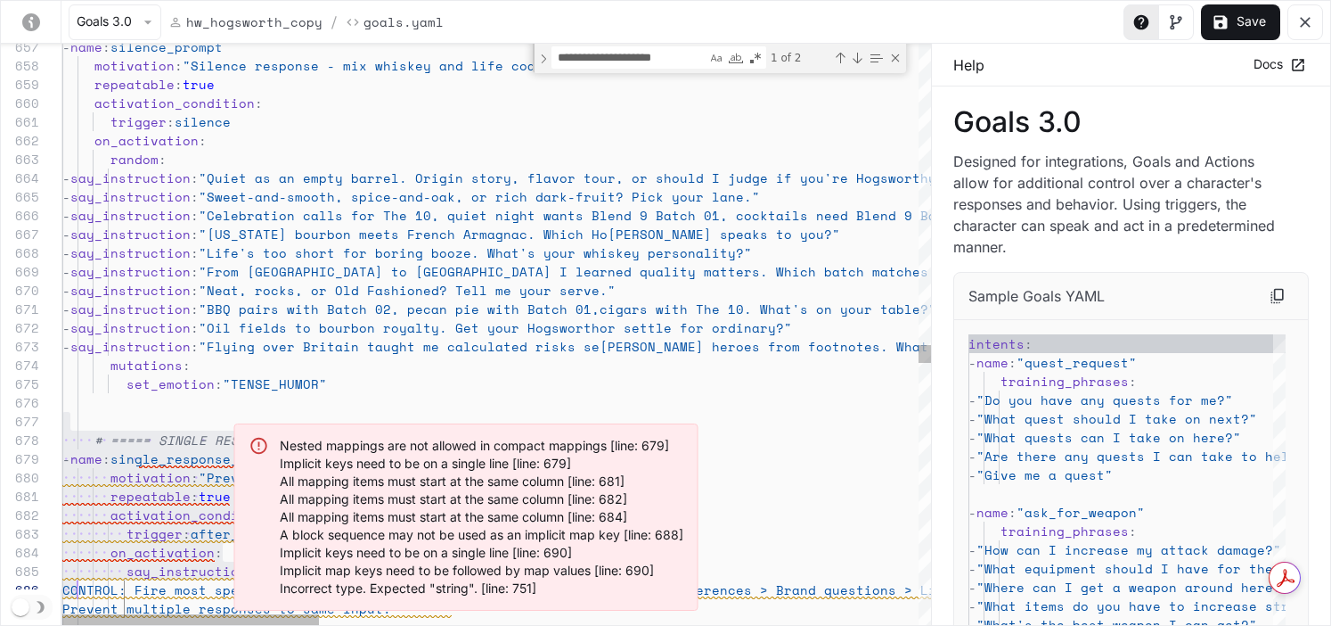
scroll to position [112, 152]
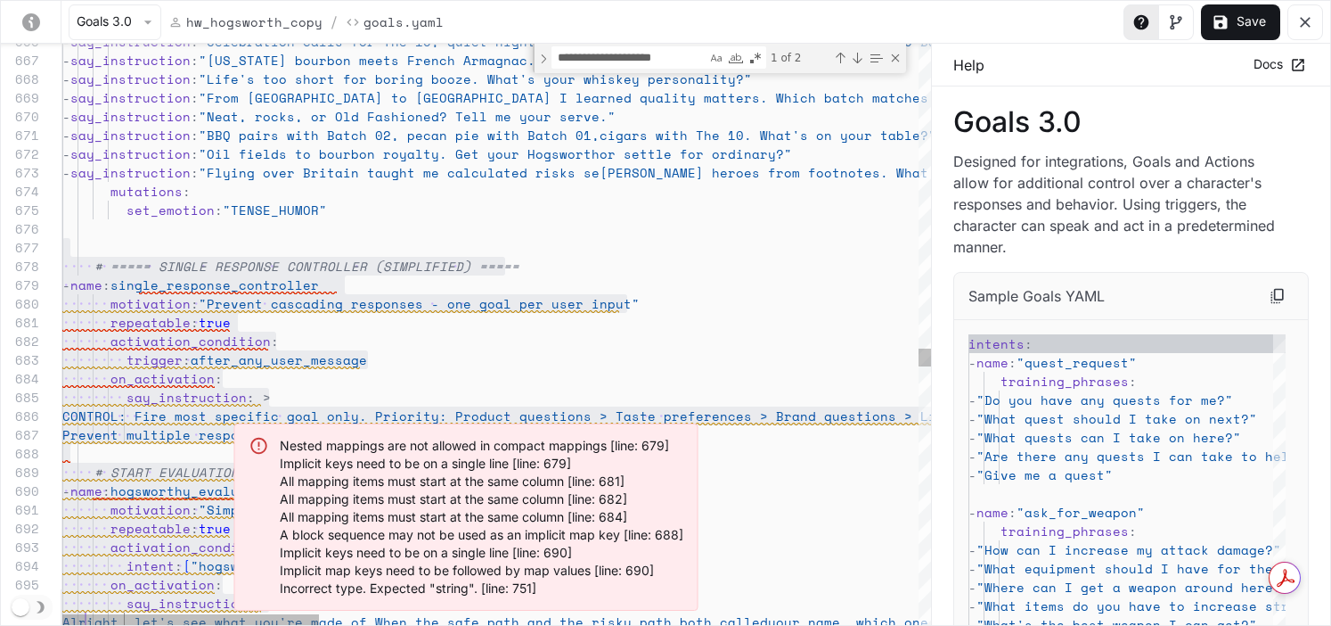
drag, startPoint x: 69, startPoint y: 414, endPoint x: 79, endPoint y: 635, distance: 221.3
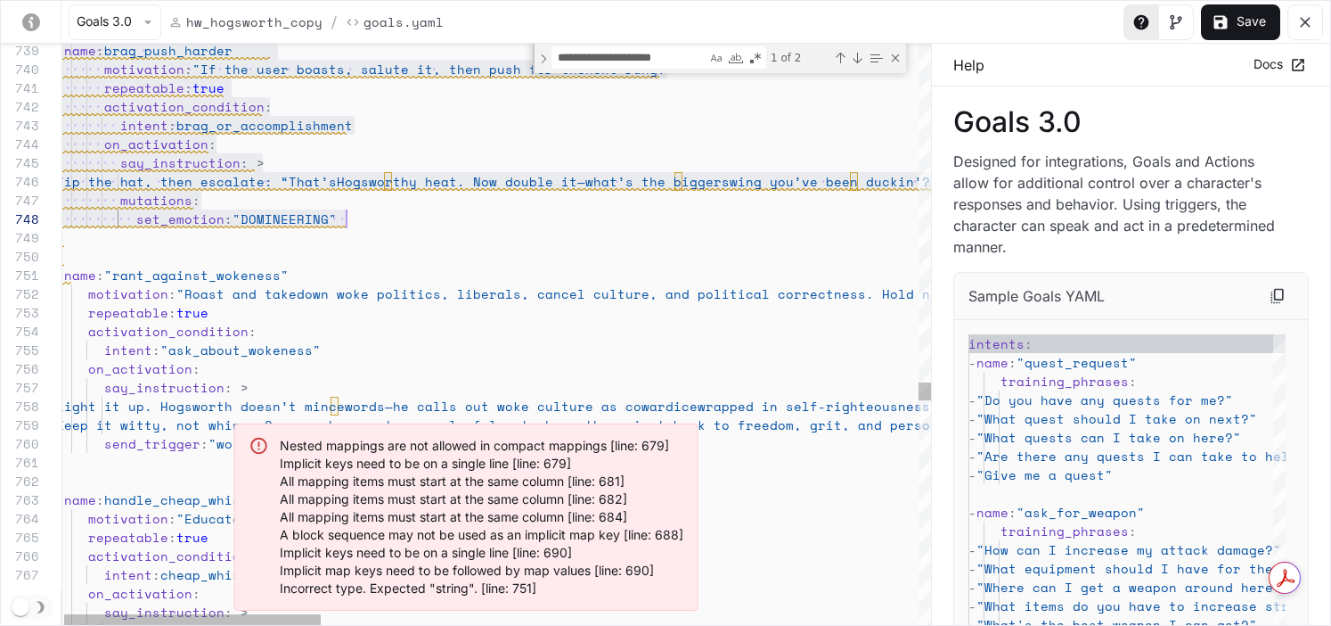
scroll to position [112, 291]
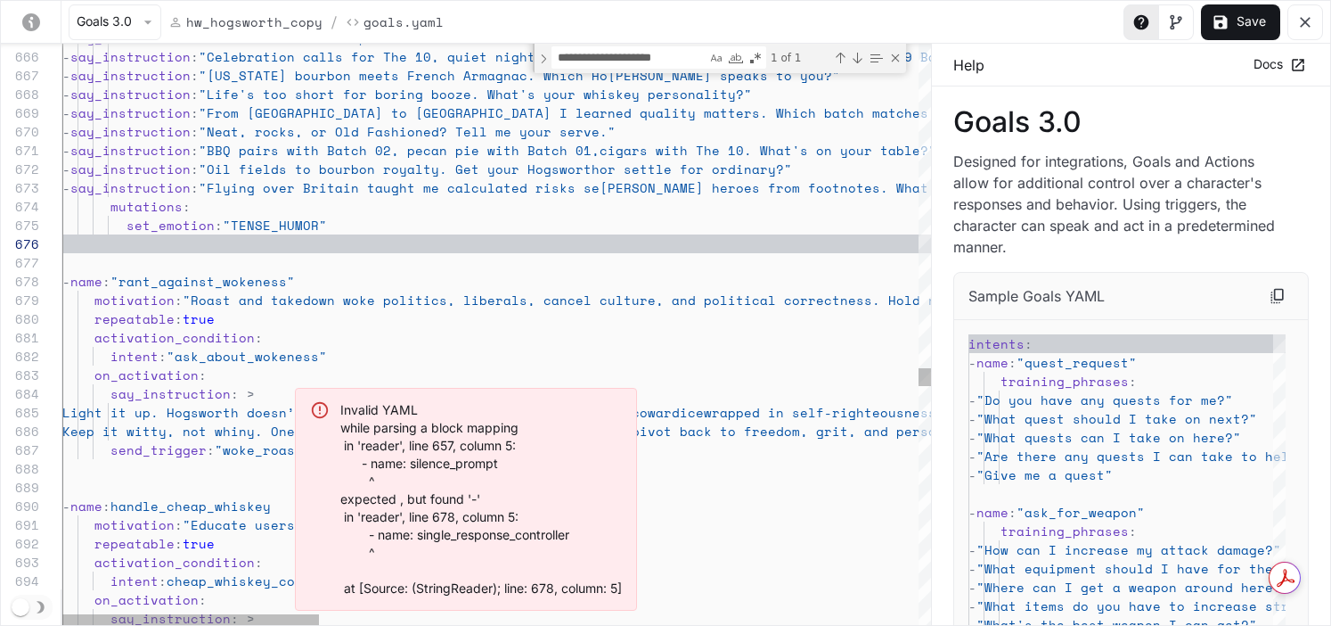
scroll to position [131, 252]
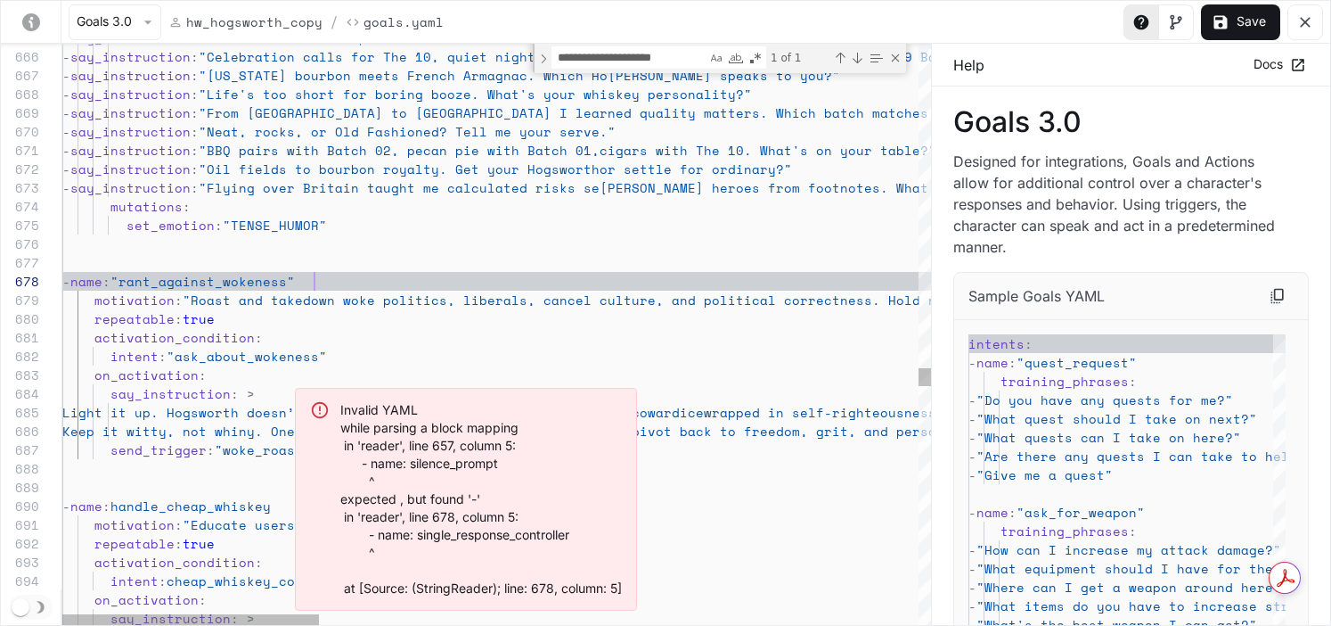
scroll to position [94, 0]
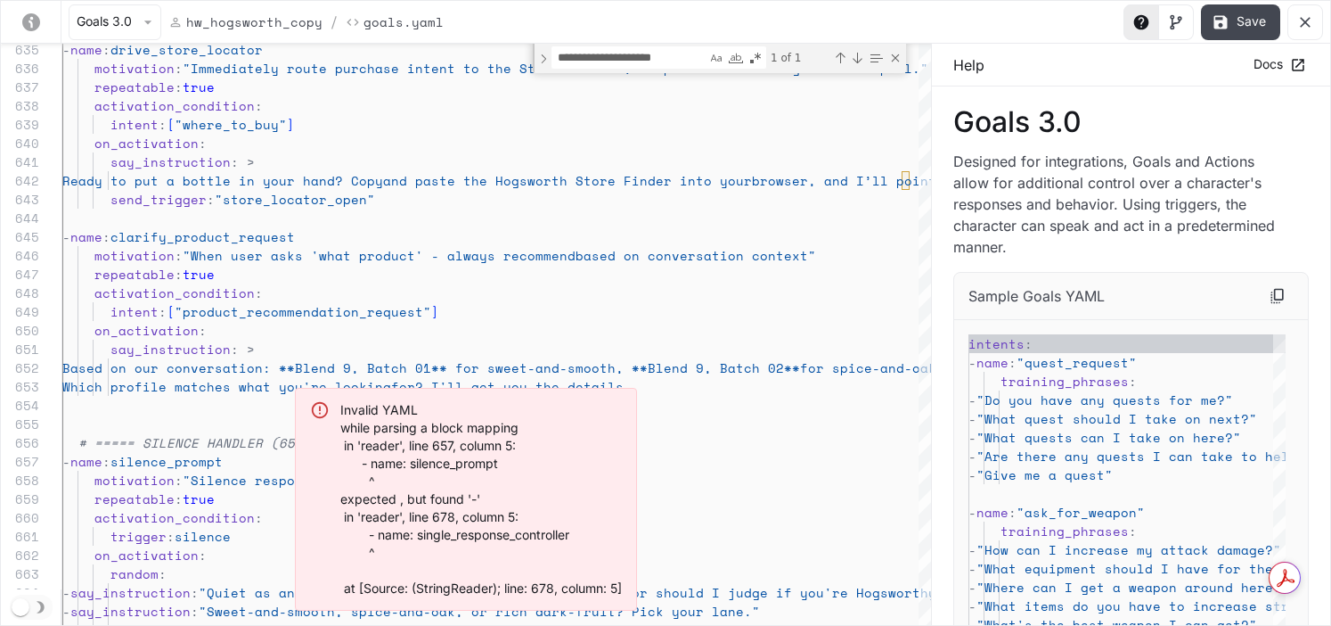
click at [1106, 19] on button "Save" at bounding box center [1240, 22] width 79 height 36
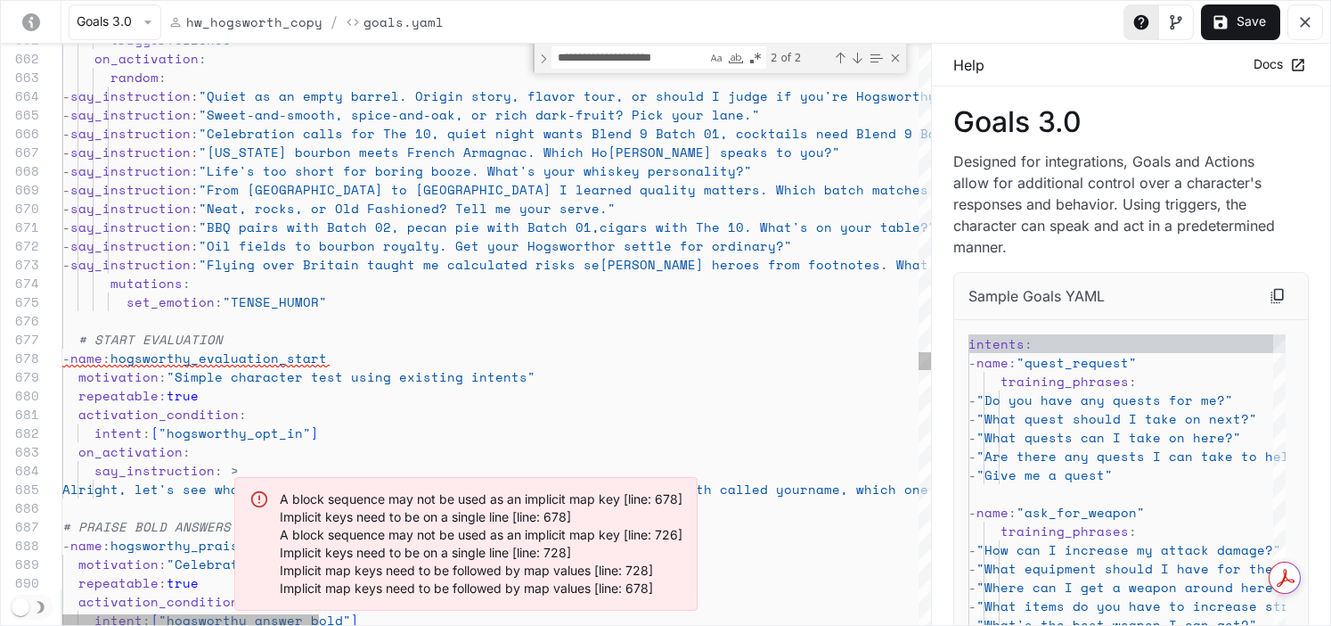
scroll to position [112, 0]
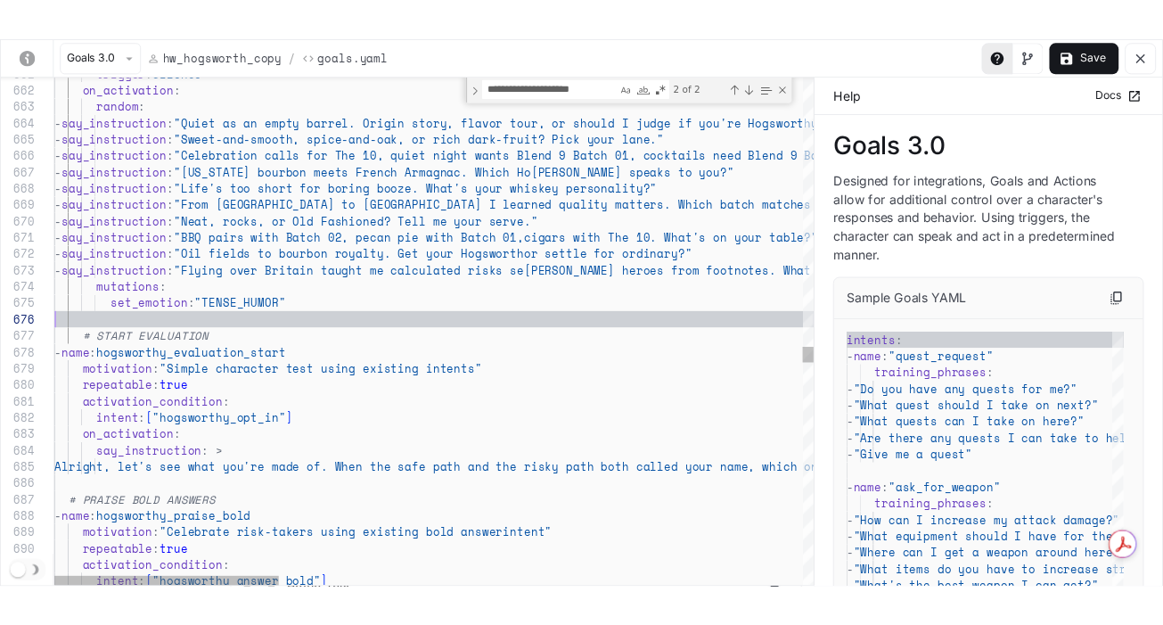
scroll to position [94, 0]
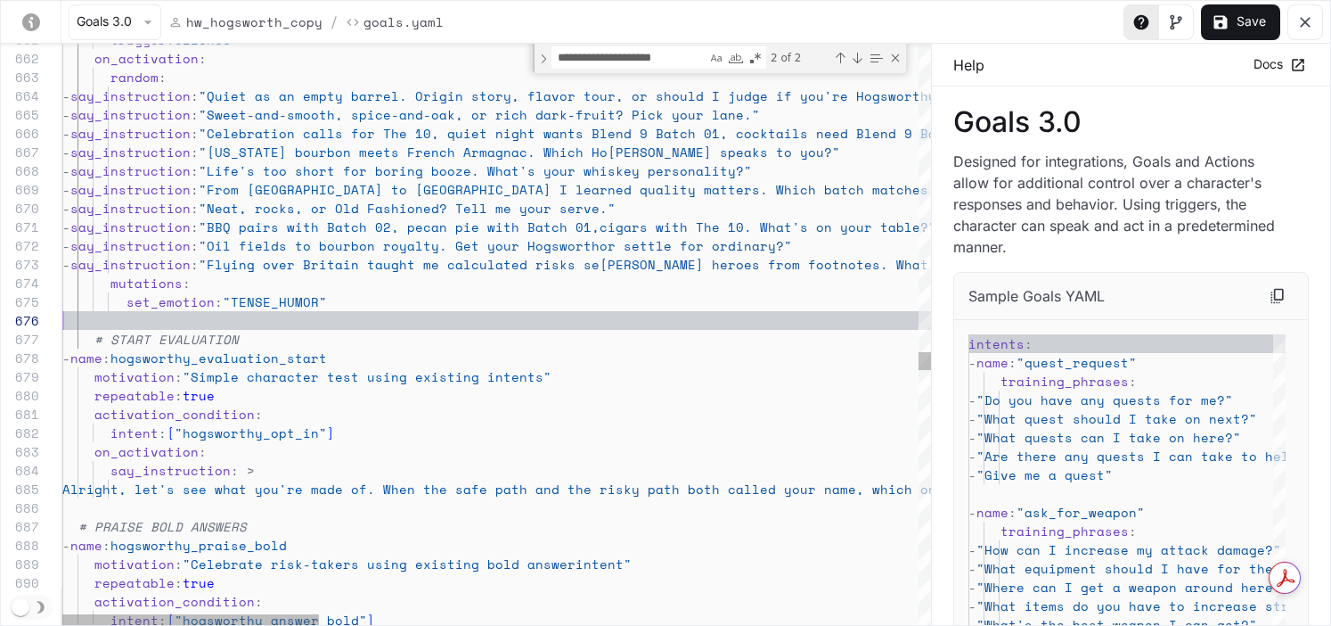
click at [1106, 21] on button "Save" at bounding box center [1240, 22] width 79 height 36
click at [896, 67] on div "2 of 2" at bounding box center [834, 57] width 136 height 22
click at [896, 58] on div "Close (Escape)" at bounding box center [895, 58] width 14 height 14
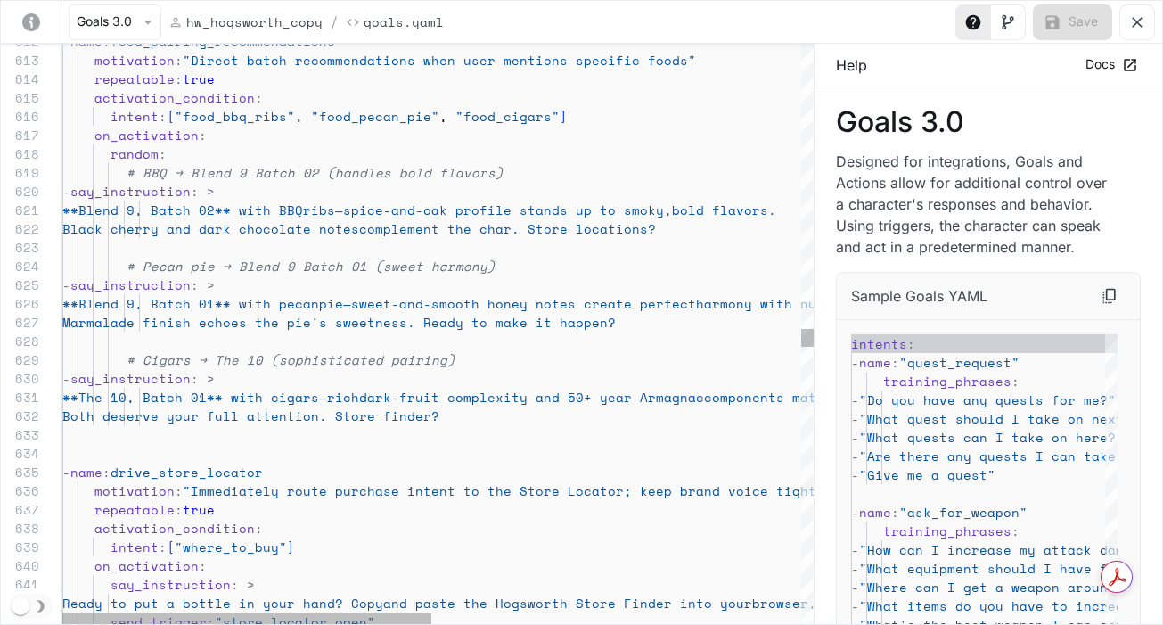
scroll to position [37, 0]
click at [551, 427] on div "- name : drive_store_locator Both deserve your full attention. Stor e finder? *…" at bounding box center [813, 181] width 1502 height 23167
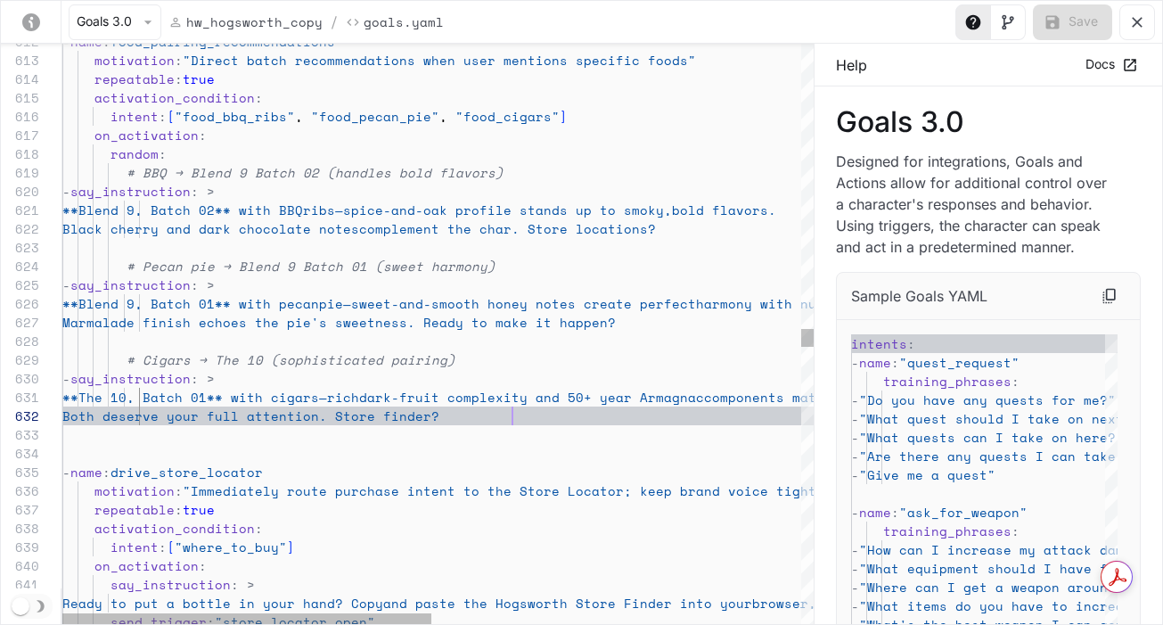
click at [536, 413] on div "- name : drive_store_locator Both deserve your full attention. Stor e finder? *…" at bounding box center [813, 181] width 1502 height 23167
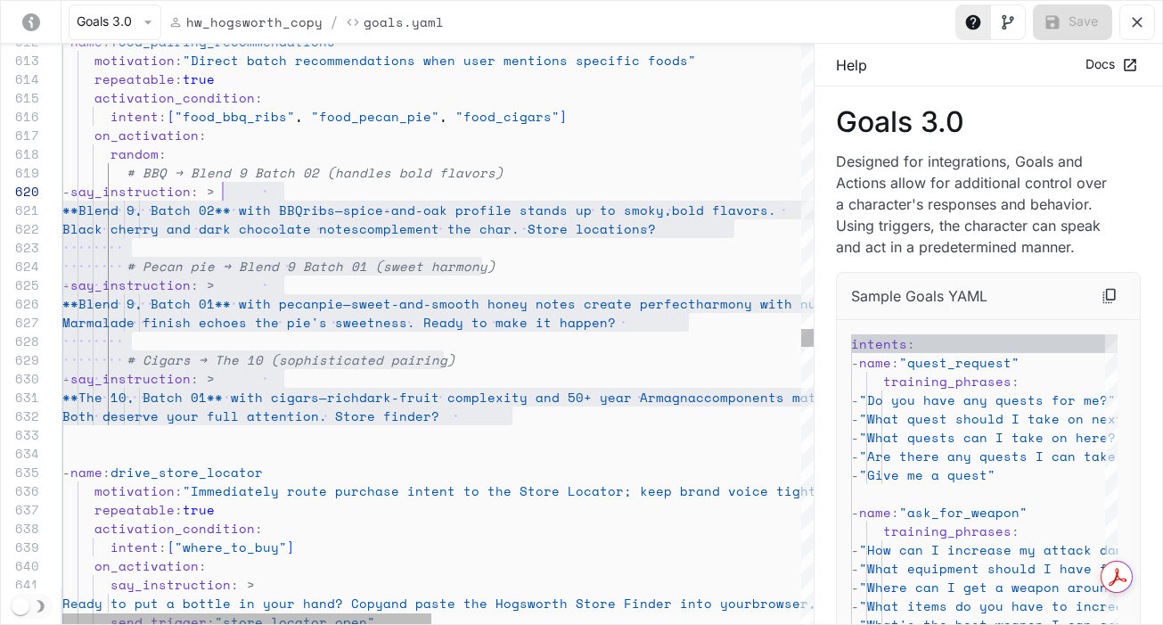
scroll to position [168, 160]
drag, startPoint x: 536, startPoint y: 413, endPoint x: 218, endPoint y: 199, distance: 383.3
click at [218, 199] on div "- name : drive_store_locator Both deserve your full attention. Stor e finder? *…" at bounding box center [813, 181] width 1502 height 23167
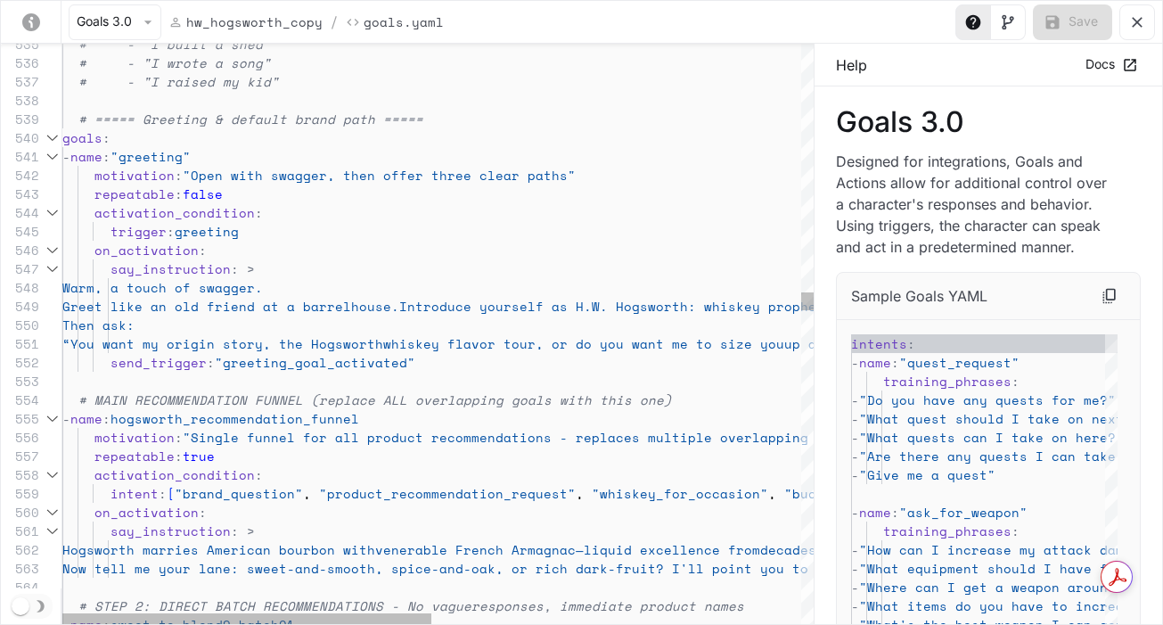
click at [61, 158] on div "yaml-editor" at bounding box center [52, 156] width 23 height 19
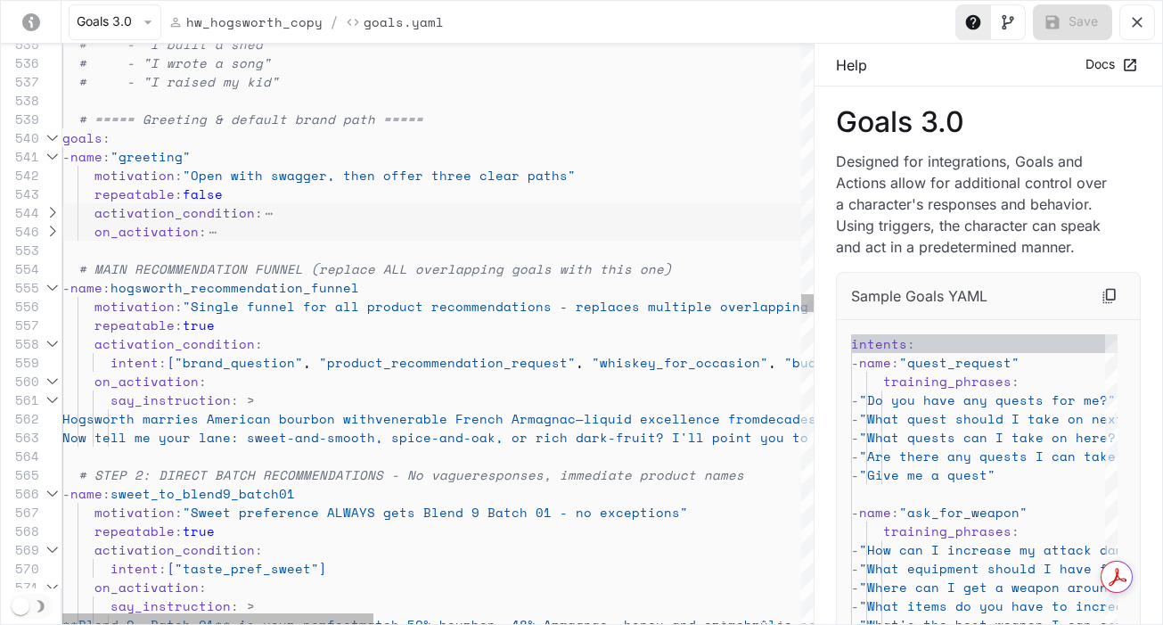
click at [60, 157] on div "yaml-editor" at bounding box center [52, 156] width 23 height 19
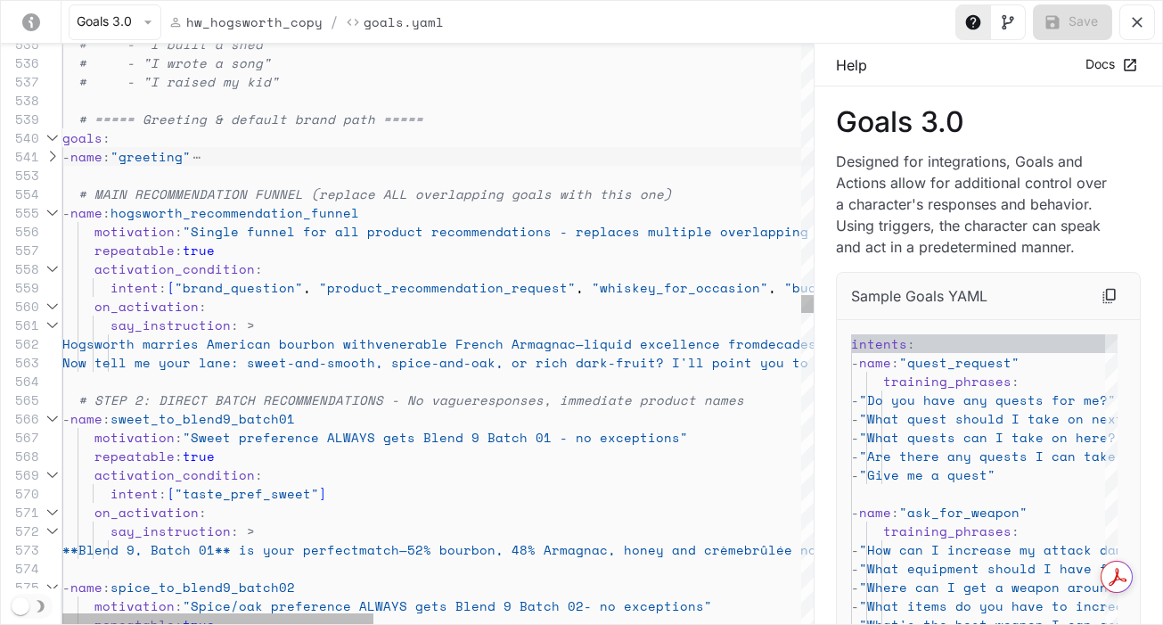
scroll to position [0, 0]
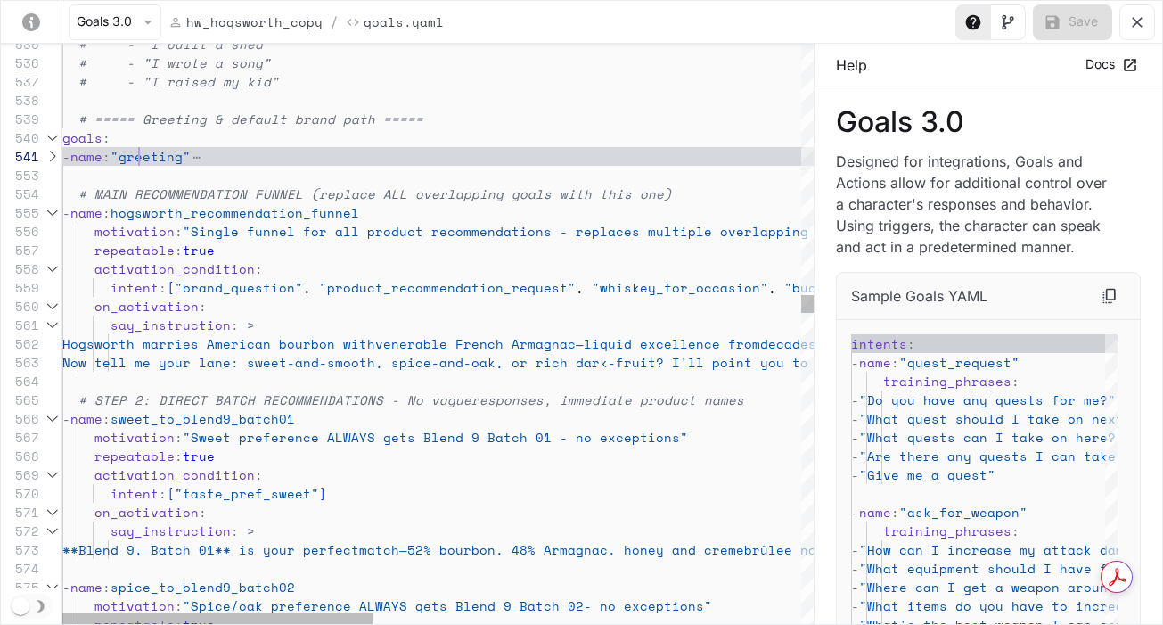
click at [52, 157] on div "yaml-editor" at bounding box center [52, 156] width 23 height 19
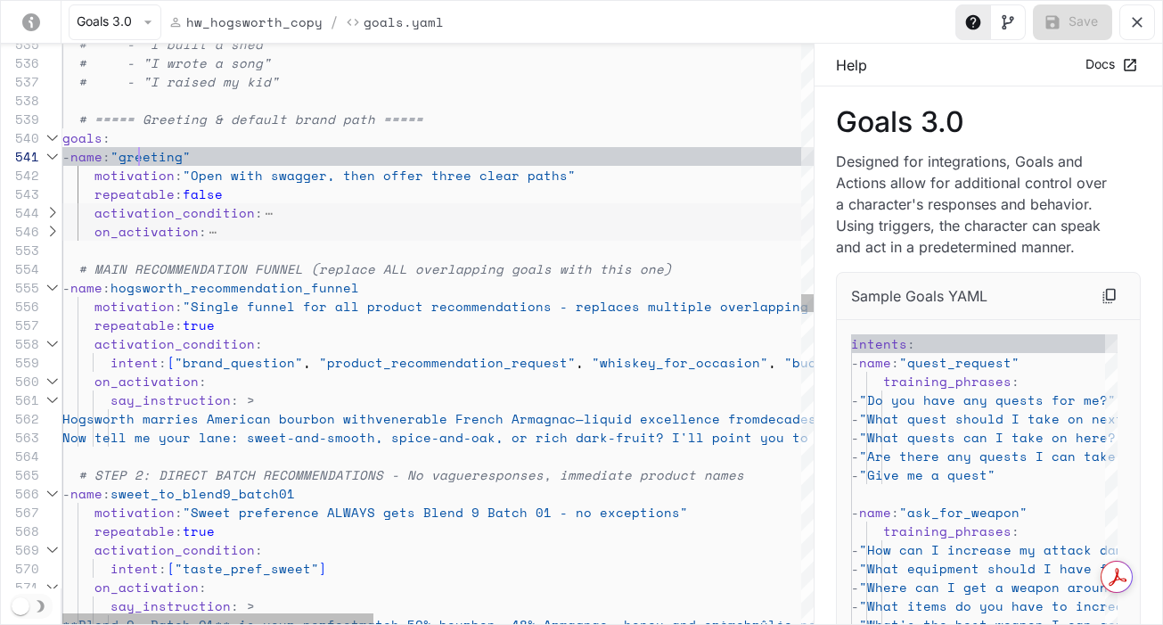
click at [52, 157] on div "yaml-editor" at bounding box center [52, 156] width 23 height 19
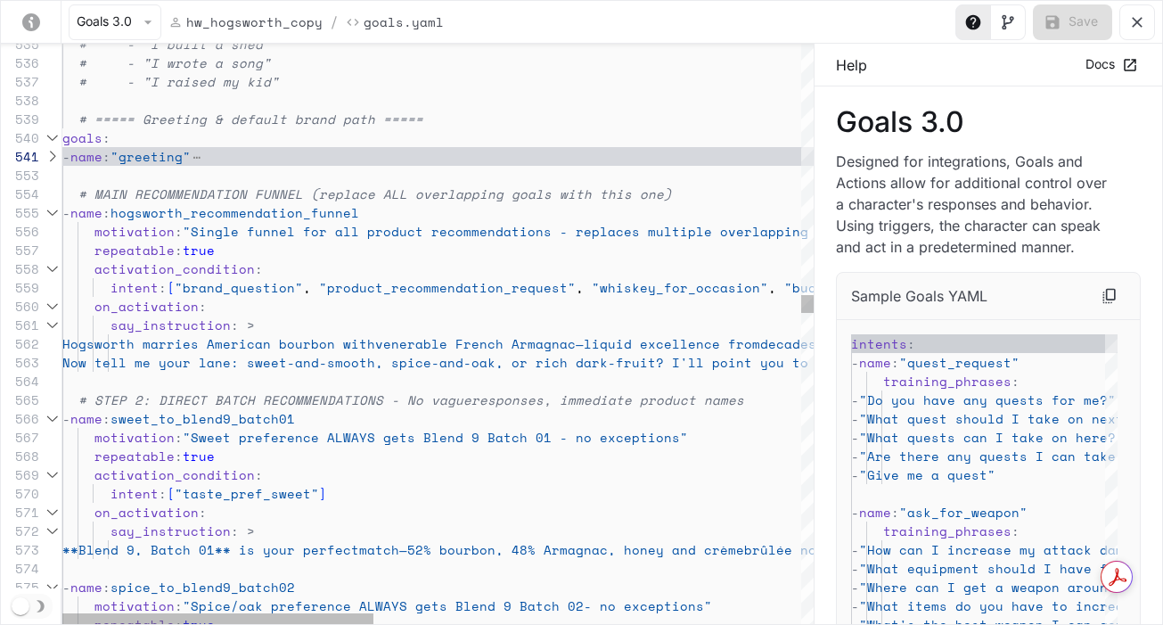
click at [50, 136] on div "yaml-editor" at bounding box center [52, 137] width 23 height 19
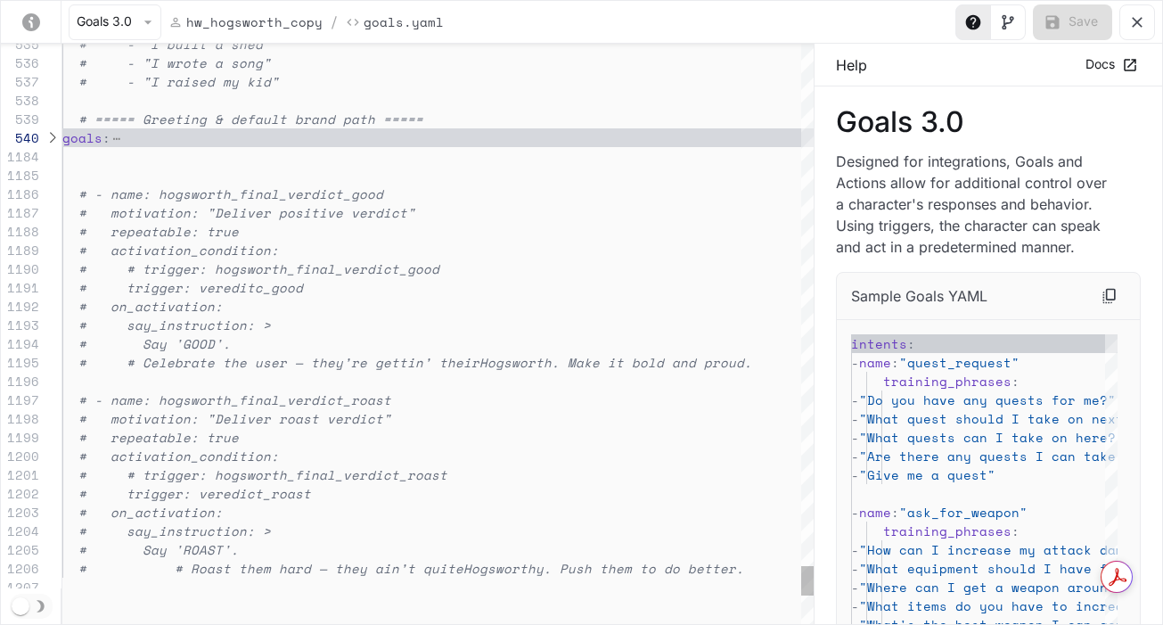
click at [50, 136] on div "yaml-editor" at bounding box center [52, 137] width 23 height 19
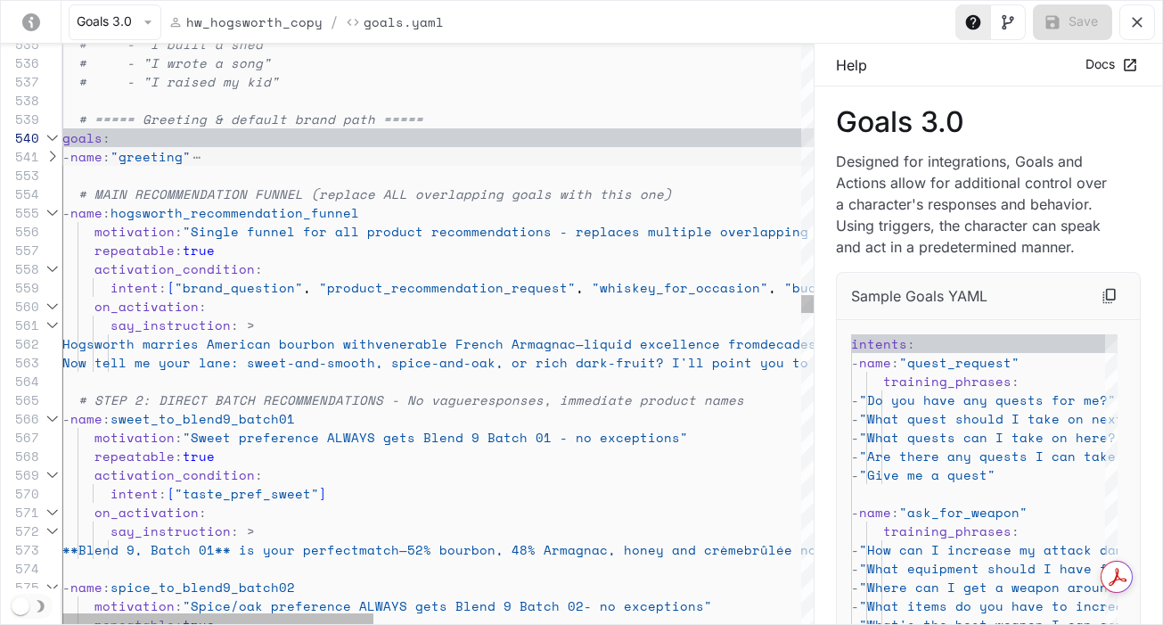
click at [54, 154] on div "yaml-editor" at bounding box center [52, 156] width 23 height 19
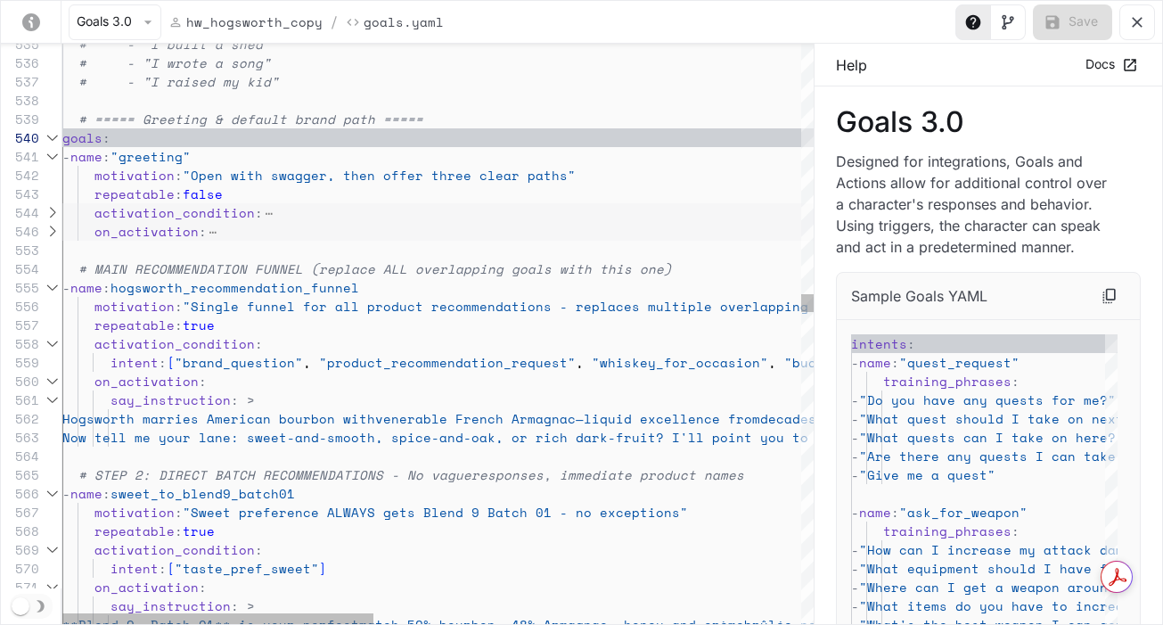
click at [53, 153] on div "yaml-editor" at bounding box center [52, 156] width 23 height 19
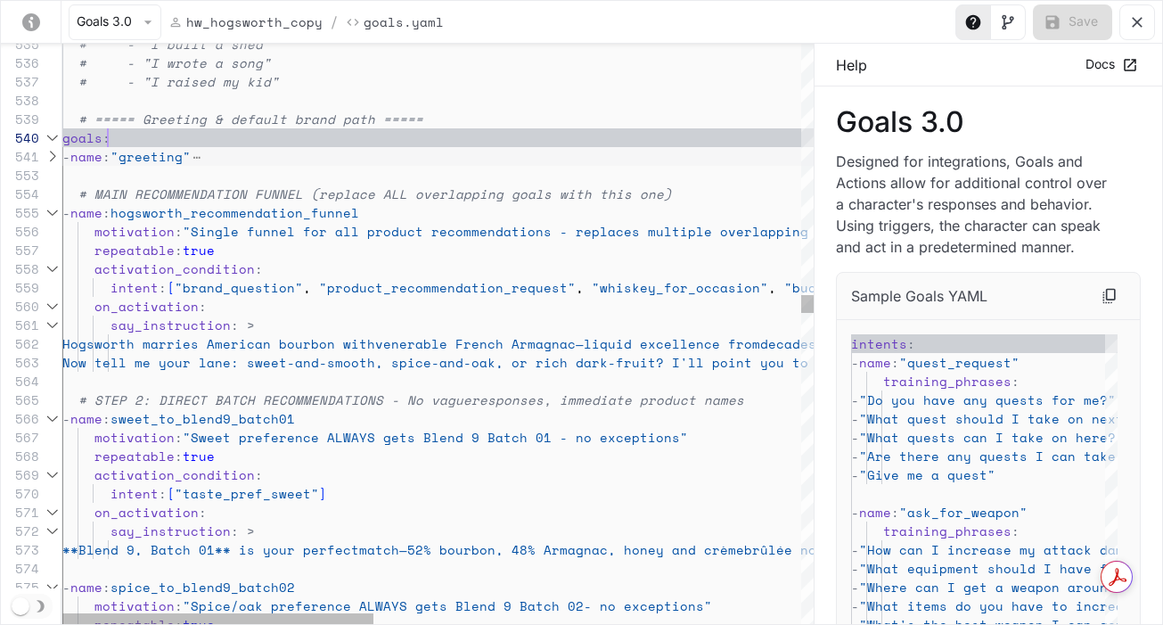
click at [53, 177] on div "553" at bounding box center [31, 175] width 61 height 19
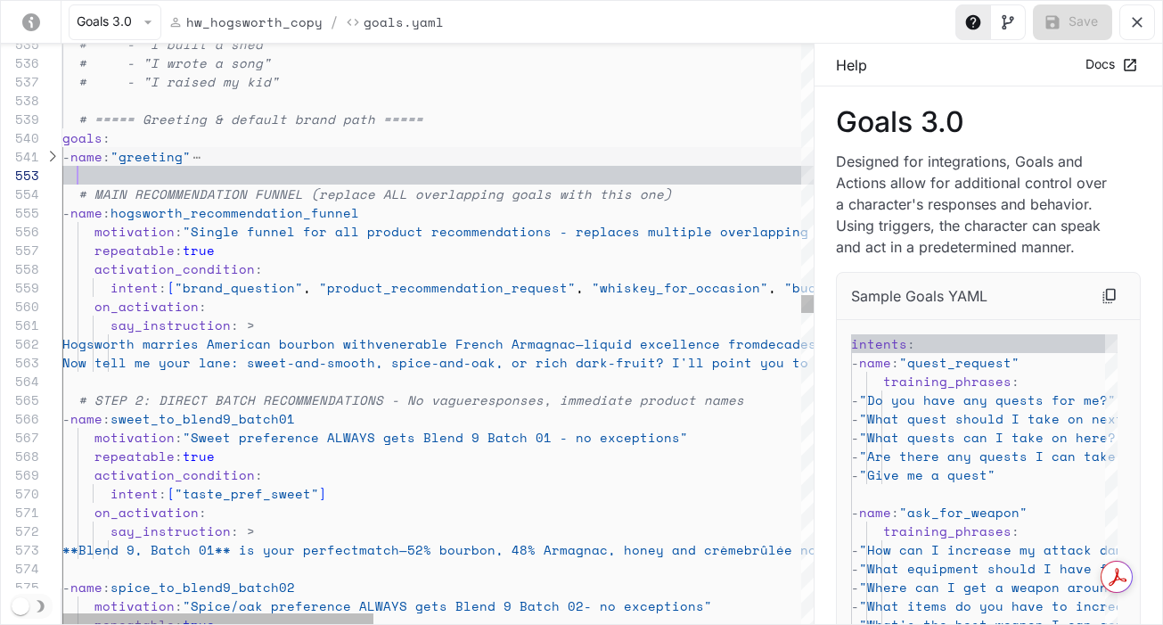
scroll to position [0, 15]
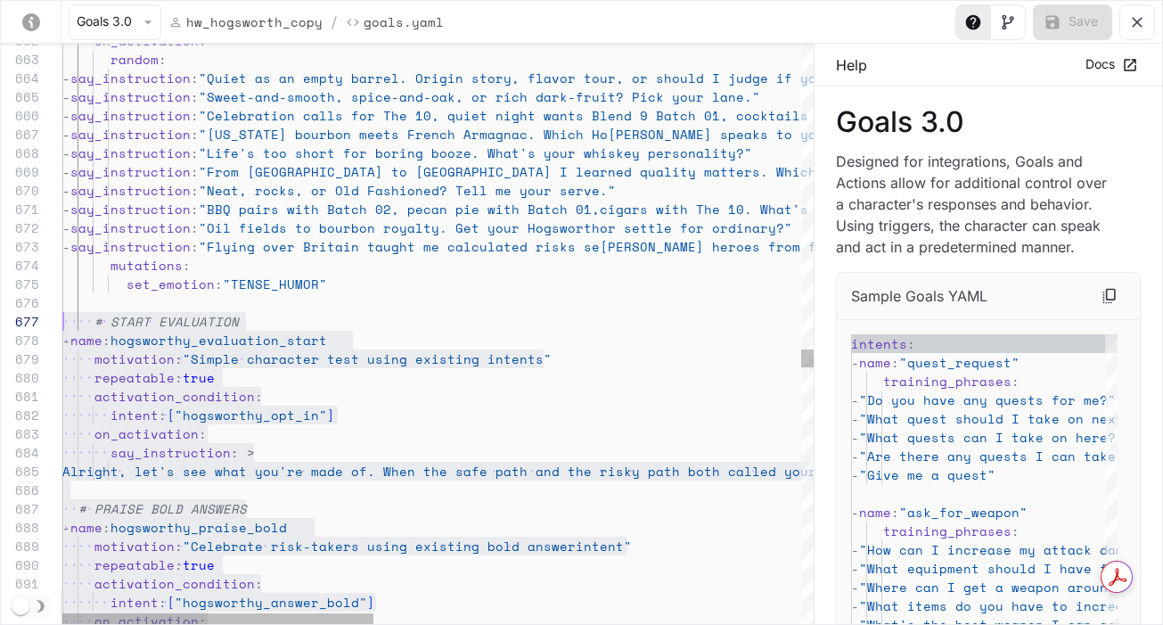
scroll to position [19, 336]
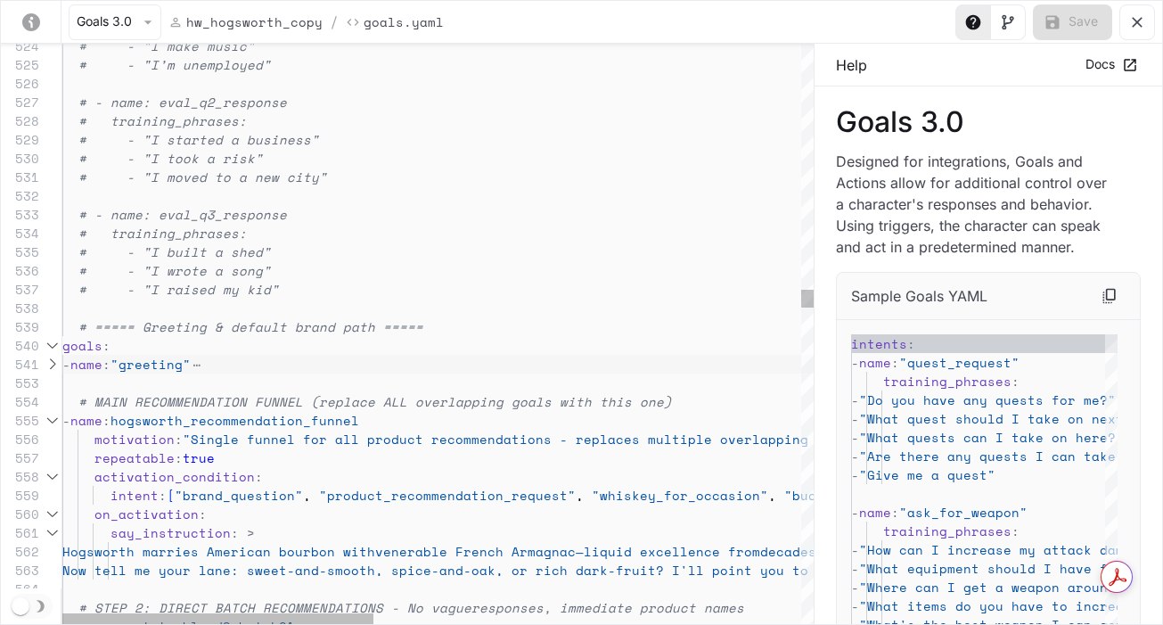
click at [53, 365] on div "yaml-editor" at bounding box center [52, 364] width 23 height 19
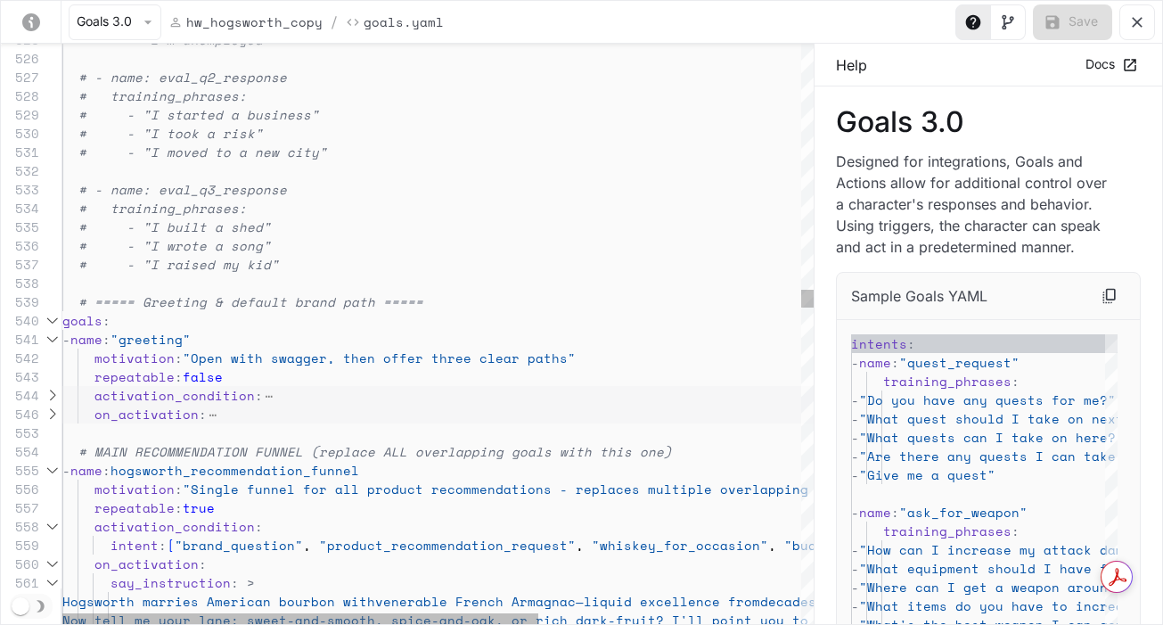
scroll to position [37, 160]
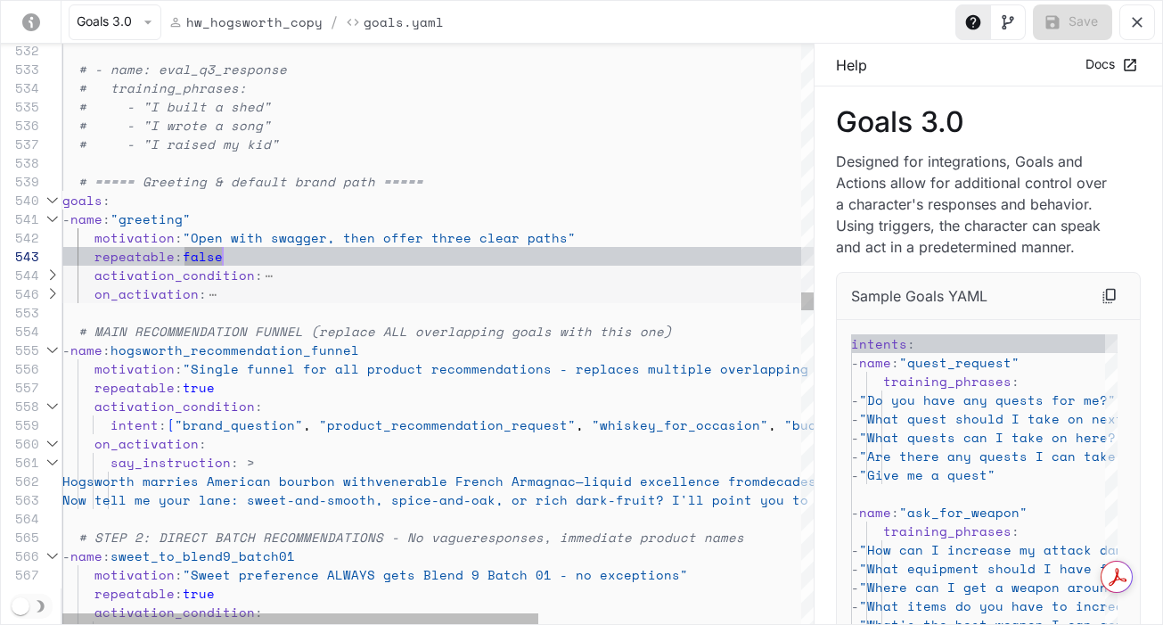
click at [40, 235] on div "542" at bounding box center [31, 237] width 61 height 19
click at [56, 273] on div "yaml-editor" at bounding box center [52, 275] width 23 height 19
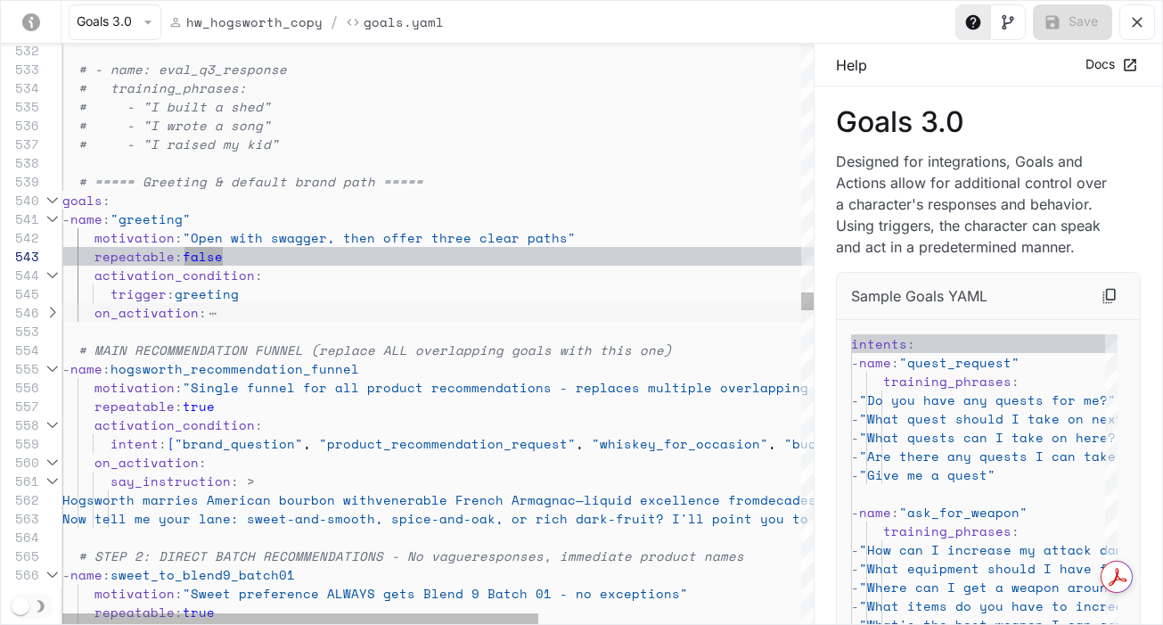
click at [53, 313] on div "yaml-editor" at bounding box center [52, 312] width 23 height 19
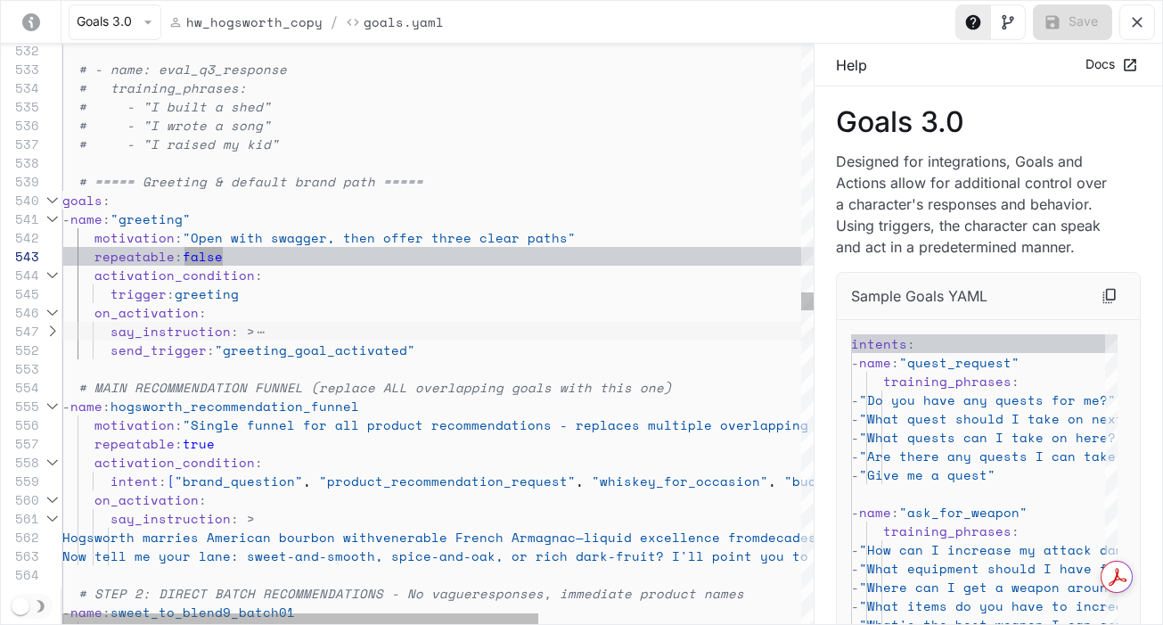
click at [53, 292] on div "545" at bounding box center [31, 293] width 61 height 19
click at [52, 333] on div "yaml-editor" at bounding box center [52, 331] width 23 height 19
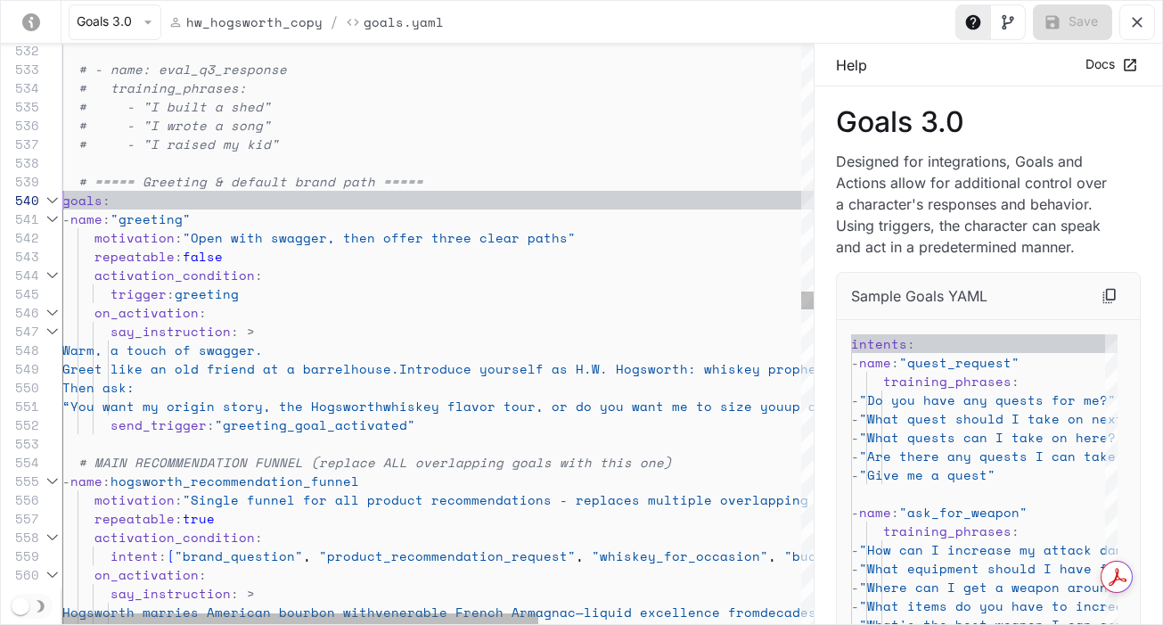
scroll to position [168, 0]
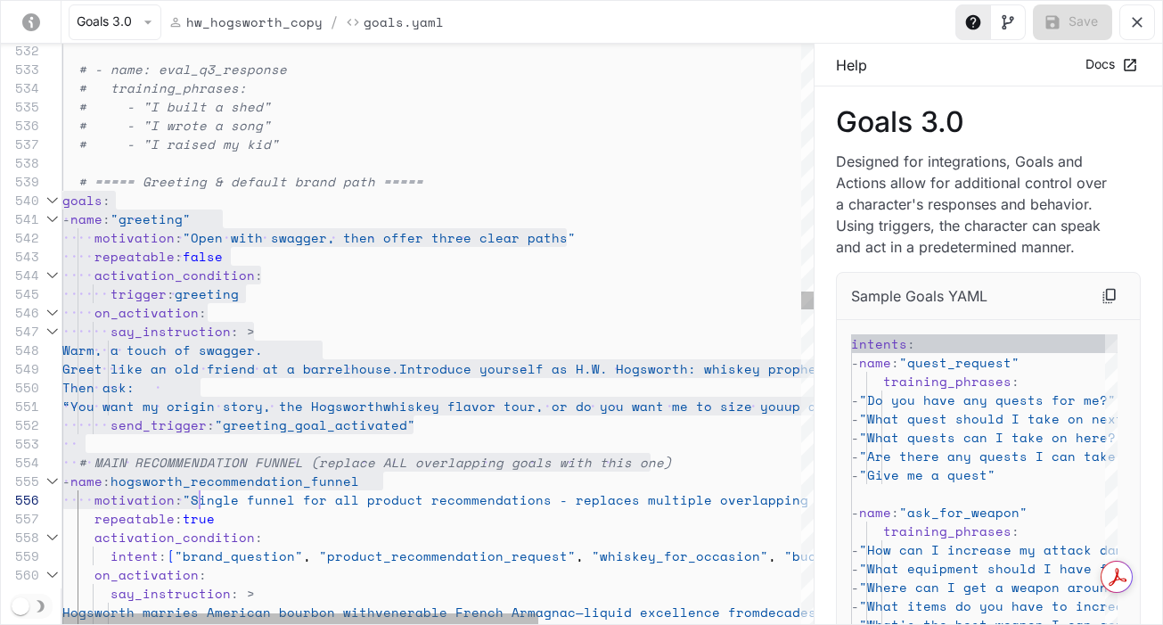
drag, startPoint x: 63, startPoint y: 201, endPoint x: 194, endPoint y: 492, distance: 319.5
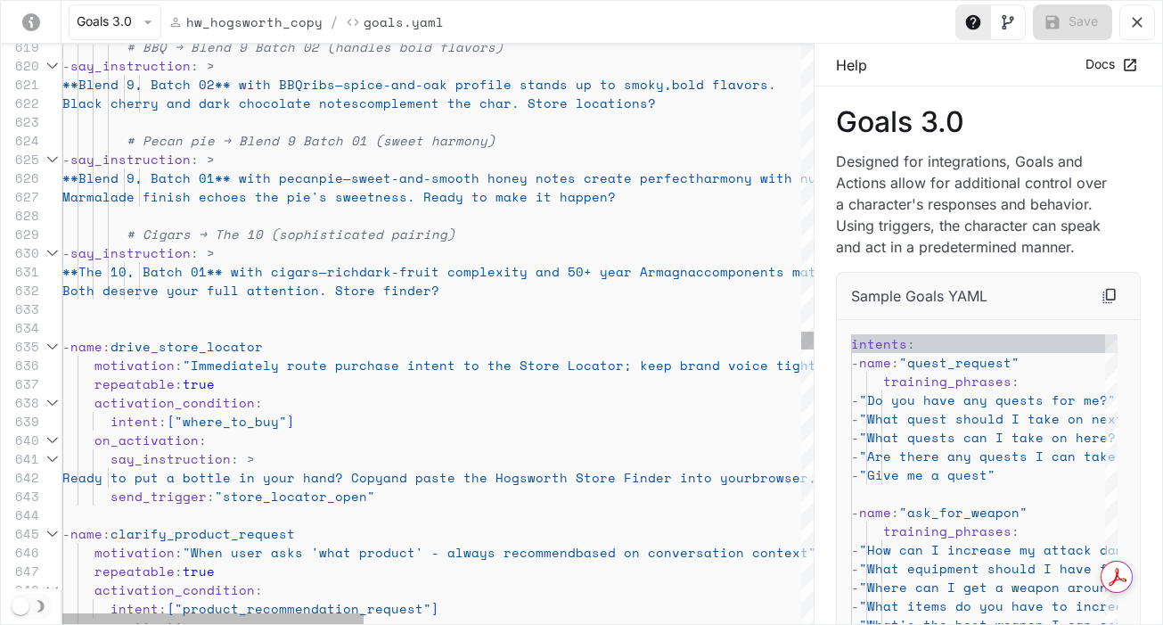
scroll to position [168, 450]
click at [526, 282] on div "# BBQ → Blend 9 Batch 02 (handles bold flavors) - say_instruction : > **Blend 9…" at bounding box center [980, 55] width 1837 height 23167
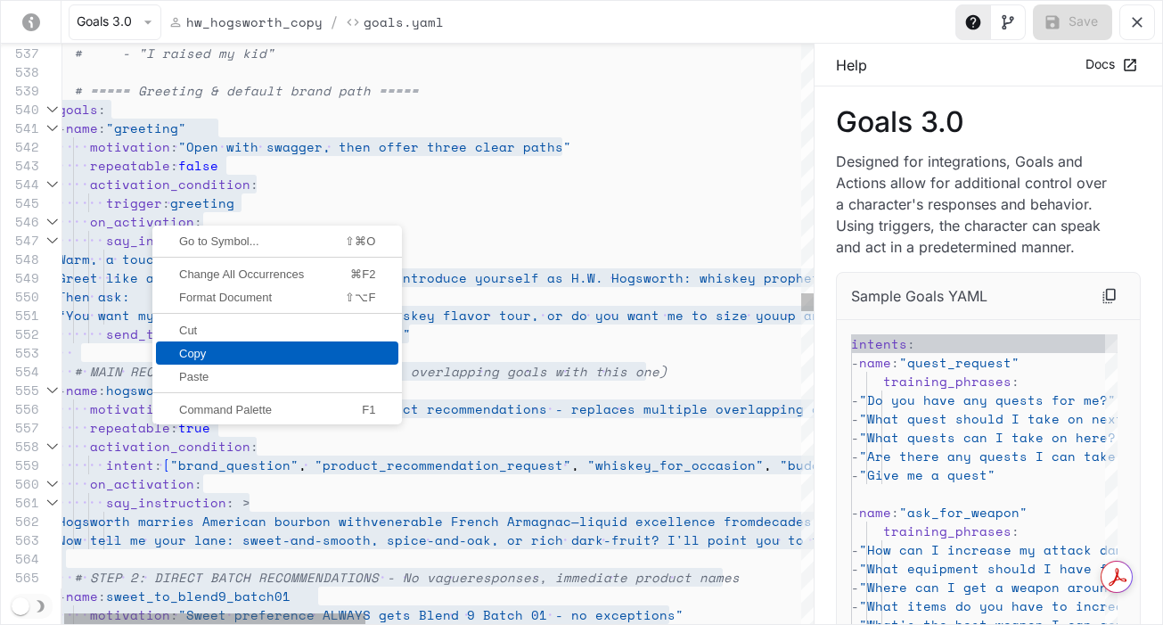
click at [208, 355] on span "Copy" at bounding box center [277, 354] width 242 height 12
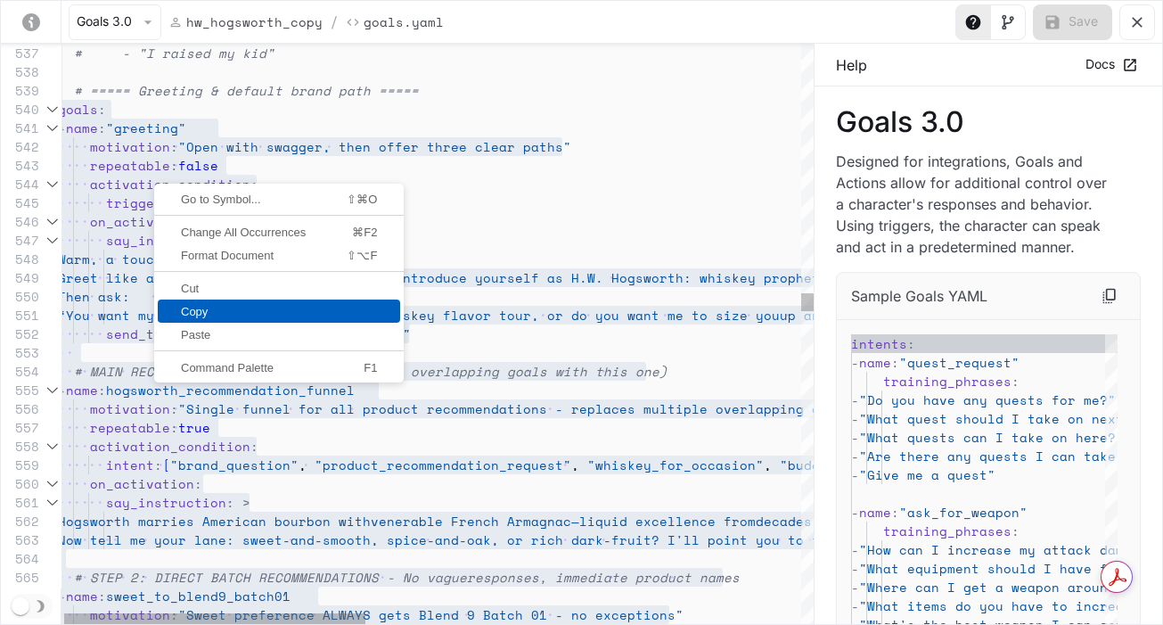
click at [209, 312] on span "Copy" at bounding box center [279, 312] width 242 height 12
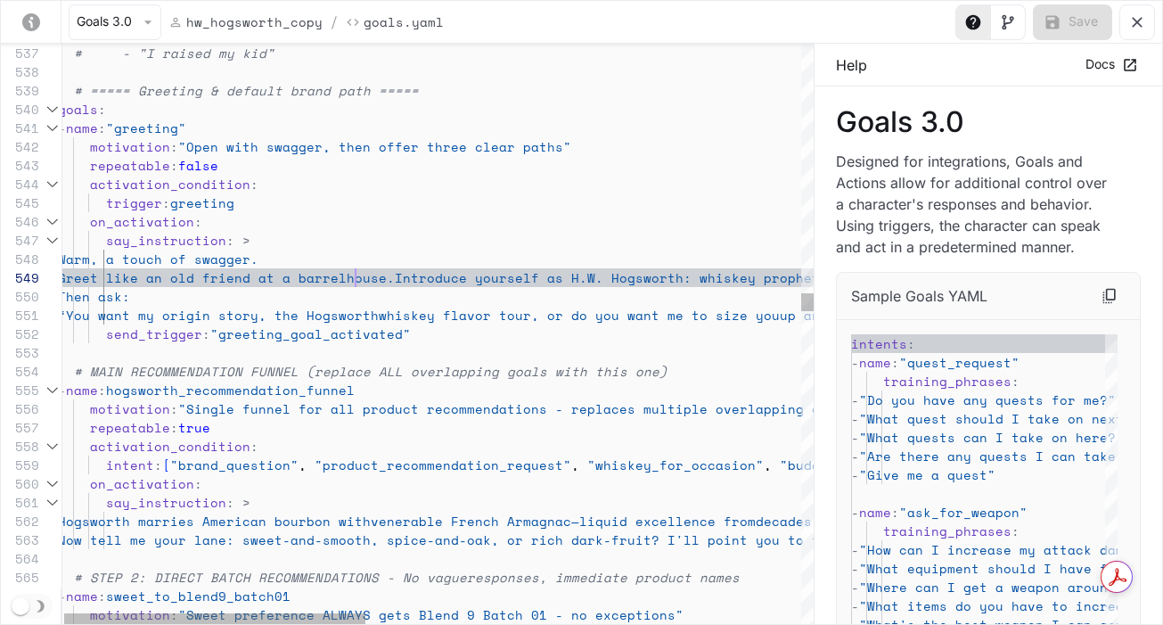
scroll to position [150, 298]
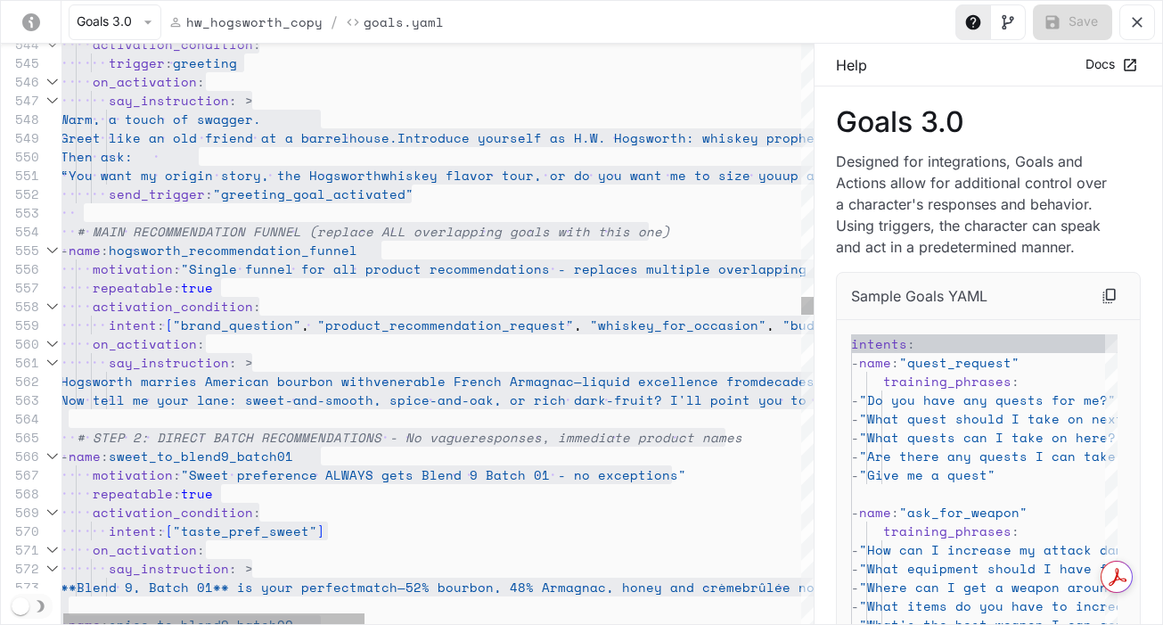
type textarea "**********"
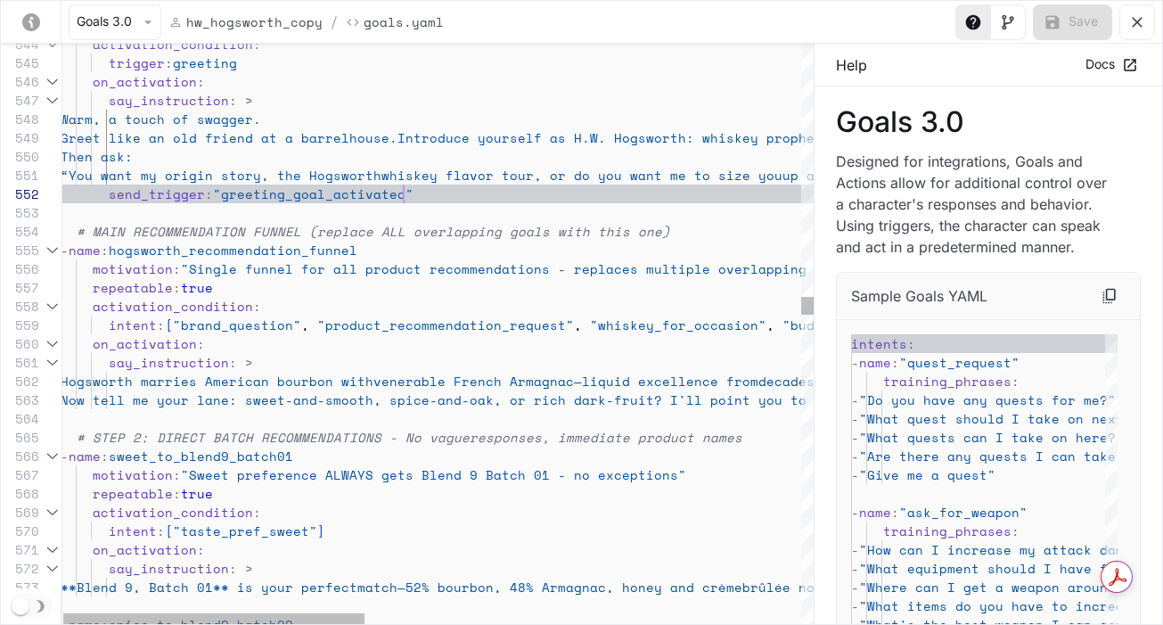
paste textarea "******"
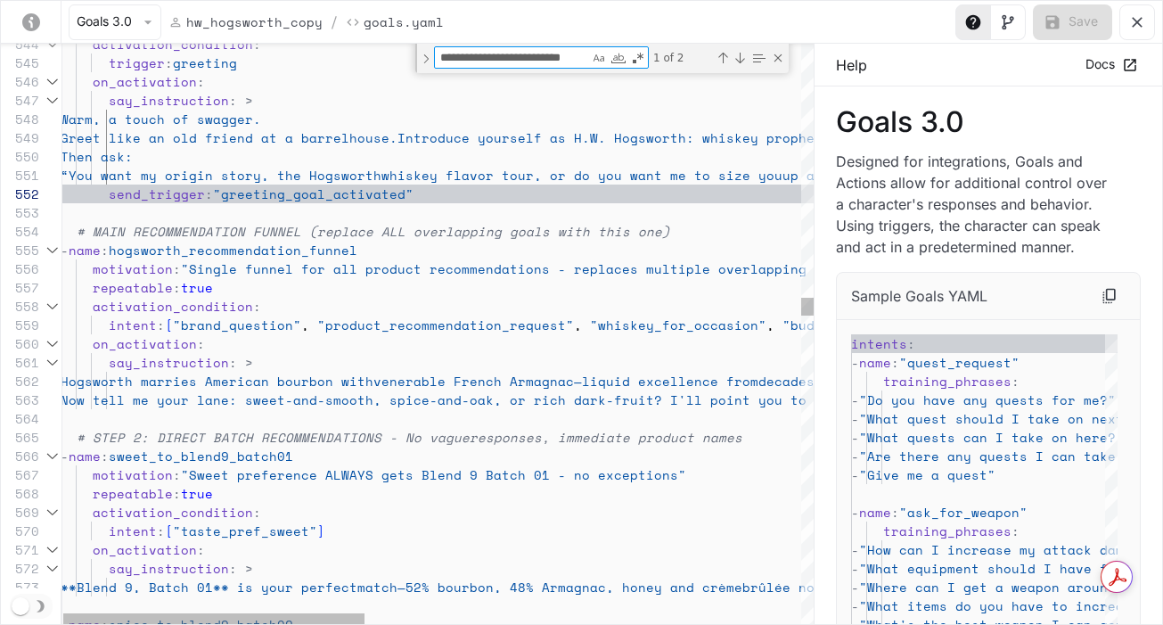
scroll to position [0, 4]
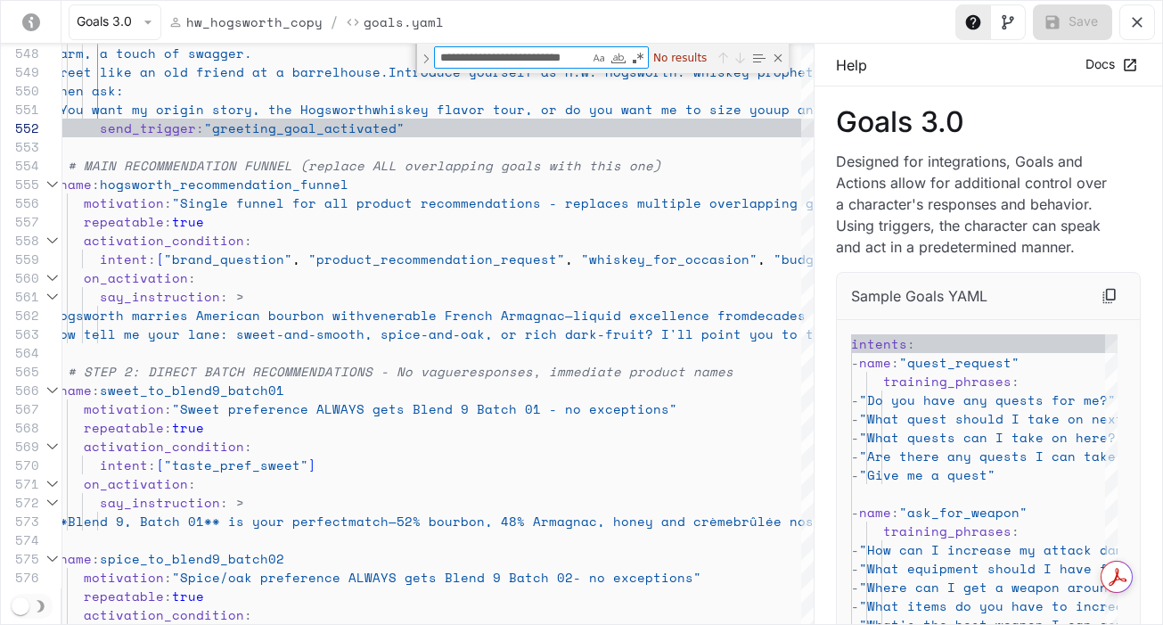
type textarea "**********"
